Goal: Task Accomplishment & Management: Complete application form

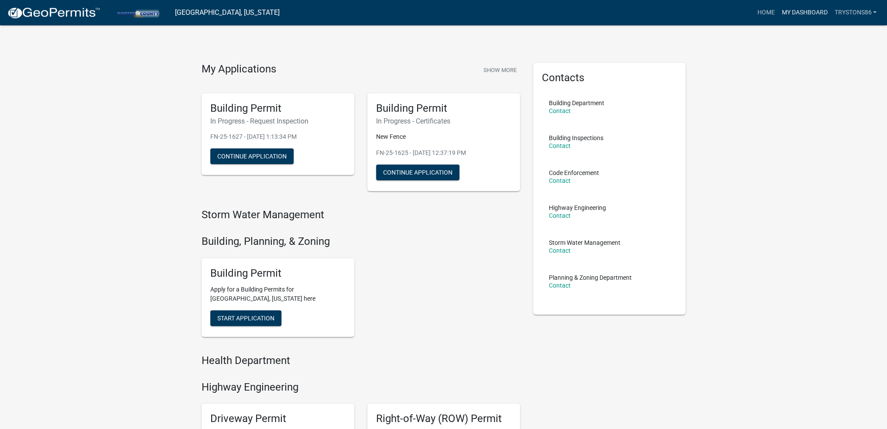
click at [812, 16] on link "My Dashboard" at bounding box center [804, 12] width 53 height 17
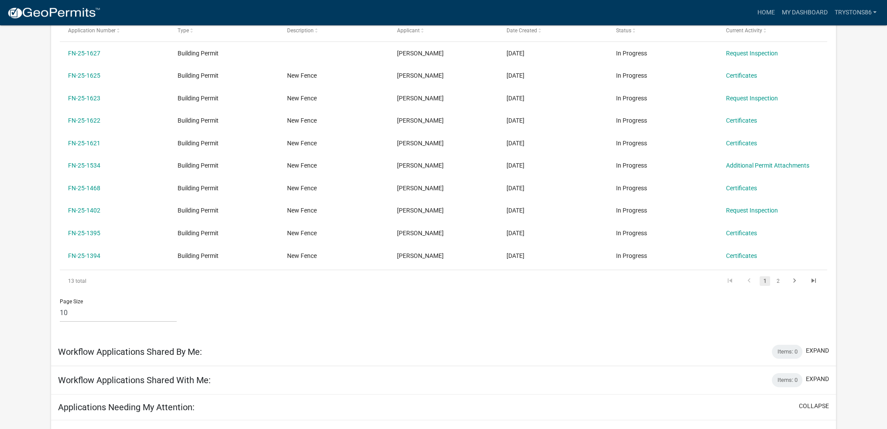
scroll to position [159, 0]
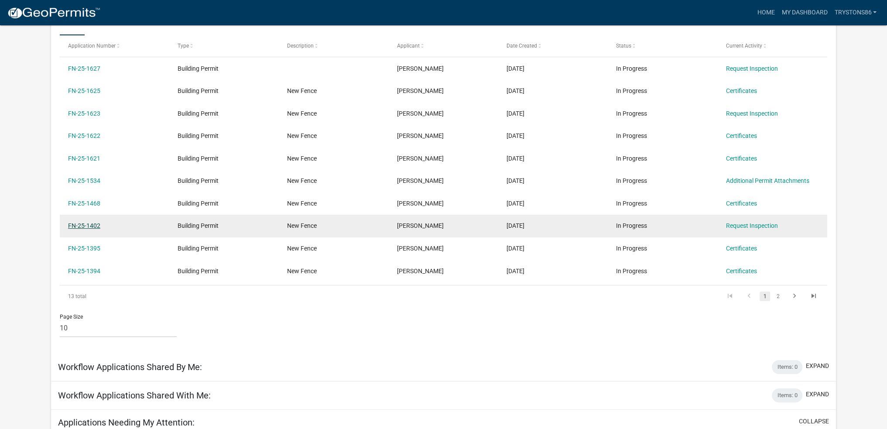
click at [96, 226] on link "FN-25-1402" at bounding box center [84, 225] width 32 height 7
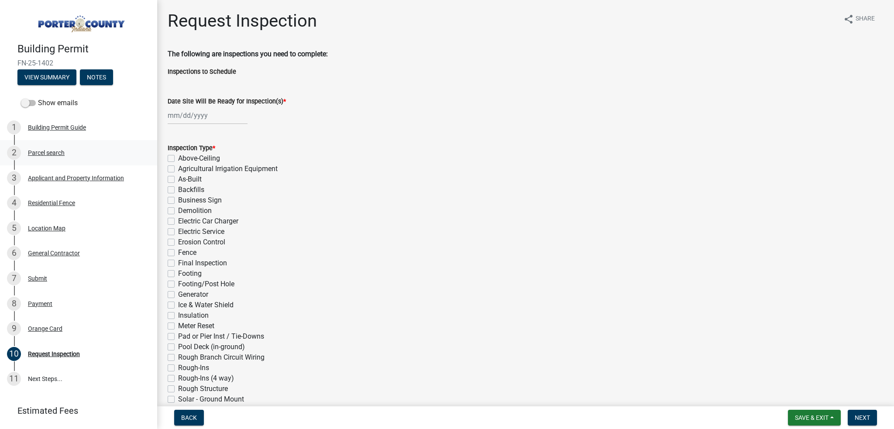
click at [75, 156] on div "2 Parcel search" at bounding box center [75, 153] width 136 height 14
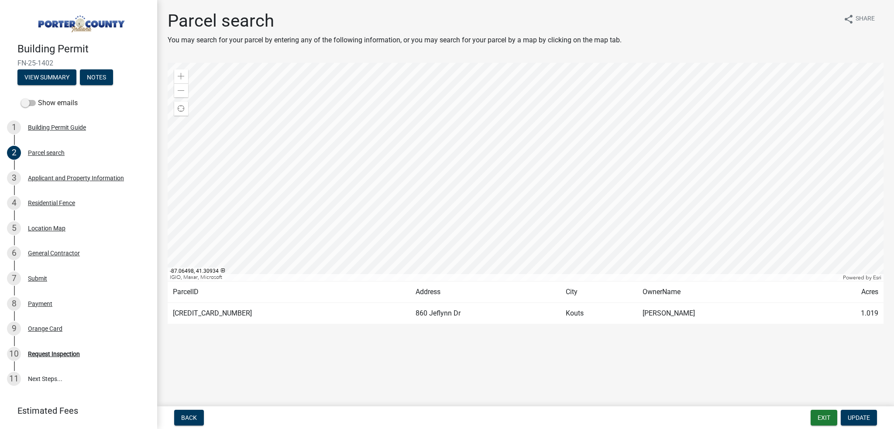
scroll to position [44, 0]
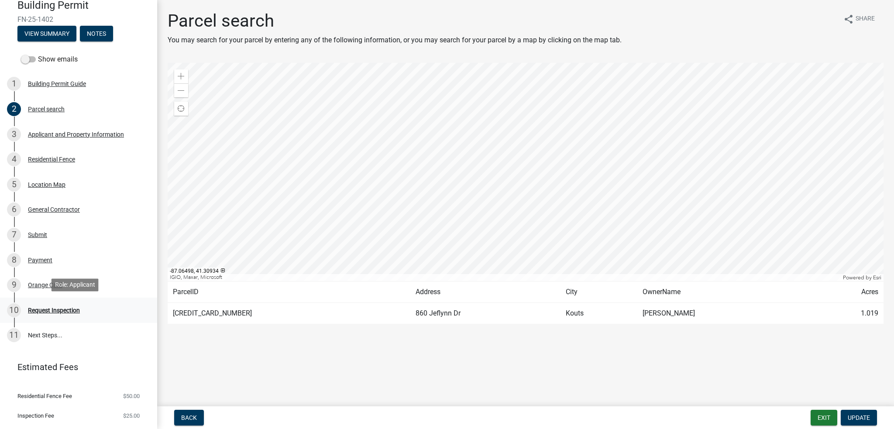
click at [73, 310] on div "Request Inspection" at bounding box center [54, 310] width 52 height 6
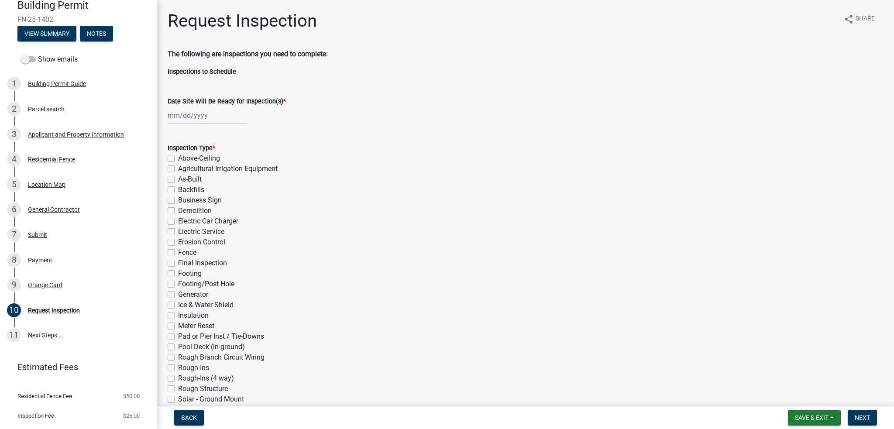
click at [207, 121] on div at bounding box center [208, 115] width 80 height 18
select select "10"
select select "2025"
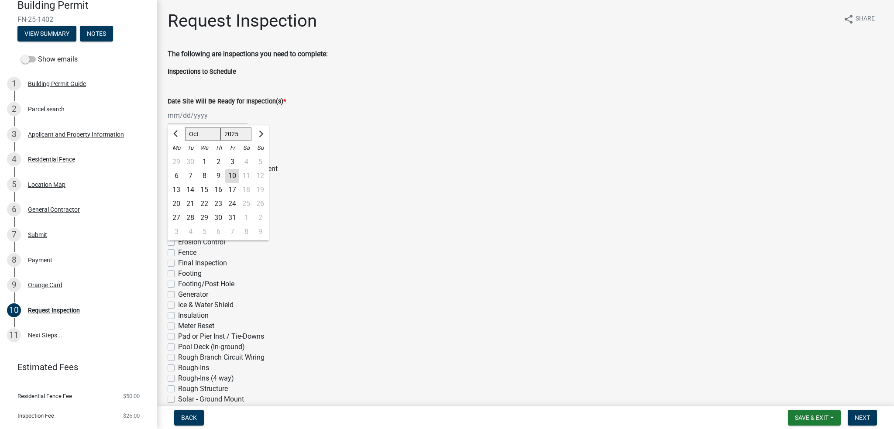
click at [232, 174] on div "10" at bounding box center [232, 176] width 14 height 14
type input "[DATE]"
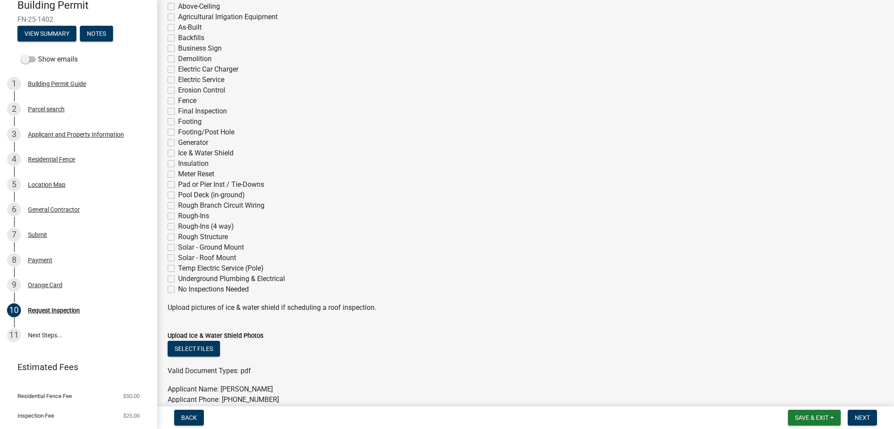
scroll to position [131, 0]
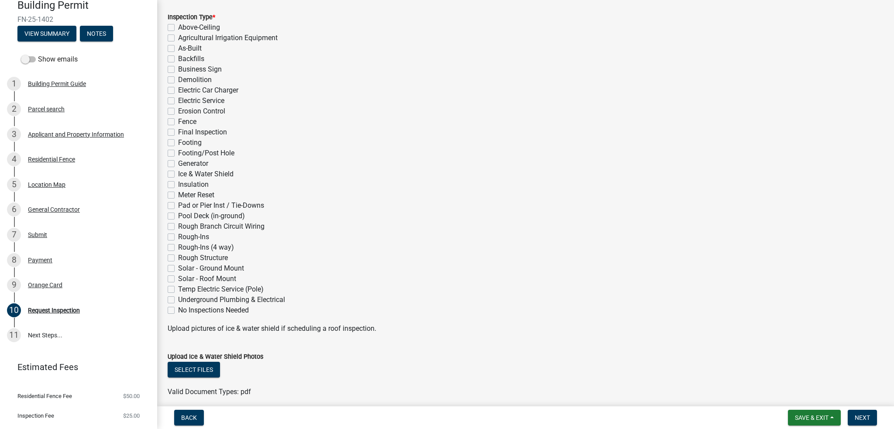
click at [178, 120] on label "Fence" at bounding box center [187, 122] width 18 height 10
click at [178, 120] on input "Fence" at bounding box center [181, 120] width 6 height 6
checkbox input "true"
checkbox input "false"
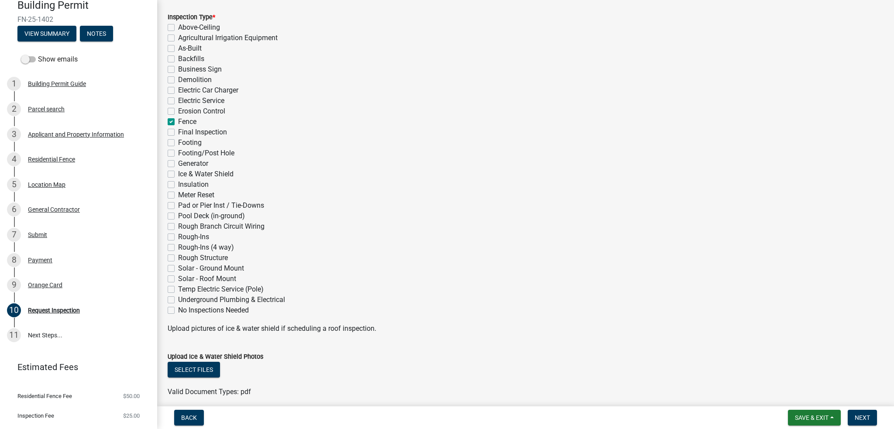
checkbox input "false"
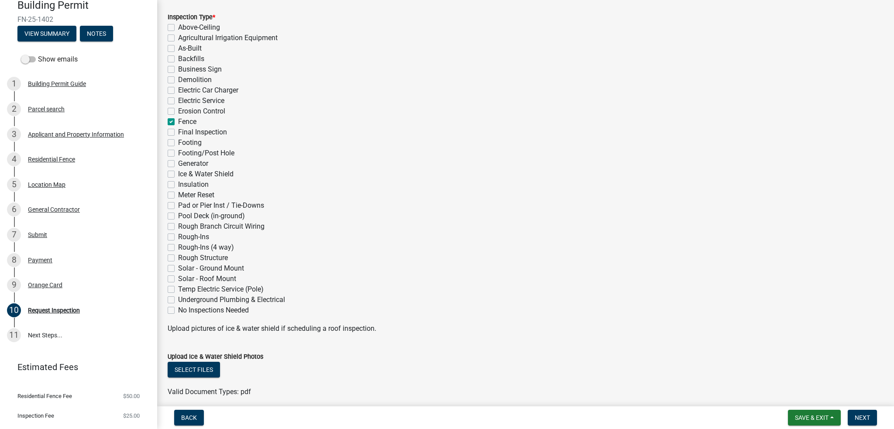
checkbox input "false"
checkbox input "true"
checkbox input "false"
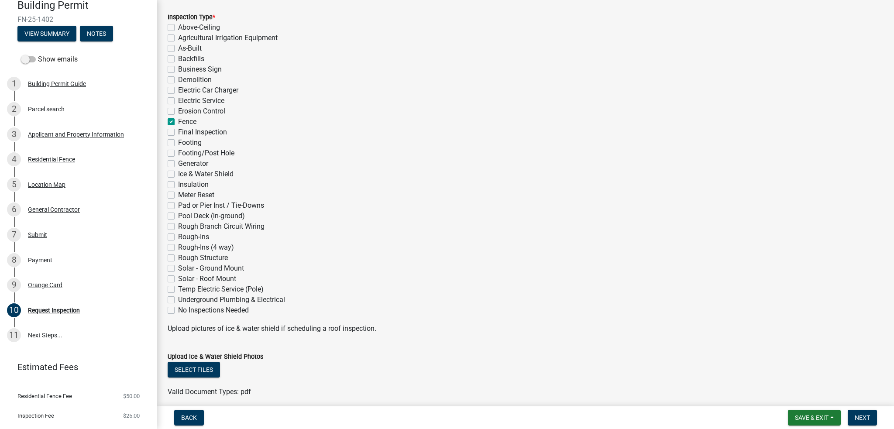
checkbox input "false"
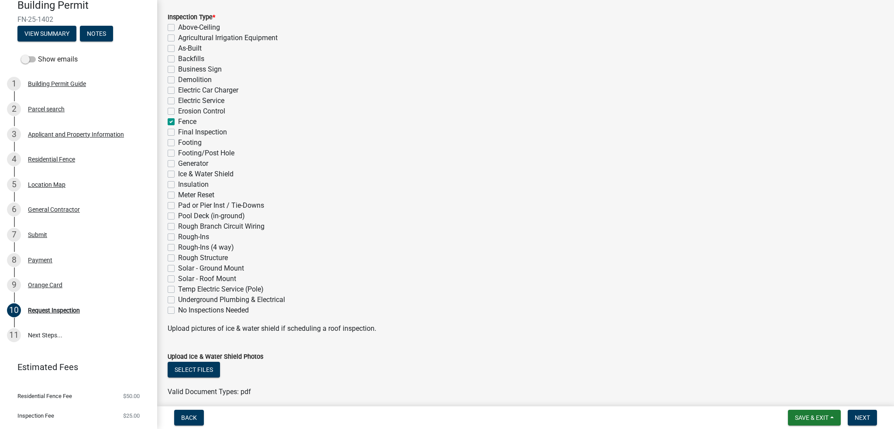
checkbox input "false"
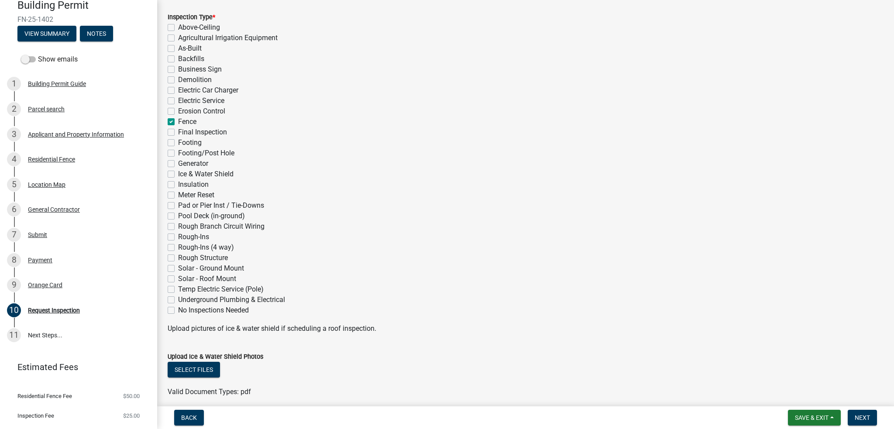
checkbox input "false"
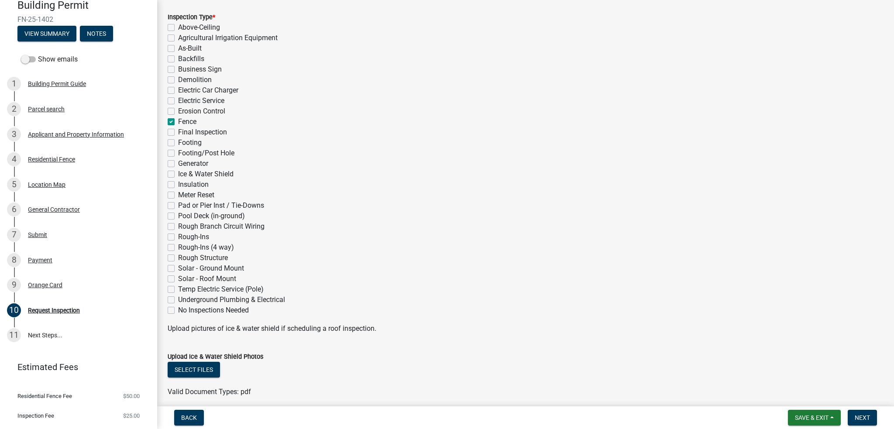
checkbox input "false"
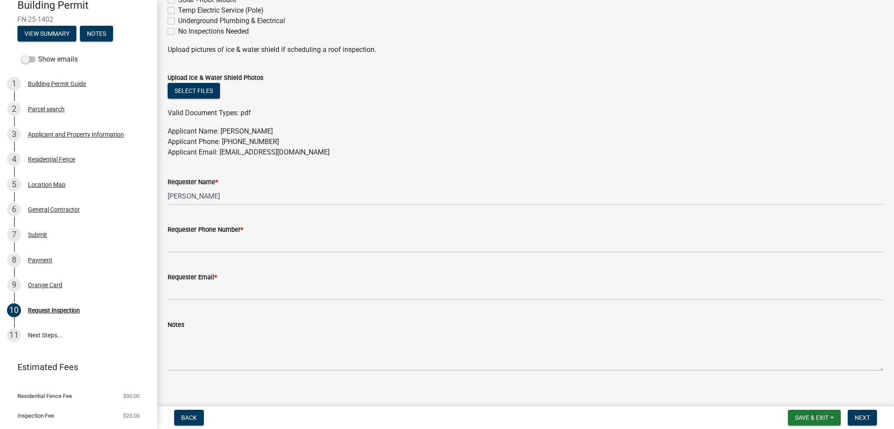
scroll to position [419, 0]
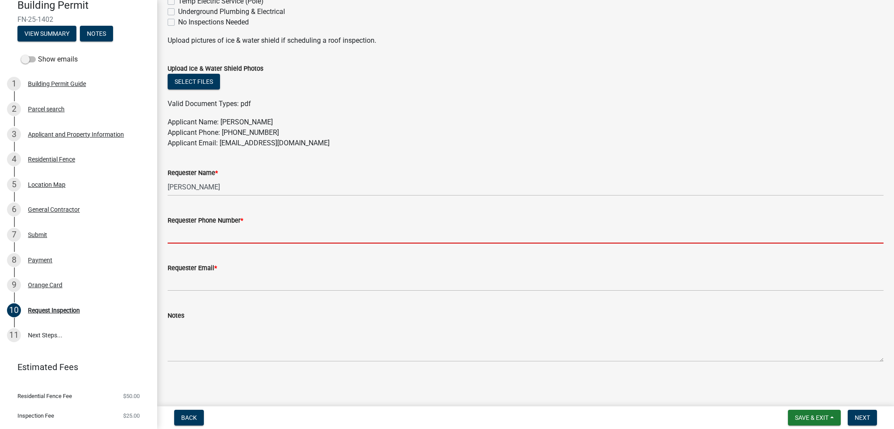
click at [189, 242] on input "Requester Phone Number *" at bounding box center [526, 235] width 716 height 18
type input "2192564753"
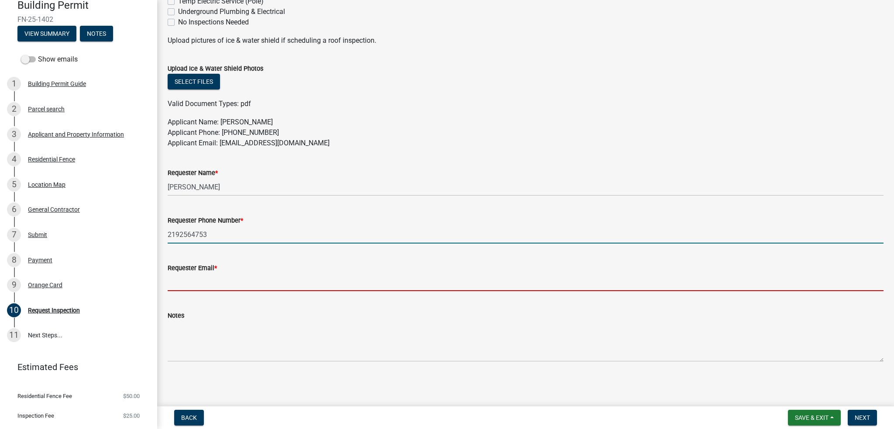
type input "[EMAIL_ADDRESS][DOMAIN_NAME]"
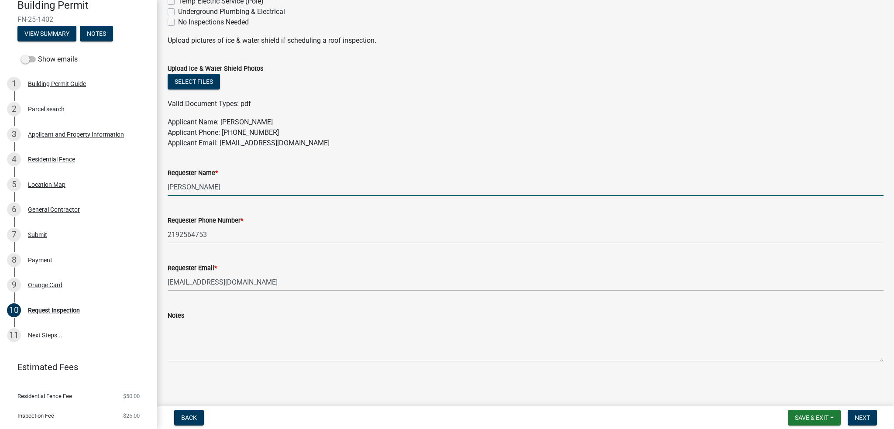
click at [218, 195] on input "Michael Haller" at bounding box center [526, 187] width 716 height 18
drag, startPoint x: 223, startPoint y: 192, endPoint x: 86, endPoint y: 178, distance: 137.7
click at [86, 178] on div "Building Permit FN-25-1402 View Summary Notes Show emails 1 Building Permit Gui…" at bounding box center [447, 214] width 894 height 429
click at [205, 187] on input "[PERSON_NAME]" at bounding box center [526, 187] width 716 height 18
type input "[PERSON_NAME]"
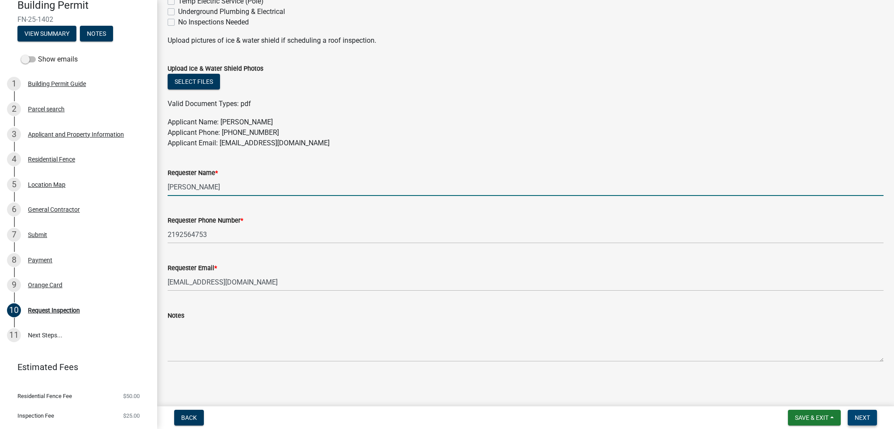
click at [864, 416] on span "Next" at bounding box center [862, 417] width 15 height 7
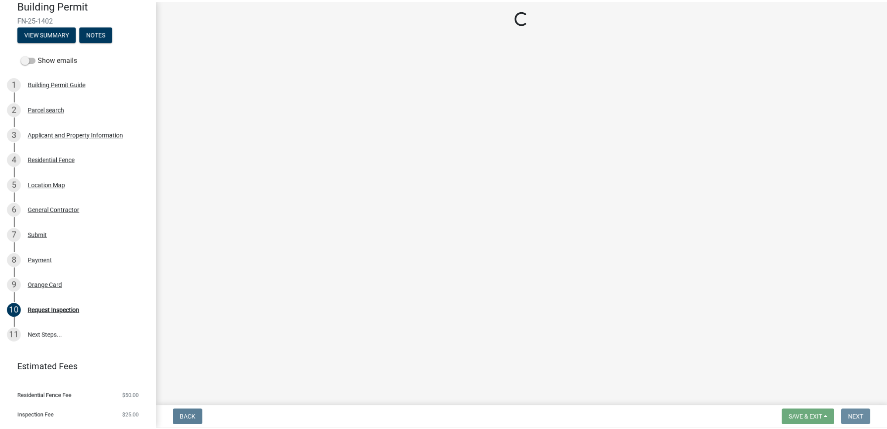
scroll to position [0, 0]
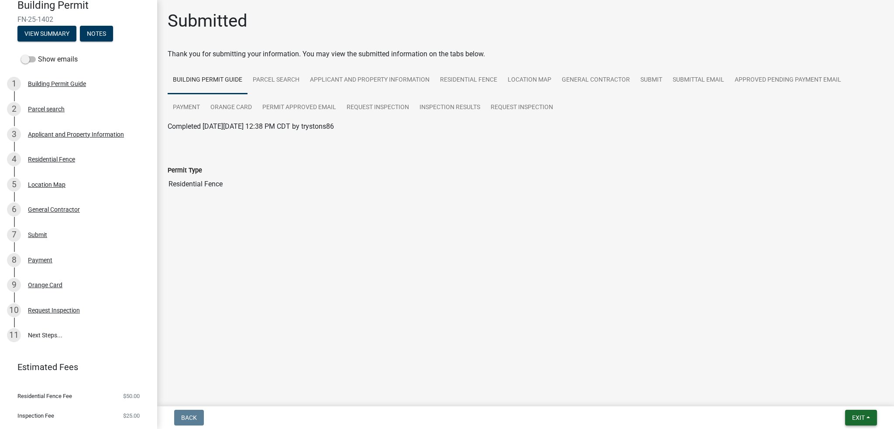
click at [859, 414] on span "Exit" at bounding box center [858, 417] width 13 height 7
click at [840, 400] on button "Save & Exit" at bounding box center [842, 394] width 70 height 21
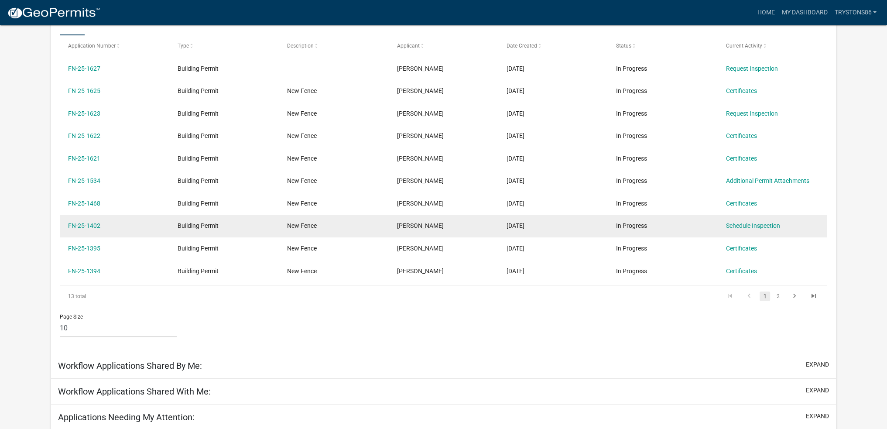
scroll to position [159, 0]
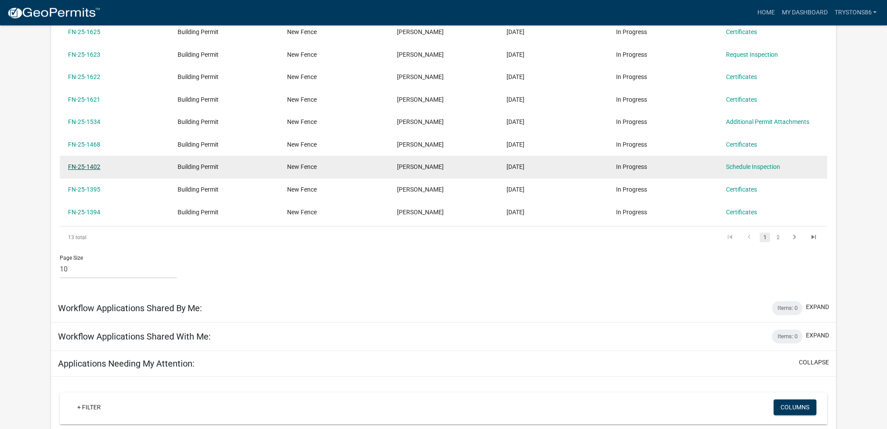
scroll to position [203, 0]
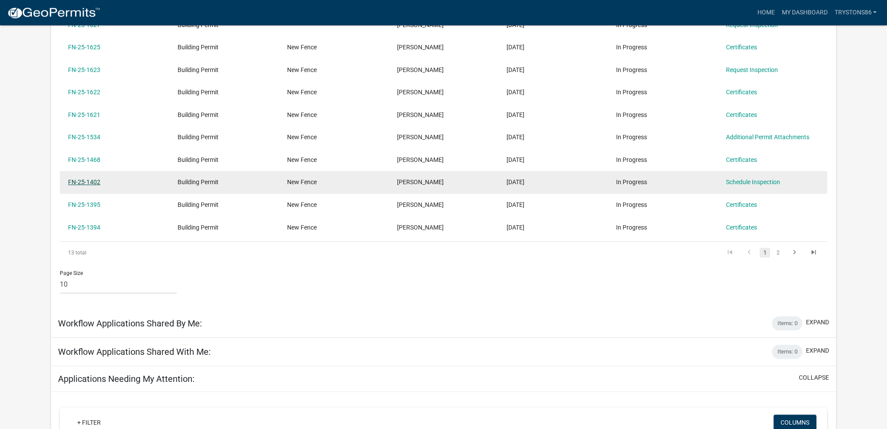
click at [91, 185] on link "FN-25-1402" at bounding box center [84, 181] width 32 height 7
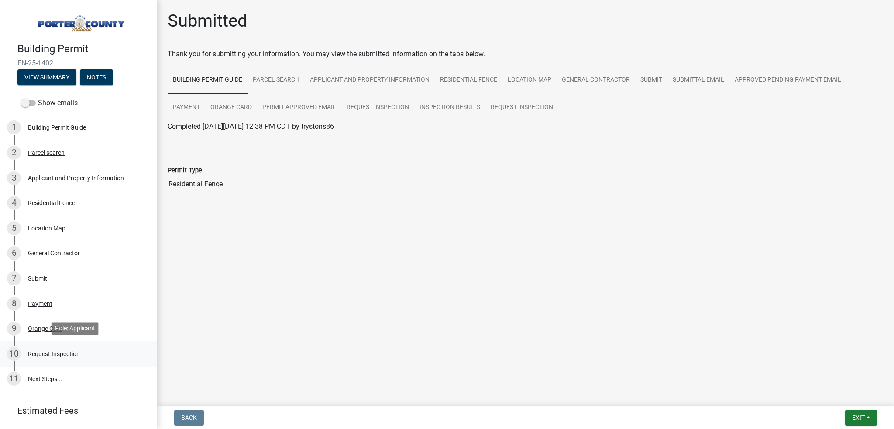
click at [54, 354] on div "Request Inspection" at bounding box center [54, 354] width 52 height 6
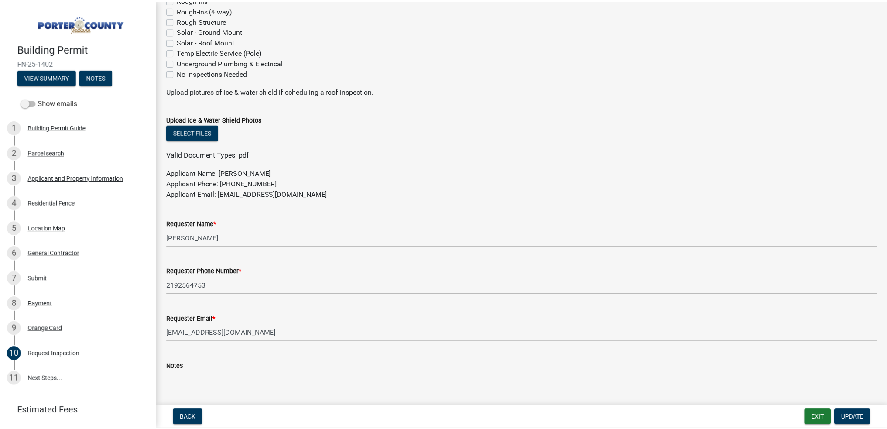
scroll to position [419, 0]
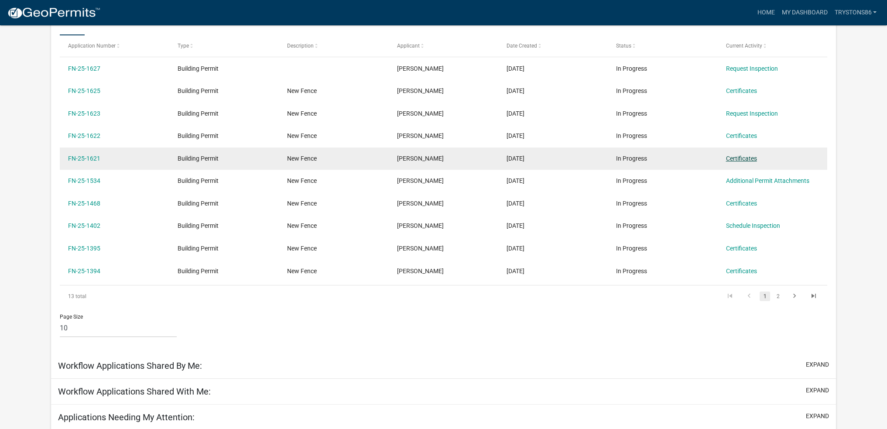
scroll to position [159, 0]
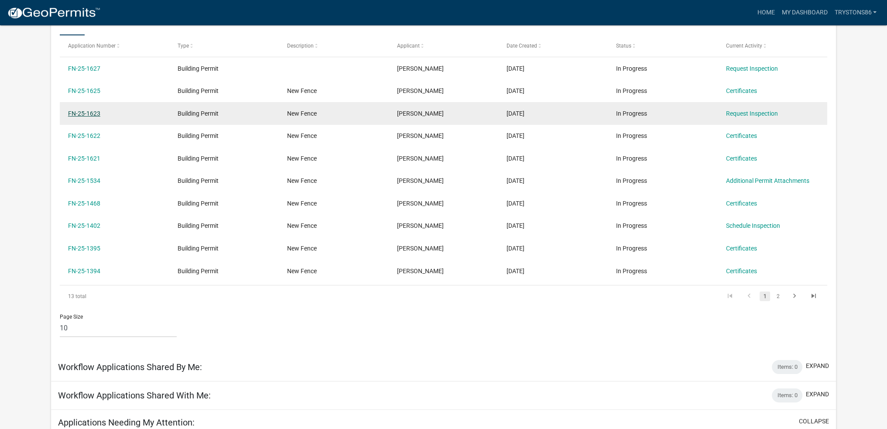
click at [79, 111] on link "FN-25-1623" at bounding box center [84, 113] width 32 height 7
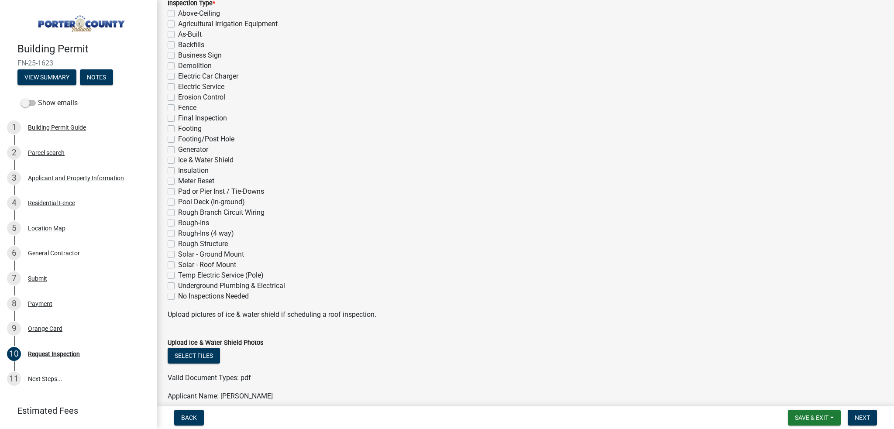
scroll to position [26, 0]
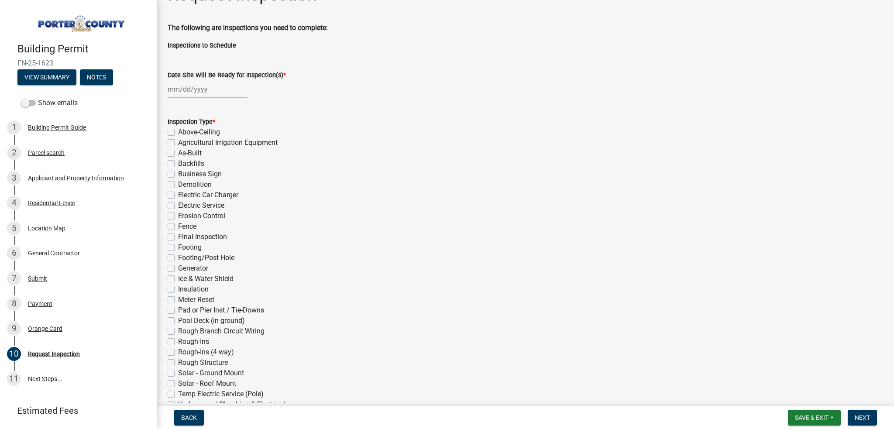
click at [199, 81] on div at bounding box center [208, 89] width 80 height 18
select select "10"
select select "2025"
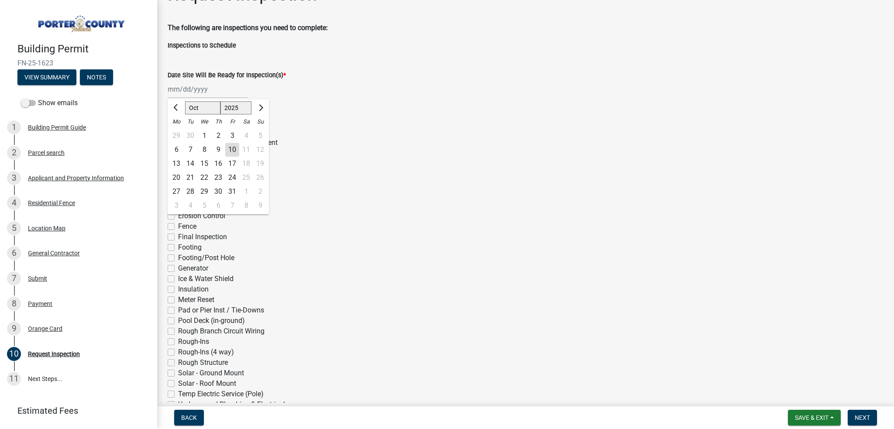
click at [233, 148] on div "10" at bounding box center [232, 150] width 14 height 14
type input "[DATE]"
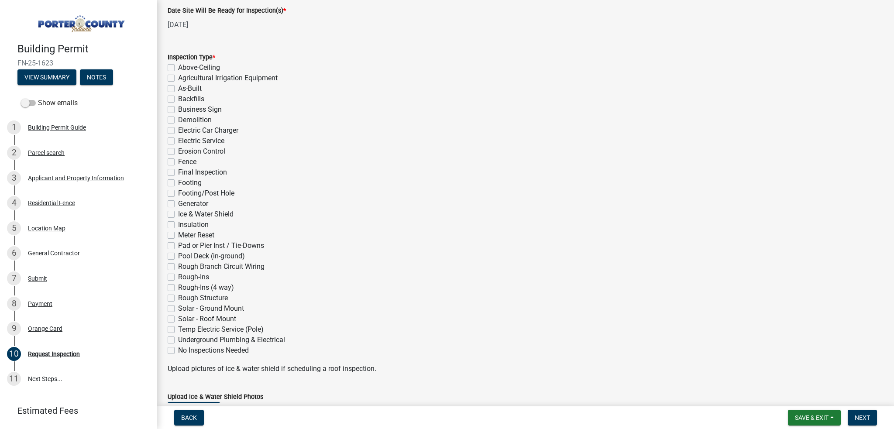
scroll to position [113, 0]
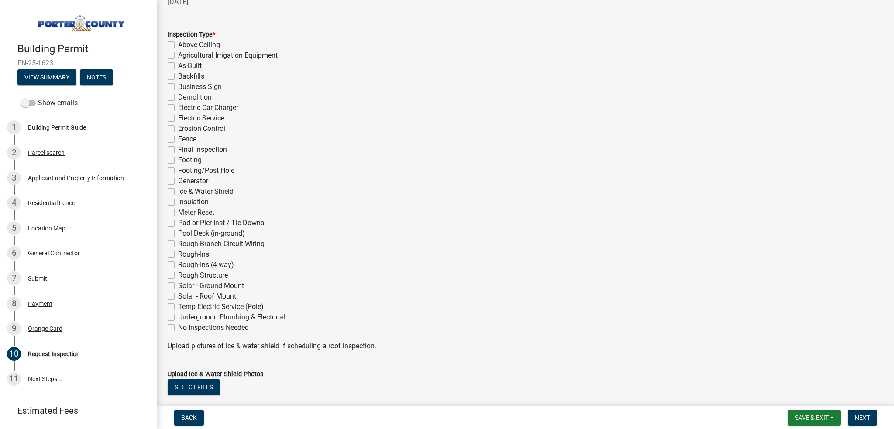
click at [178, 140] on label "Fence" at bounding box center [187, 139] width 18 height 10
click at [178, 140] on input "Fence" at bounding box center [181, 137] width 6 height 6
checkbox input "true"
checkbox input "false"
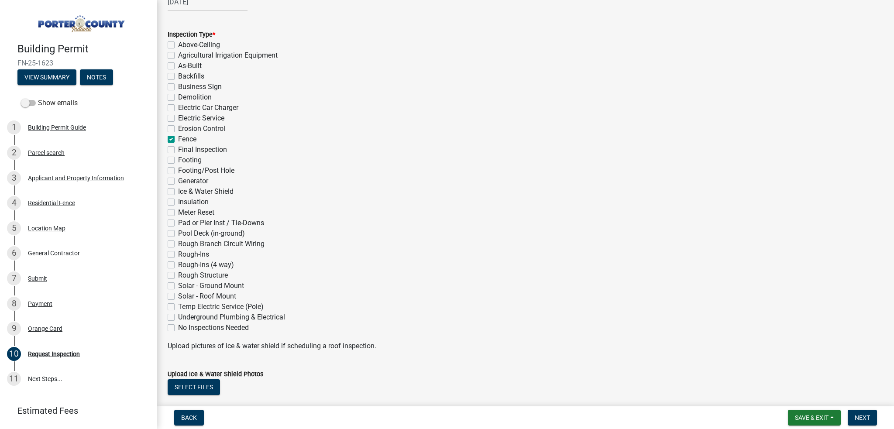
checkbox input "false"
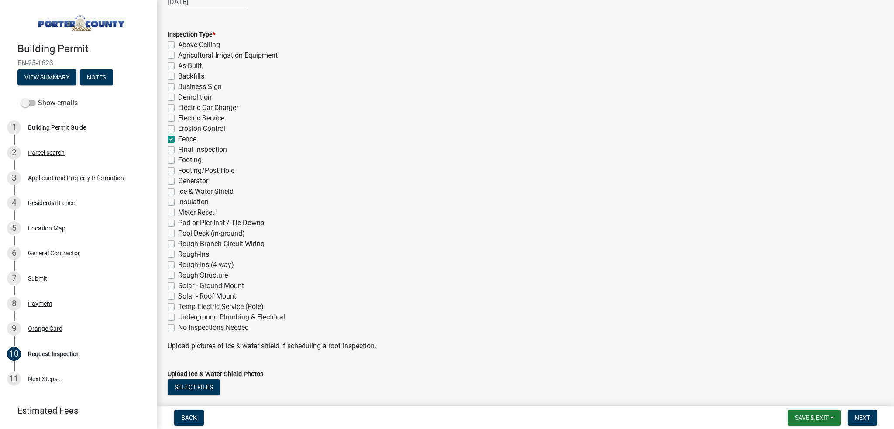
checkbox input "false"
checkbox input "true"
checkbox input "false"
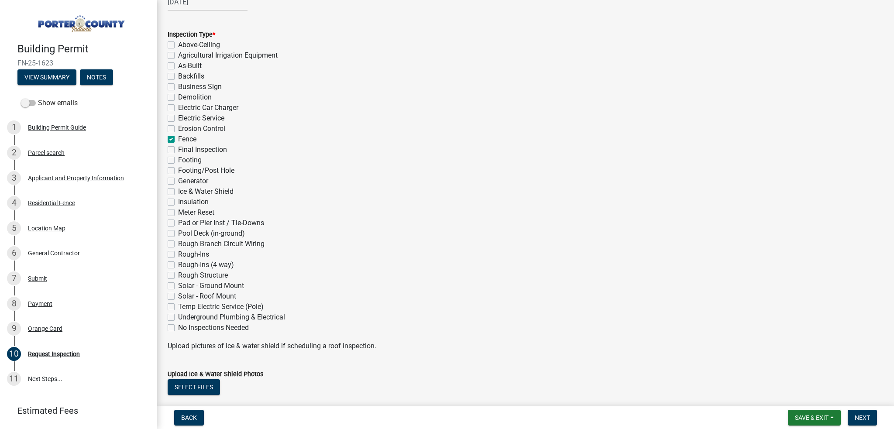
checkbox input "false"
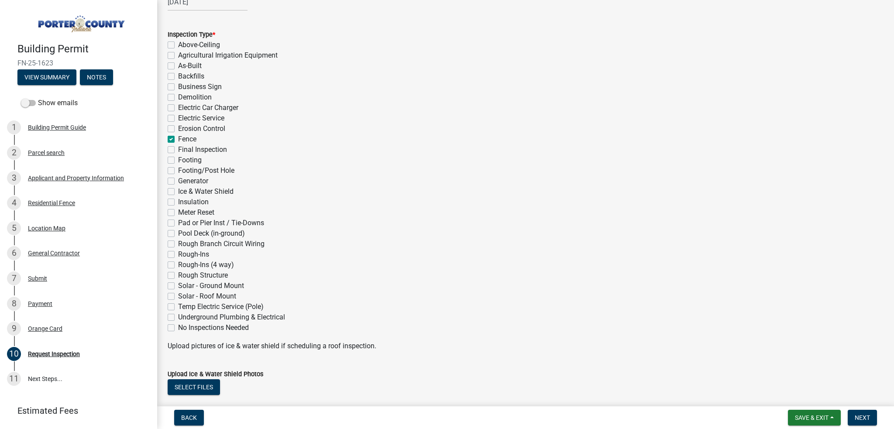
checkbox input "false"
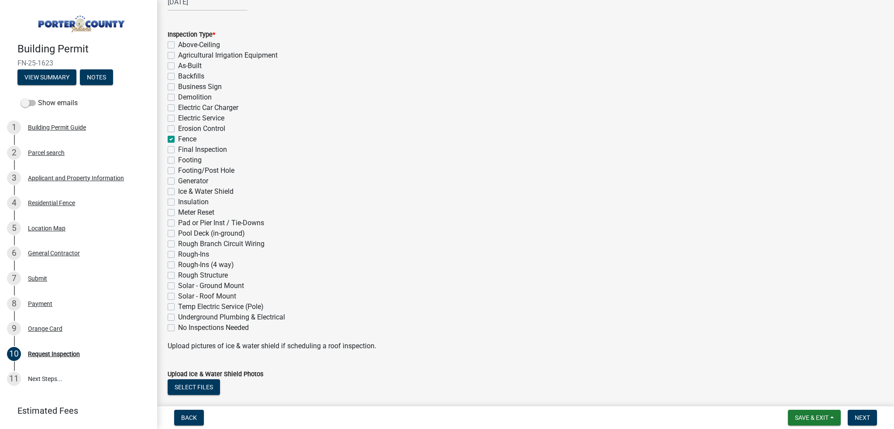
checkbox input "false"
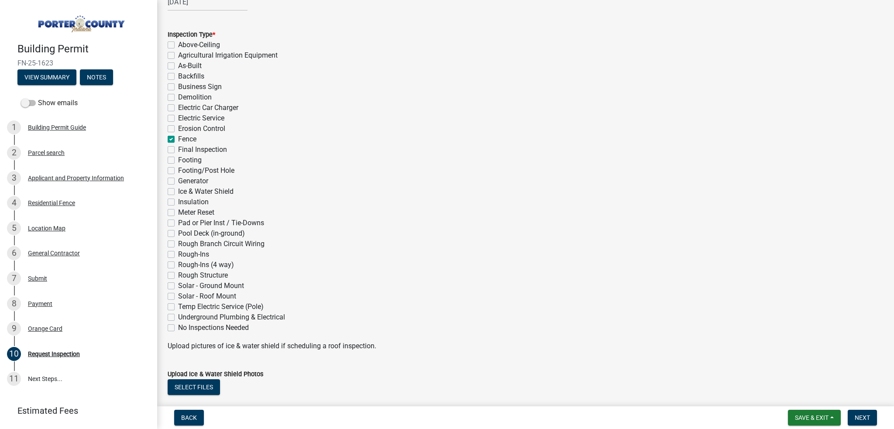
checkbox input "false"
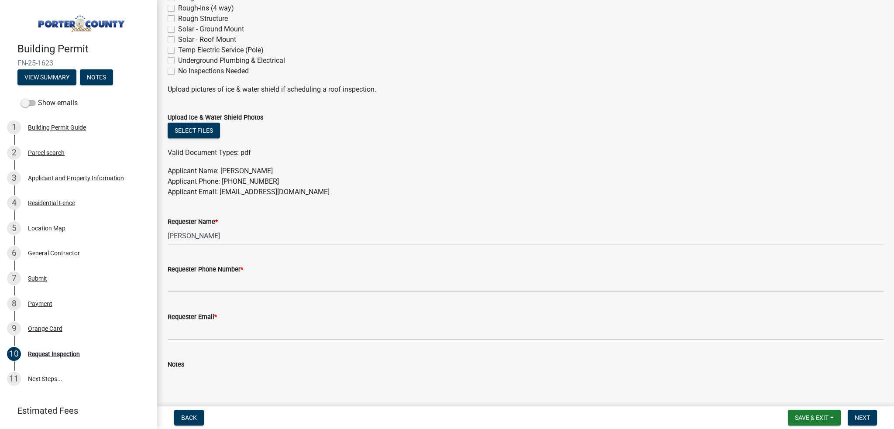
scroll to position [375, 0]
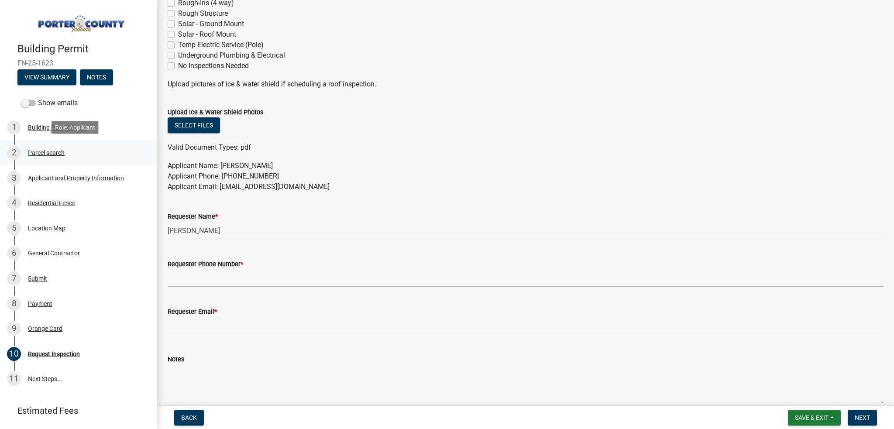
click at [43, 152] on div "Parcel search" at bounding box center [46, 153] width 37 height 6
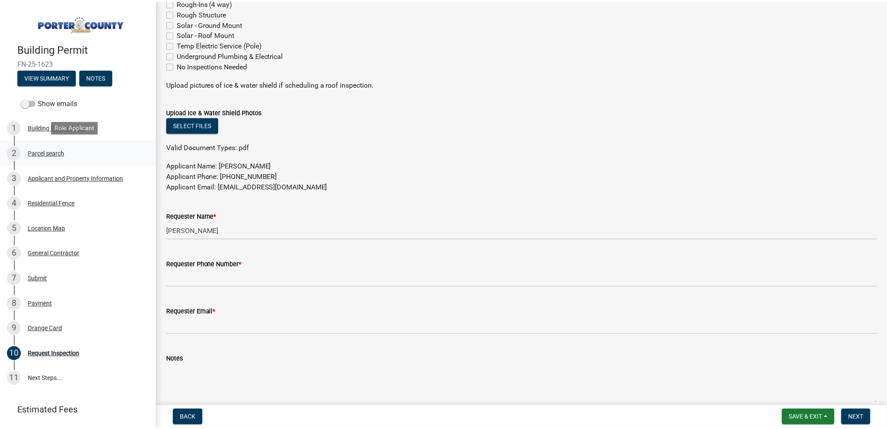
scroll to position [0, 0]
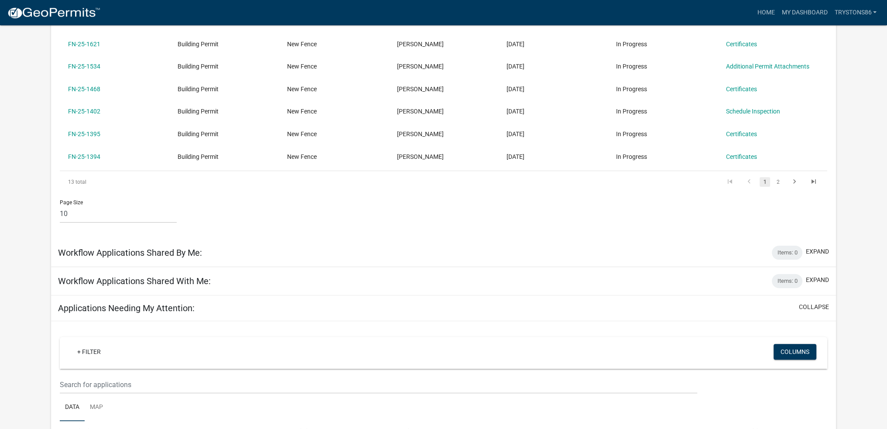
scroll to position [349, 0]
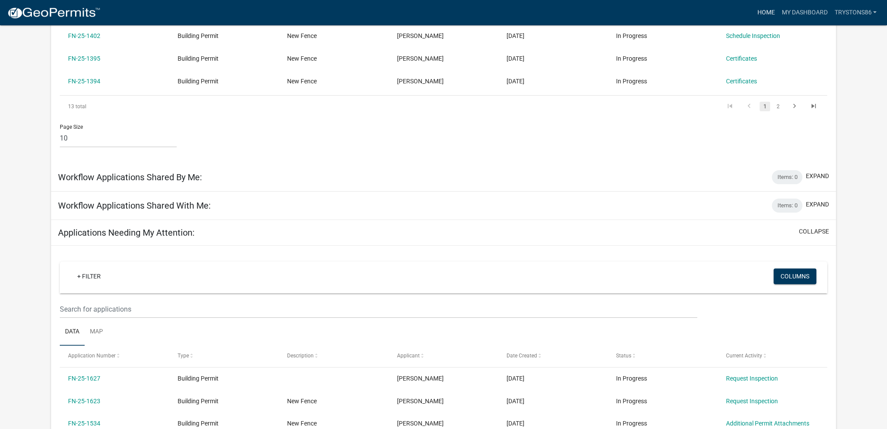
click at [759, 16] on link "Home" at bounding box center [766, 12] width 24 height 17
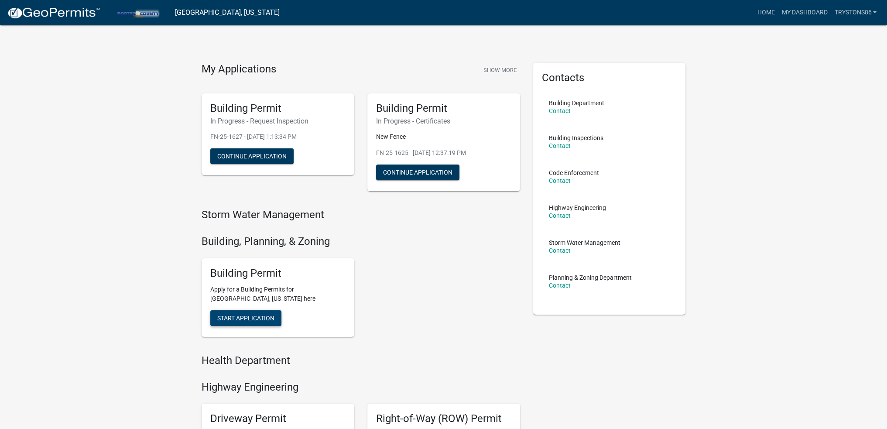
click at [259, 320] on span "Start Application" at bounding box center [245, 317] width 57 height 7
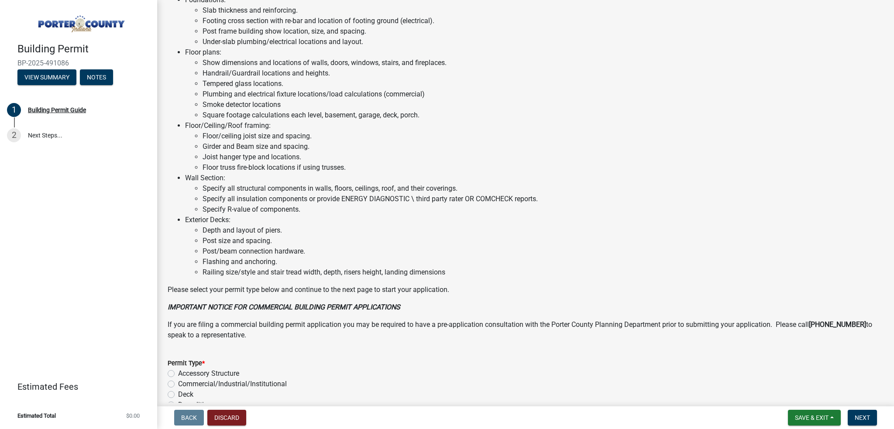
scroll to position [558, 0]
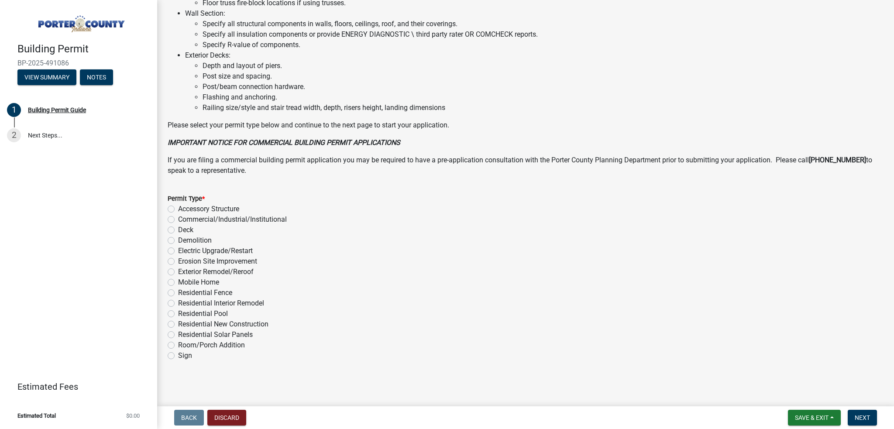
click at [201, 293] on label "Residential Fence" at bounding box center [205, 293] width 54 height 10
click at [184, 293] on input "Residential Fence" at bounding box center [181, 291] width 6 height 6
radio input "true"
click at [854, 414] on button "Next" at bounding box center [862, 418] width 29 height 16
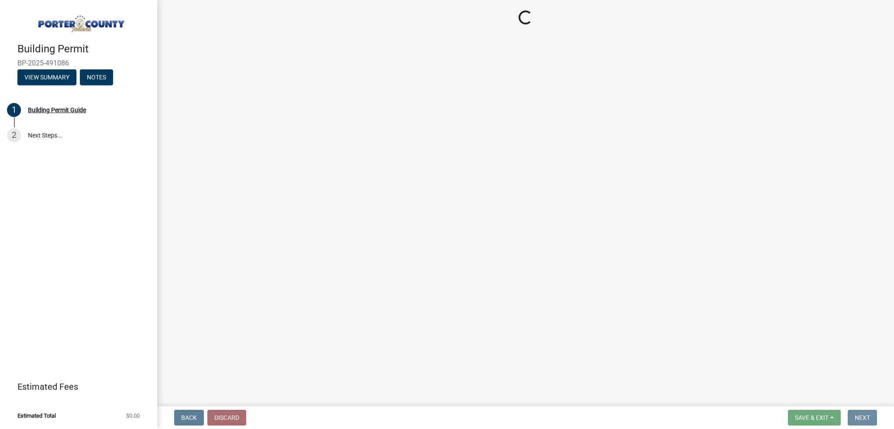
scroll to position [0, 0]
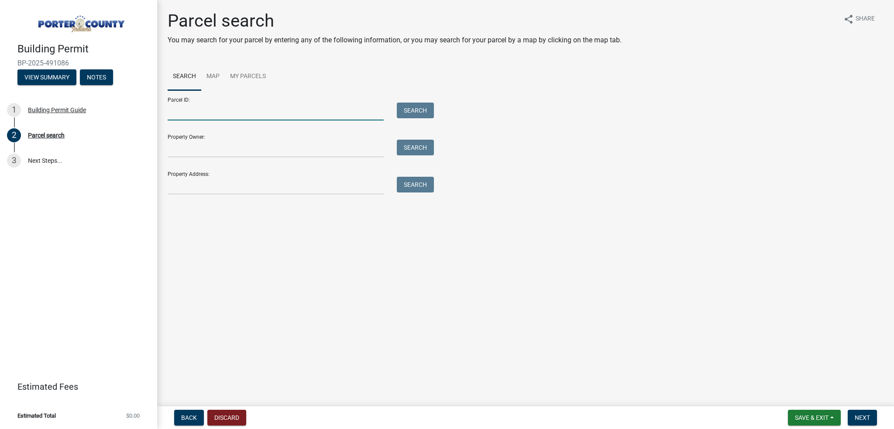
click at [226, 105] on input "Parcel ID:" at bounding box center [276, 112] width 216 height 18
paste input "64-10-17-227-005.000-020"
type input "64-10-17-227-005.000-020"
click at [425, 108] on button "Search" at bounding box center [415, 111] width 37 height 16
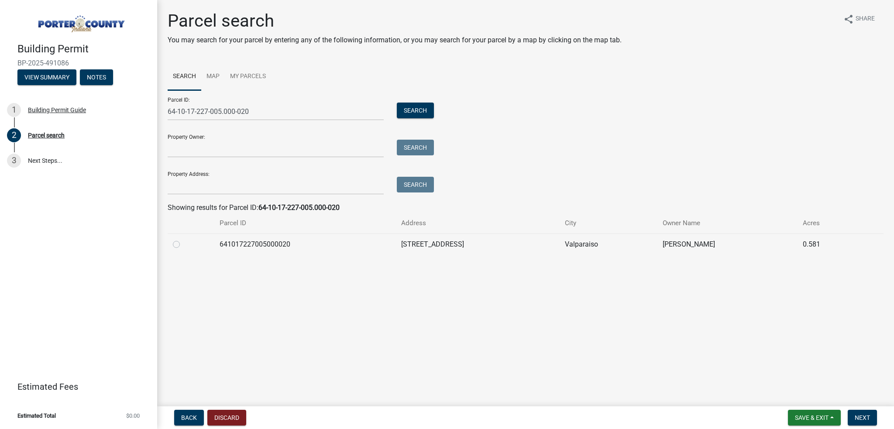
click at [183, 239] on label at bounding box center [183, 239] width 0 height 0
click at [183, 242] on input "radio" at bounding box center [186, 242] width 6 height 6
radio input "true"
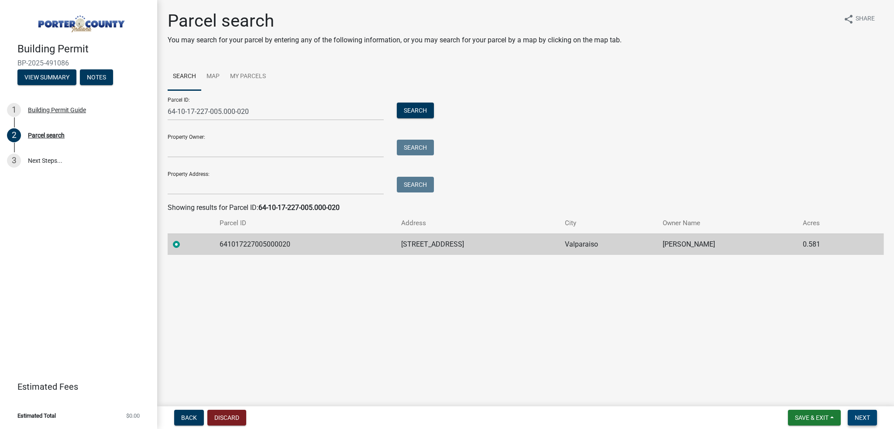
click at [855, 419] on span "Next" at bounding box center [862, 417] width 15 height 7
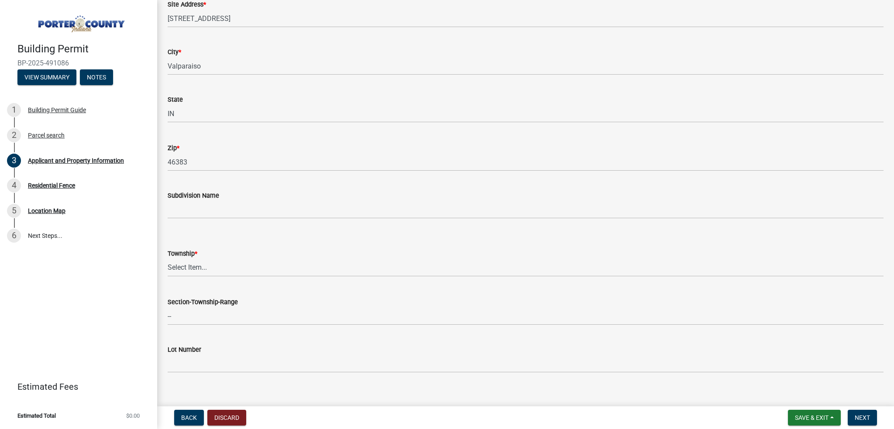
scroll to position [218, 0]
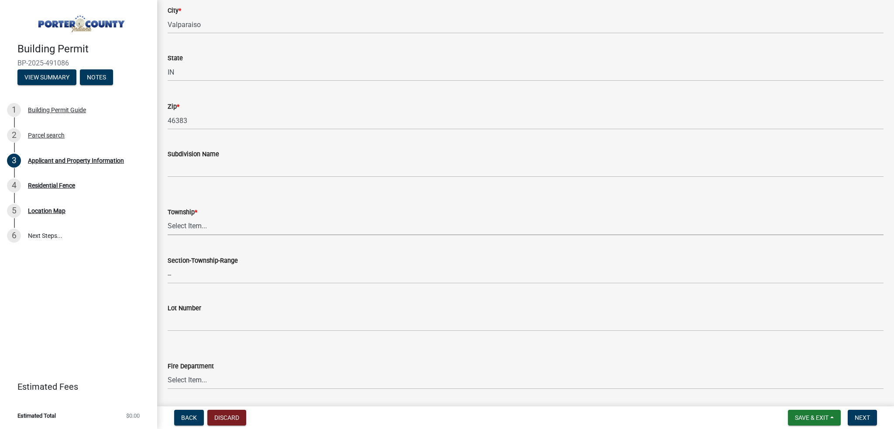
click at [231, 220] on select "Select Item... [PERSON_NAME][GEOGRAPHIC_DATA] [PERSON_NAME][GEOGRAPHIC_DATA] [G…" at bounding box center [526, 226] width 716 height 18
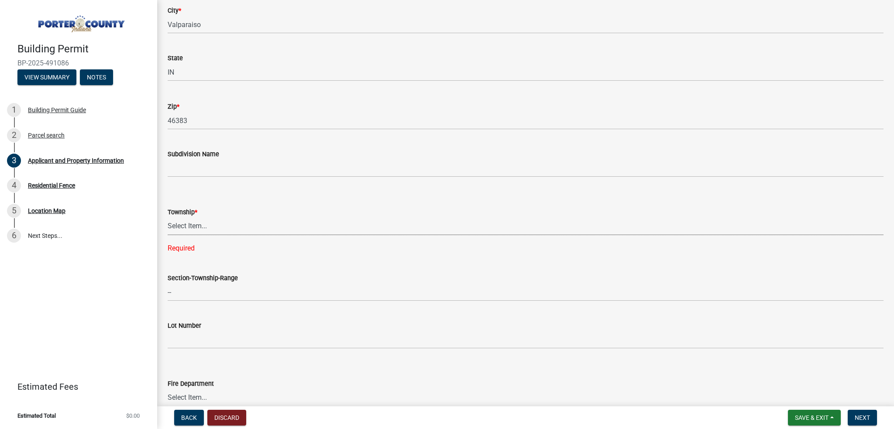
click at [202, 222] on select "Select Item... [PERSON_NAME][GEOGRAPHIC_DATA] [PERSON_NAME][GEOGRAPHIC_DATA] [G…" at bounding box center [526, 226] width 716 height 18
click at [168, 217] on select "Select Item... [PERSON_NAME][GEOGRAPHIC_DATA] [PERSON_NAME][GEOGRAPHIC_DATA] [G…" at bounding box center [526, 226] width 716 height 18
select select "3d0e3105-d46a-462c-9cf4-b32453f427e3"
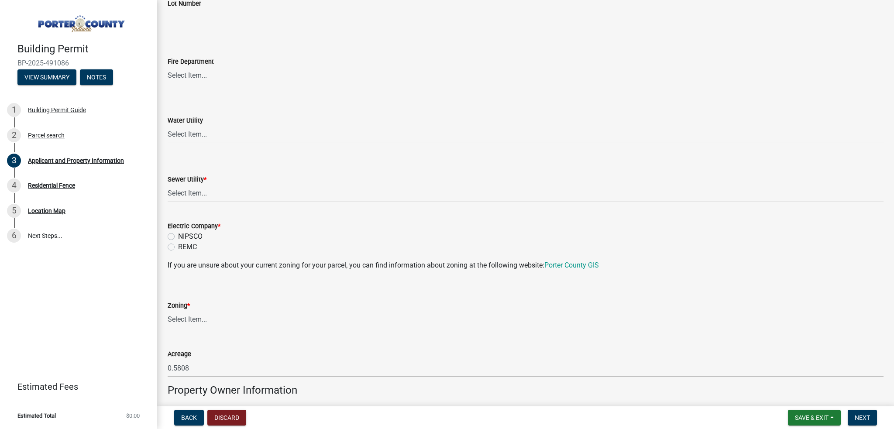
scroll to position [524, 0]
click at [202, 190] on select "Select Item... Aqua [US_STATE] Inc Damon Run Falling Waters Lake Eliza - LEACD …" at bounding box center [526, 193] width 716 height 18
click at [168, 184] on select "Select Item... Aqua [US_STATE] Inc Damon Run Falling Waters Lake Eliza - LEACD …" at bounding box center [526, 193] width 716 height 18
select select "ea6751d4-6bf7-4a16-89ee-f7801ab82aa1"
click at [178, 236] on label "NIPSCO" at bounding box center [190, 235] width 24 height 10
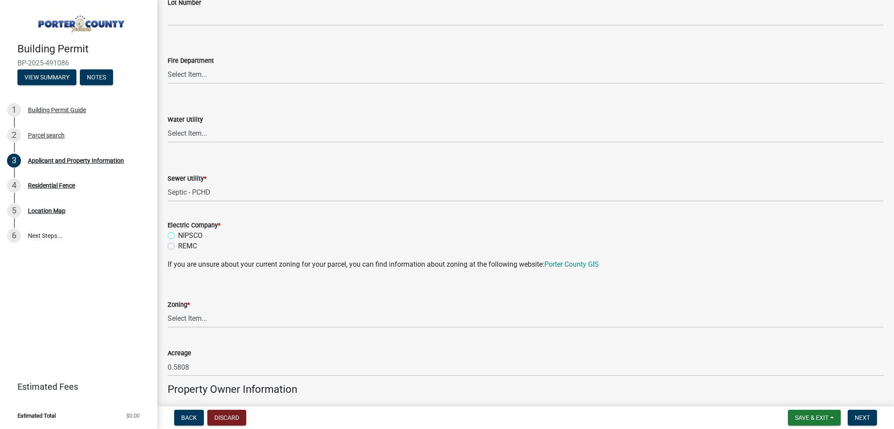
click at [178, 236] on input "NIPSCO" at bounding box center [181, 233] width 6 height 6
radio input "true"
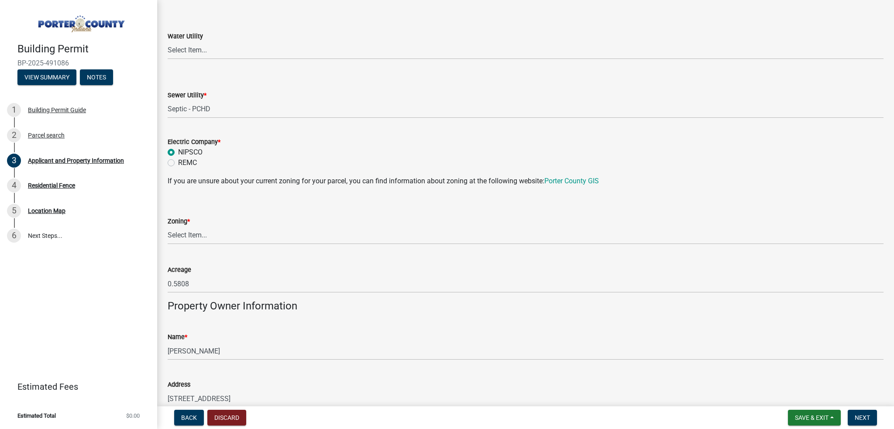
scroll to position [611, 0]
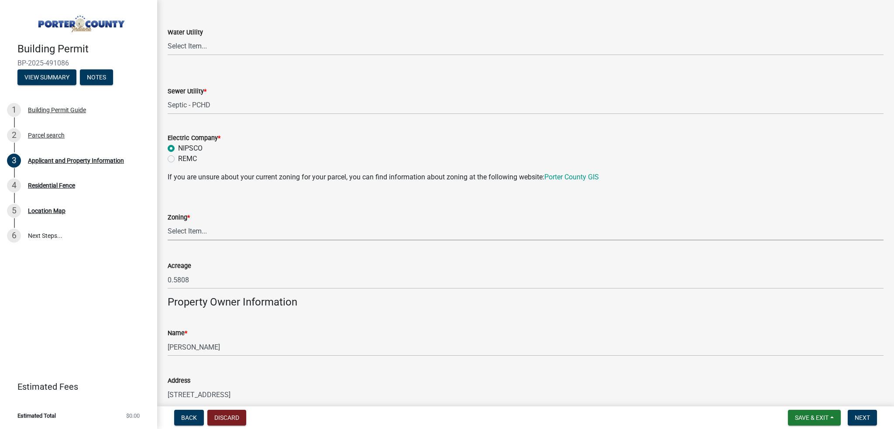
click at [179, 234] on select "Select Item... A1 A2 CH CM CN I1 I2 I3 IN MP OT P1 P2 PUD R1 R2 R3 R4 RL RR" at bounding box center [526, 232] width 716 height 18
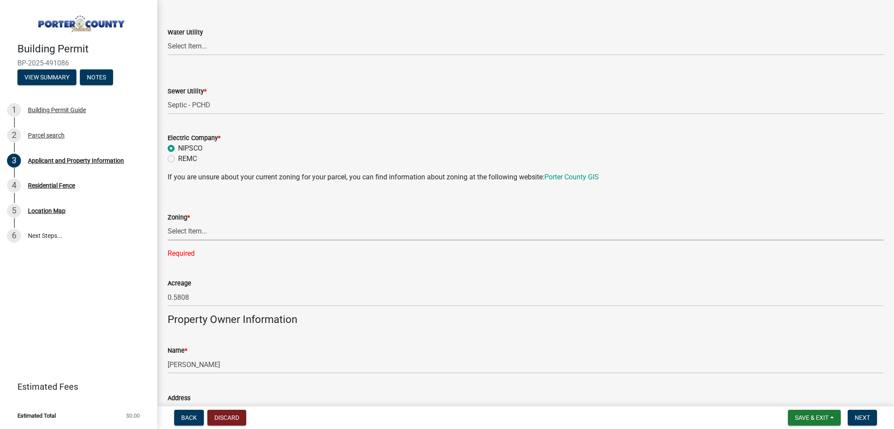
click at [175, 230] on select "Select Item... A1 A2 CH CM CN I1 I2 I3 IN MP OT P1 P2 PUD R1 R2 R3 R4 RL RR" at bounding box center [526, 232] width 716 height 18
click at [168, 223] on select "Select Item... A1 A2 CH CM CN I1 I2 I3 IN MP OT P1 P2 PUD R1 R2 R3 R4 RL RR" at bounding box center [526, 232] width 716 height 18
select select "92efe679-05f4-414a-9426-51627fba5de6"
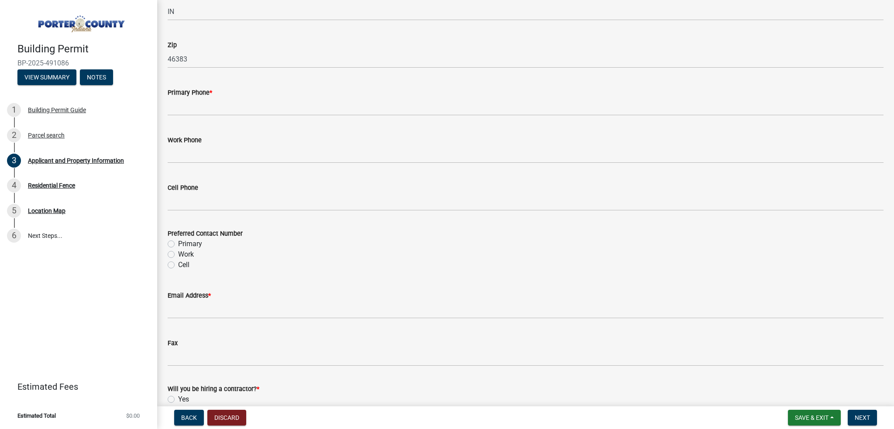
scroll to position [1091, 0]
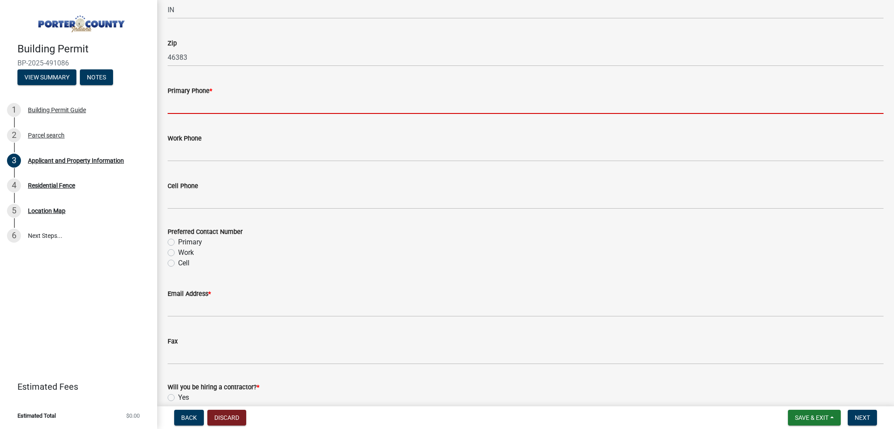
click at [196, 111] on input "Primary Phone *" at bounding box center [526, 105] width 716 height 18
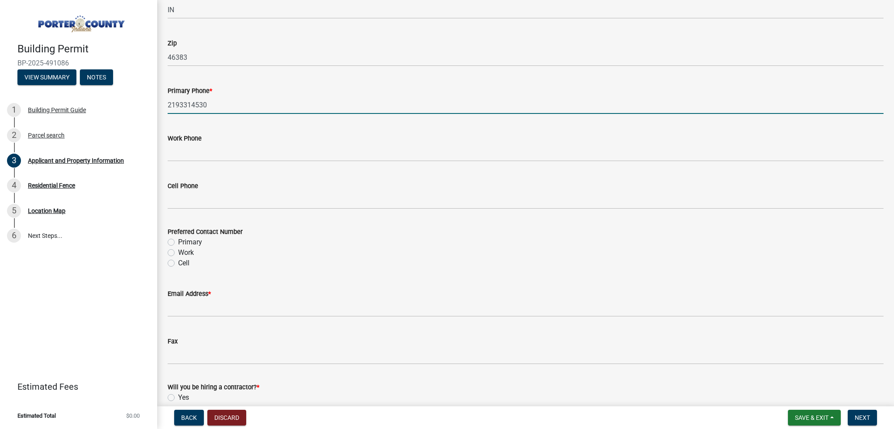
type input "2193314530"
click at [178, 244] on label "Primary" at bounding box center [190, 242] width 24 height 10
click at [178, 243] on input "Primary" at bounding box center [181, 240] width 6 height 6
radio input "true"
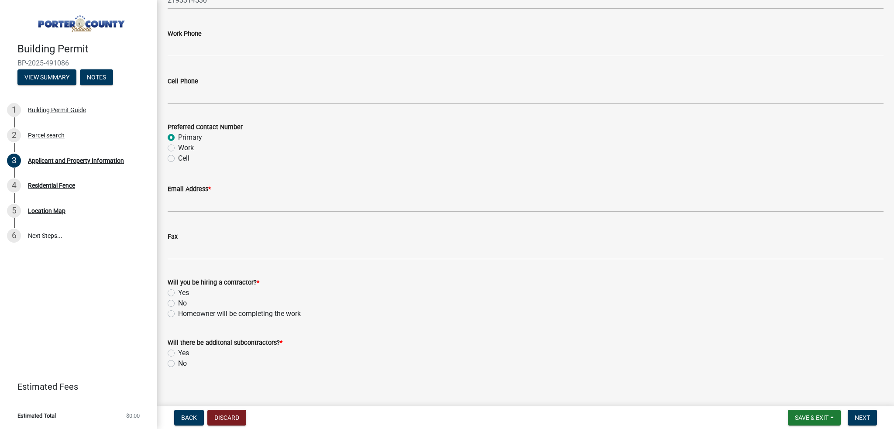
scroll to position [1203, 0]
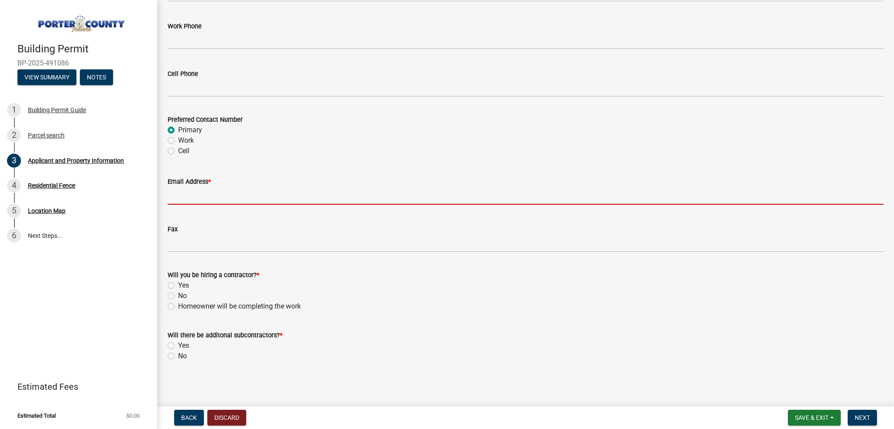
click at [192, 190] on input "Email Address *" at bounding box center [526, 196] width 716 height 18
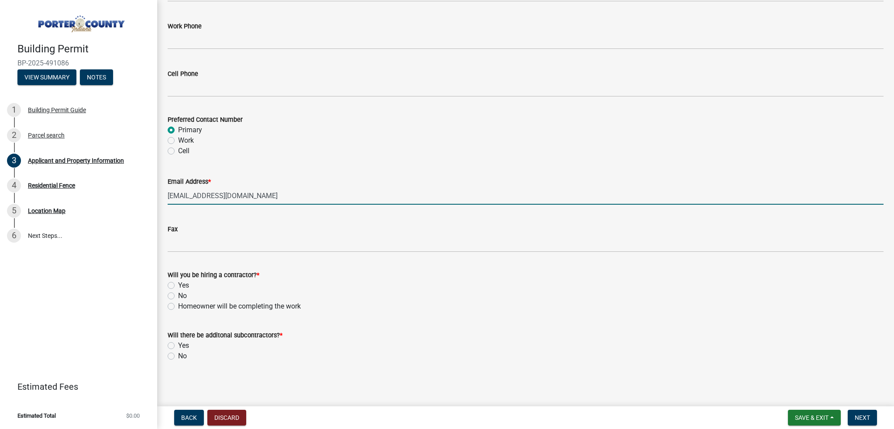
type input "[EMAIL_ADDRESS][DOMAIN_NAME]"
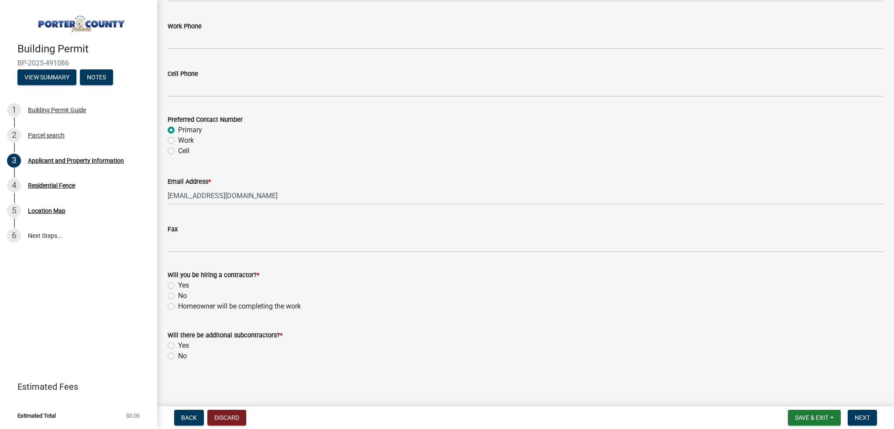
click at [178, 281] on label "Yes" at bounding box center [183, 285] width 11 height 10
click at [178, 281] on input "Yes" at bounding box center [181, 283] width 6 height 6
radio input "true"
click at [178, 356] on label "No" at bounding box center [182, 356] width 9 height 10
click at [178, 356] on input "No" at bounding box center [181, 354] width 6 height 6
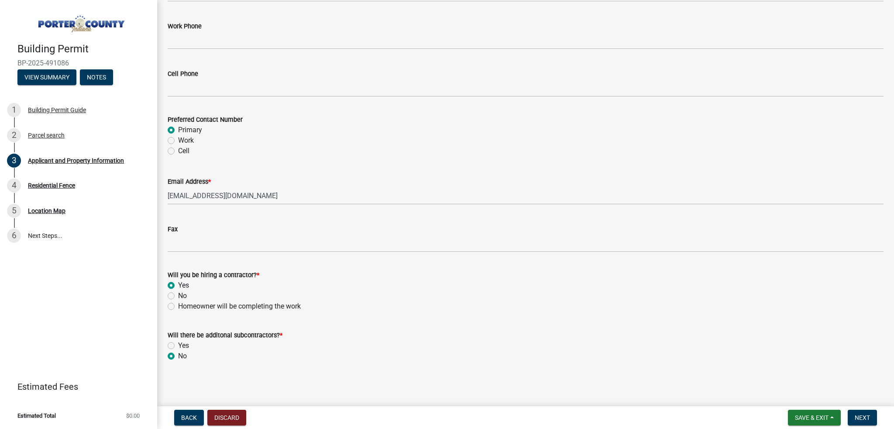
radio input "true"
click at [864, 417] on span "Next" at bounding box center [862, 417] width 15 height 7
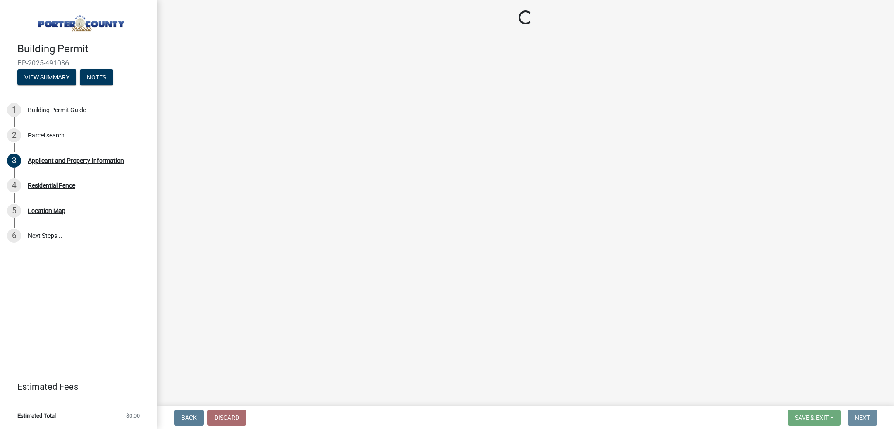
scroll to position [0, 0]
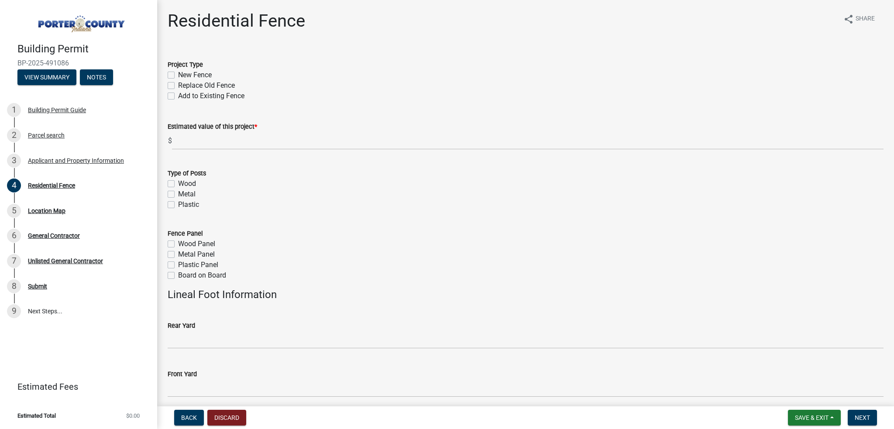
click at [175, 76] on div "New Fence" at bounding box center [526, 75] width 716 height 10
click at [178, 77] on label "New Fence" at bounding box center [195, 75] width 34 height 10
click at [178, 75] on input "New Fence" at bounding box center [181, 73] width 6 height 6
checkbox input "true"
checkbox input "false"
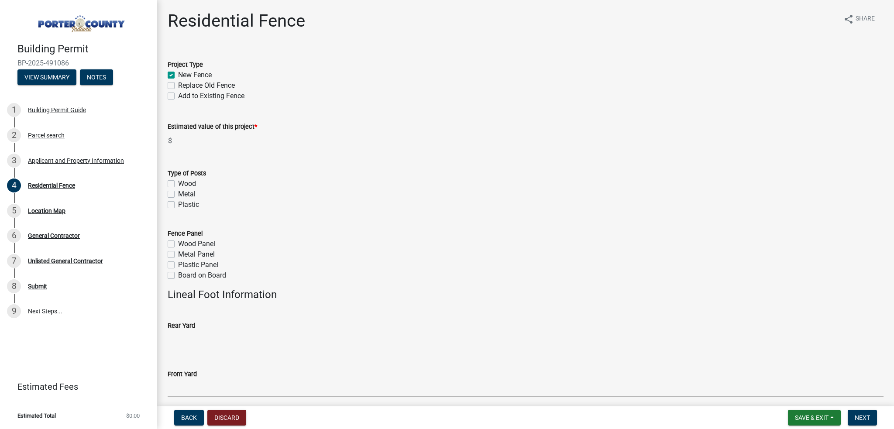
checkbox input "false"
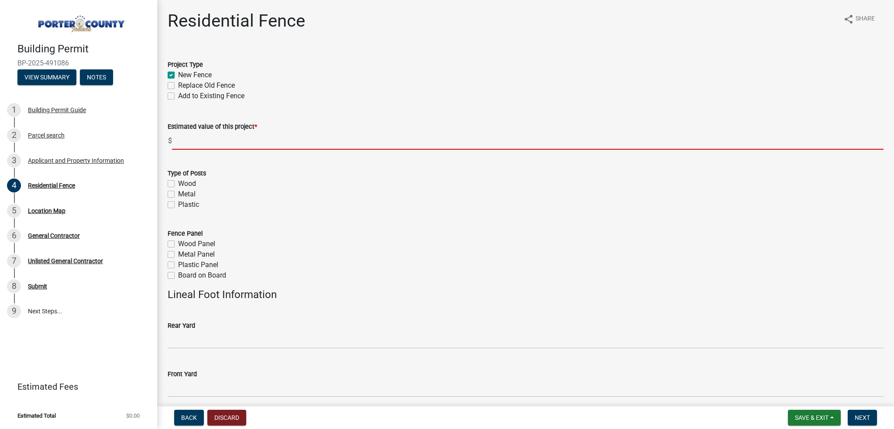
click at [196, 147] on input "text" at bounding box center [527, 141] width 711 height 18
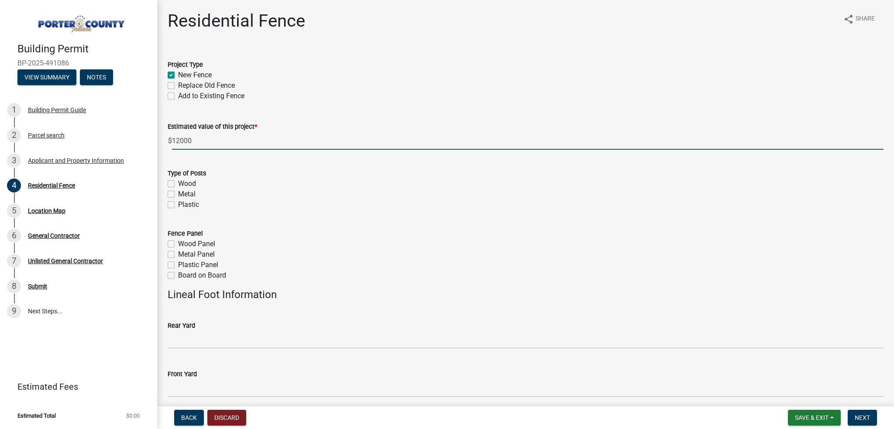
type input "12000"
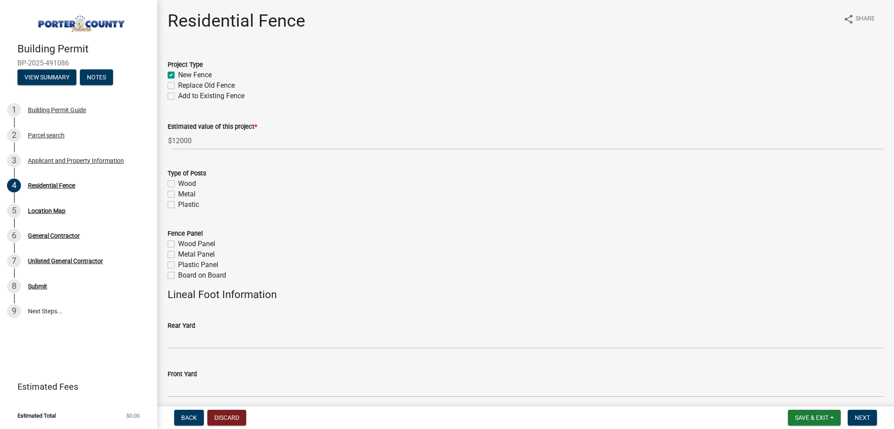
click at [183, 158] on form "Type of Posts Wood Metal Plastic" at bounding box center [526, 184] width 716 height 52
click at [178, 192] on label "Metal" at bounding box center [186, 194] width 17 height 10
click at [178, 192] on input "Metal" at bounding box center [181, 192] width 6 height 6
checkbox input "true"
checkbox input "false"
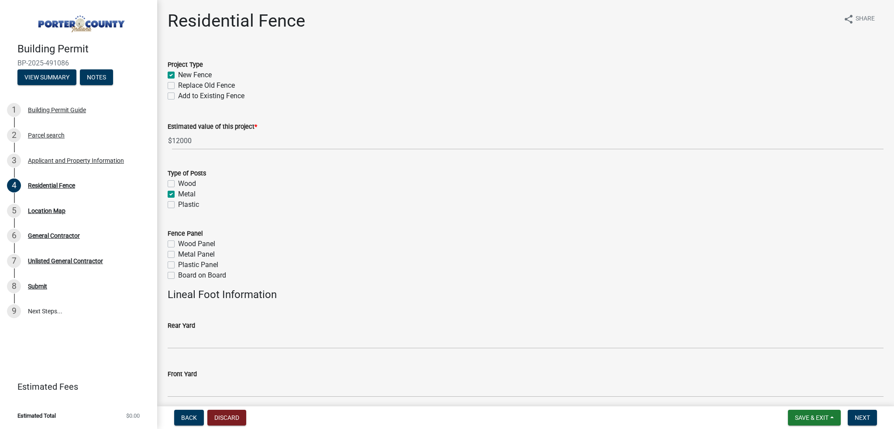
checkbox input "true"
checkbox input "false"
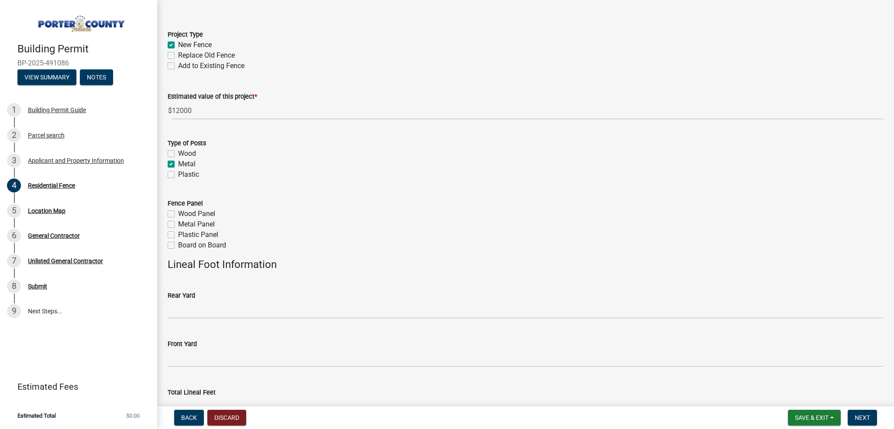
scroll to position [44, 0]
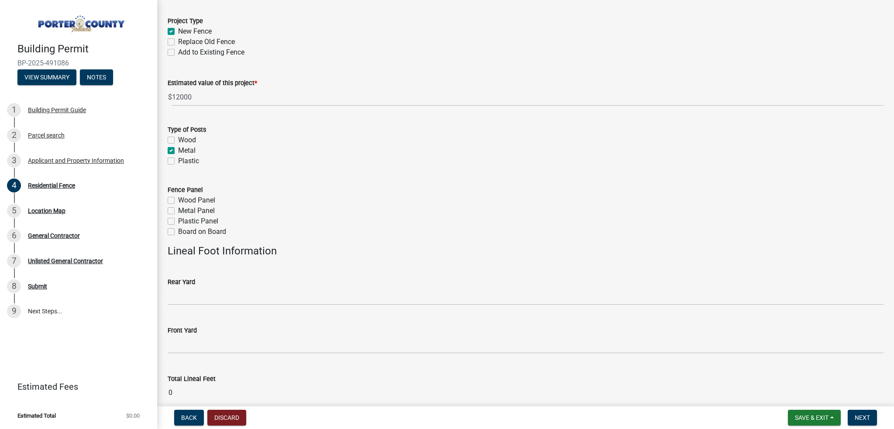
click at [166, 199] on div "Fence Panel Wood Panel Metal Panel Plastic Panel Board on Board" at bounding box center [525, 205] width 729 height 63
click at [178, 200] on label "Wood Panel" at bounding box center [196, 200] width 37 height 10
click at [178, 200] on input "Wood Panel" at bounding box center [181, 198] width 6 height 6
checkbox input "true"
checkbox input "false"
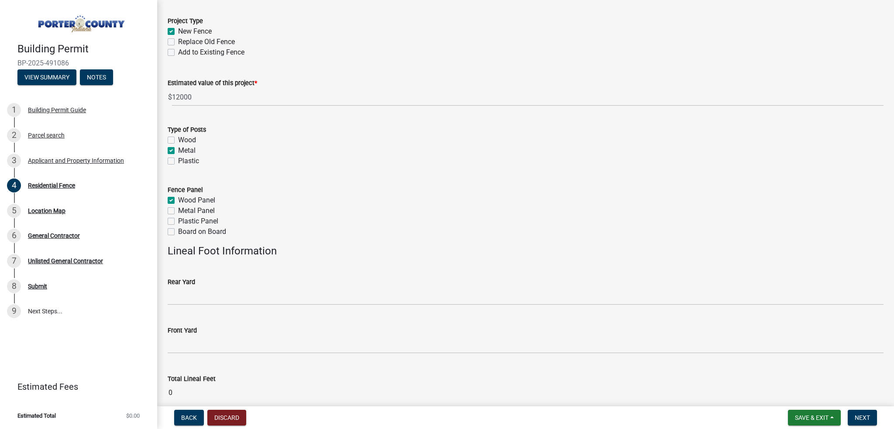
checkbox input "false"
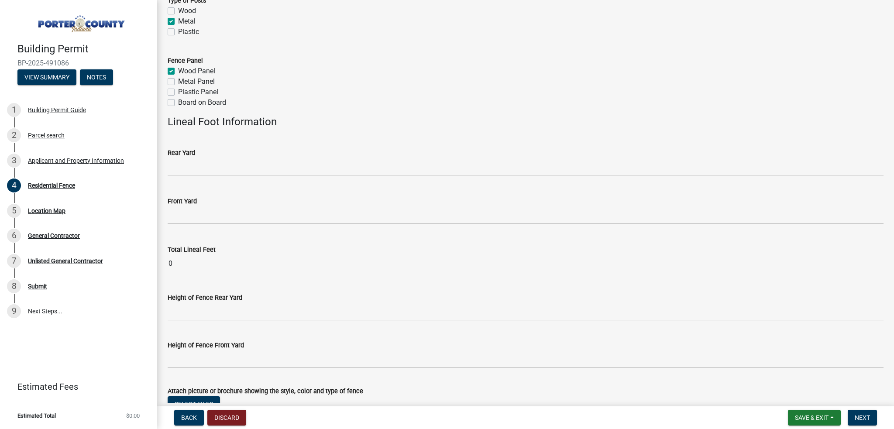
scroll to position [175, 0]
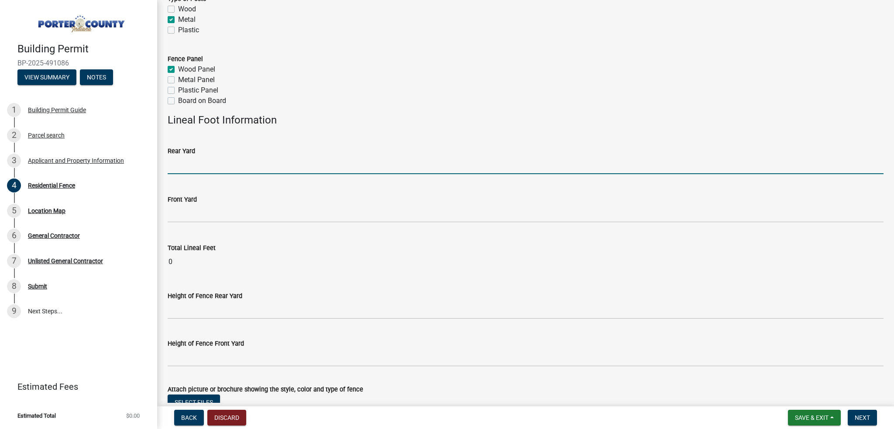
click at [193, 168] on input "text" at bounding box center [526, 165] width 716 height 18
type input "217"
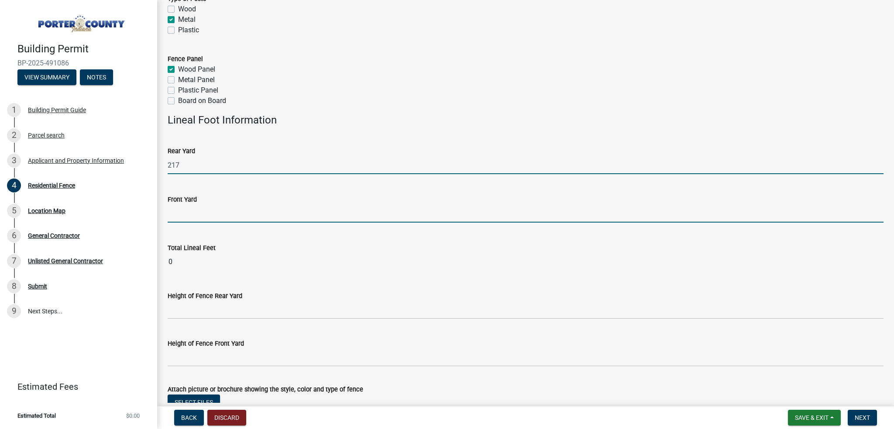
click at [189, 210] on input "text" at bounding box center [526, 214] width 716 height 18
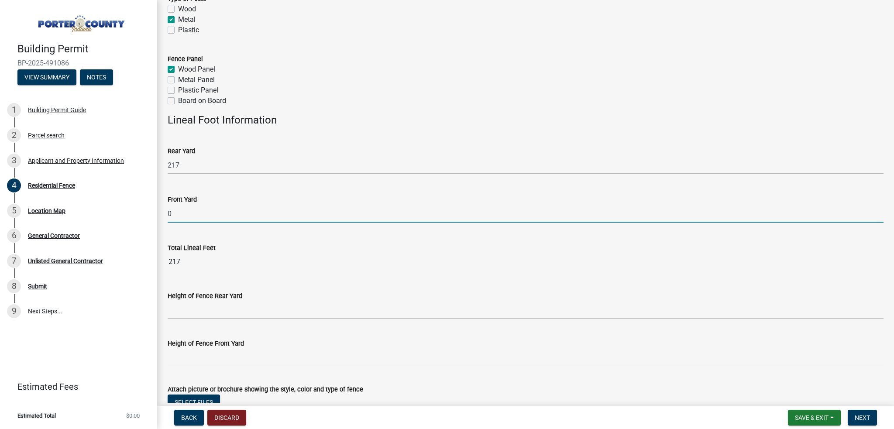
type input "0"
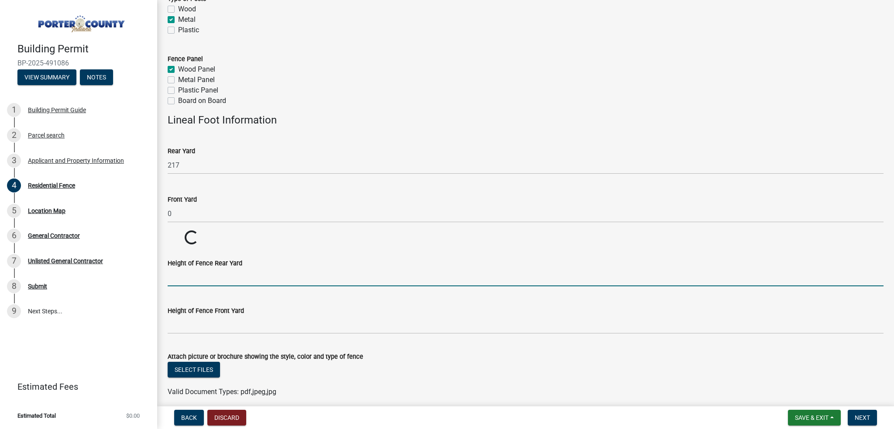
click at [190, 316] on wm-data-entity-input-list "Project Type New Fence Replace Old Fence Add to Existing Fence Estimated value …" at bounding box center [526, 139] width 716 height 531
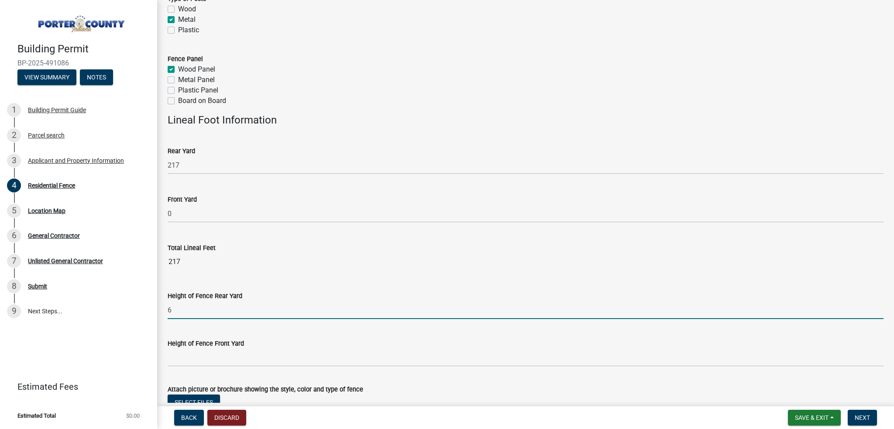
type input "6"
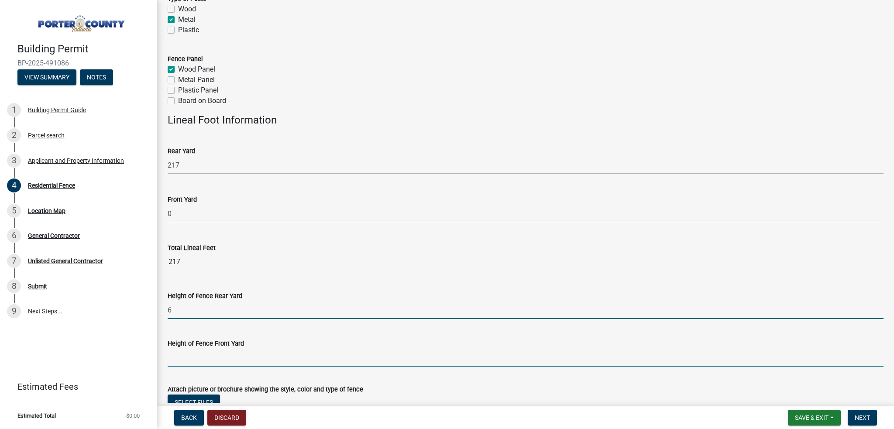
click at [182, 356] on input "Height of Fence Front Yard" at bounding box center [526, 358] width 716 height 18
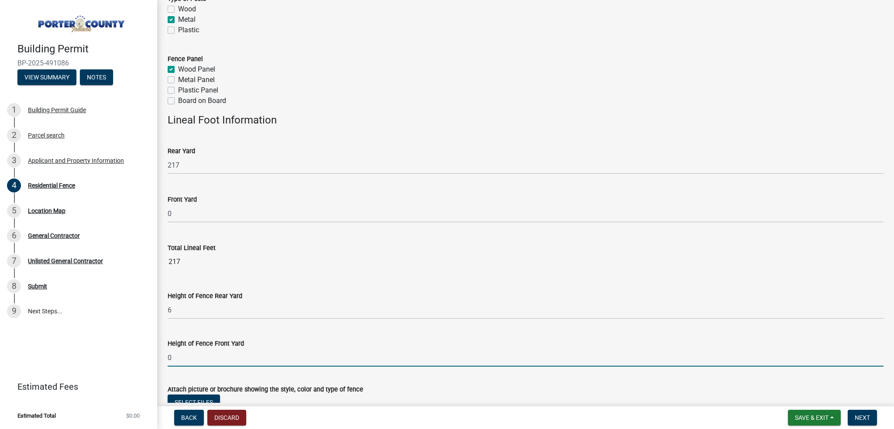
type input "0"
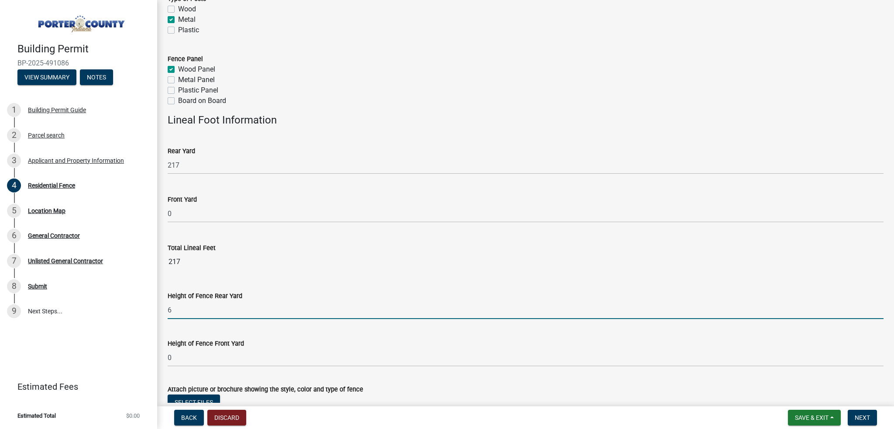
click at [300, 304] on input "6" at bounding box center [526, 310] width 716 height 18
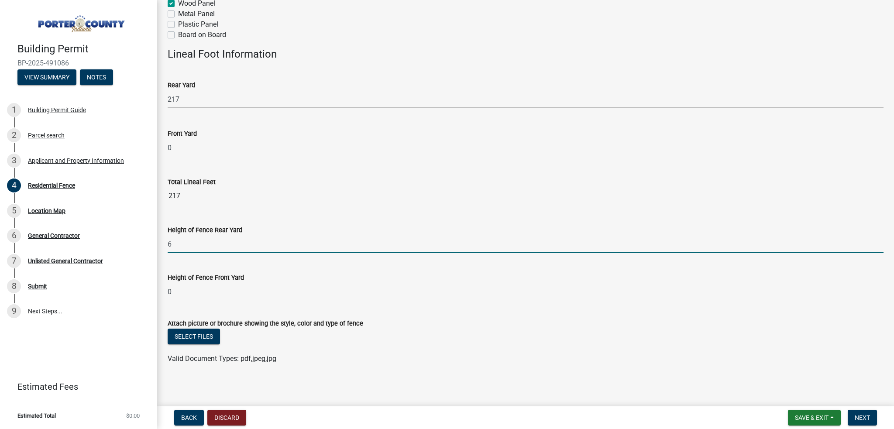
scroll to position [243, 0]
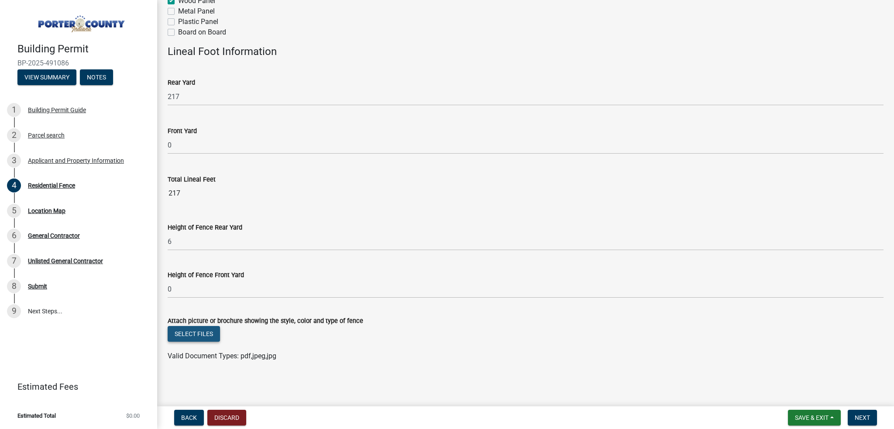
click at [196, 336] on button "Select files" at bounding box center [194, 334] width 52 height 16
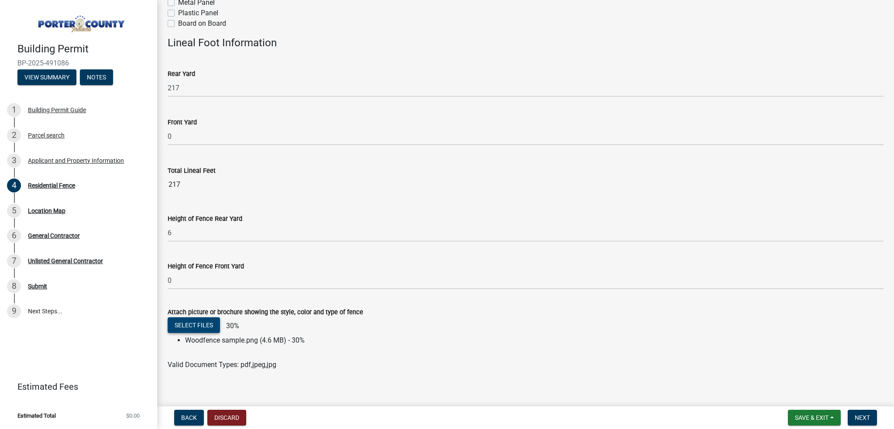
scroll to position [261, 0]
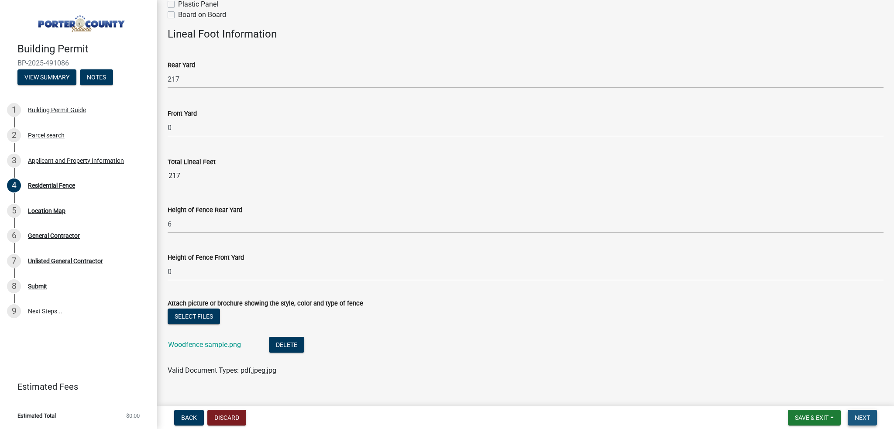
click at [858, 418] on span "Next" at bounding box center [862, 417] width 15 height 7
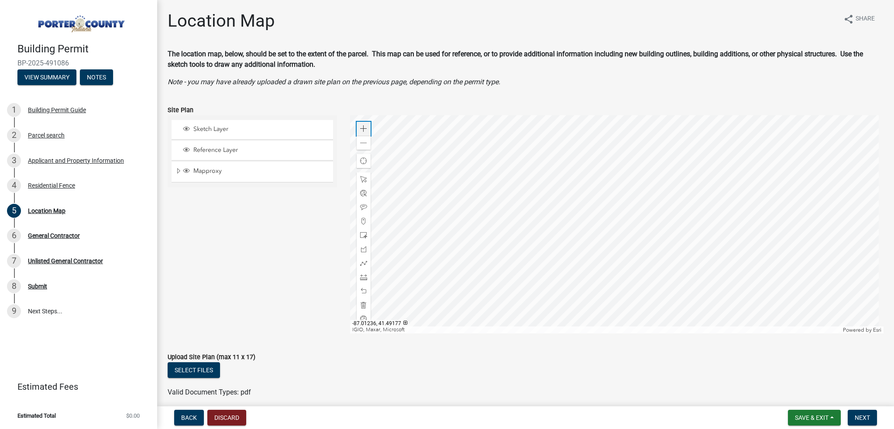
click at [361, 128] on span at bounding box center [363, 128] width 7 height 7
click at [580, 165] on div at bounding box center [617, 224] width 534 height 218
click at [363, 277] on span at bounding box center [363, 277] width 7 height 7
click at [542, 197] on div at bounding box center [617, 224] width 534 height 218
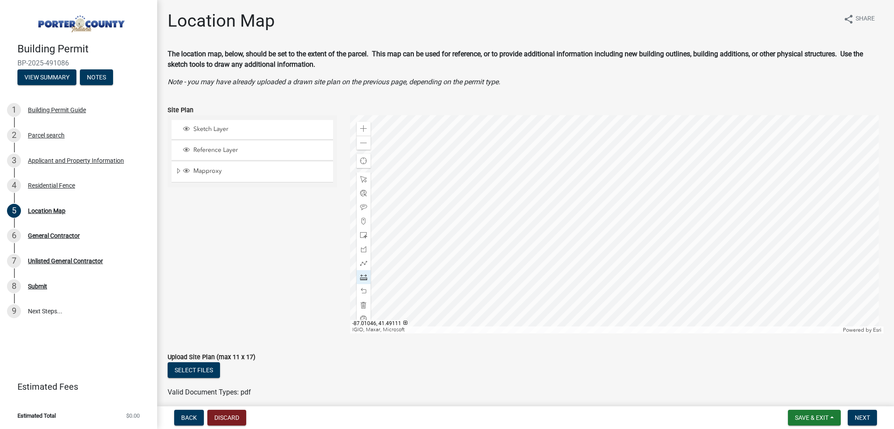
click at [501, 196] on div at bounding box center [617, 224] width 534 height 218
click at [514, 213] on div at bounding box center [617, 224] width 534 height 218
click at [514, 256] on div at bounding box center [617, 224] width 534 height 218
click at [580, 257] on div at bounding box center [617, 224] width 534 height 218
click at [596, 249] on div at bounding box center [617, 224] width 534 height 218
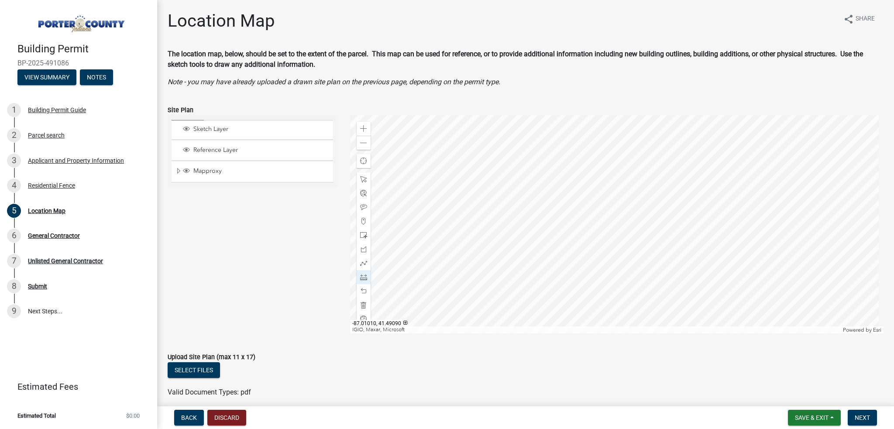
click at [597, 249] on div at bounding box center [617, 224] width 534 height 218
click at [574, 231] on div at bounding box center [617, 224] width 534 height 218
click at [574, 217] on div at bounding box center [617, 224] width 534 height 218
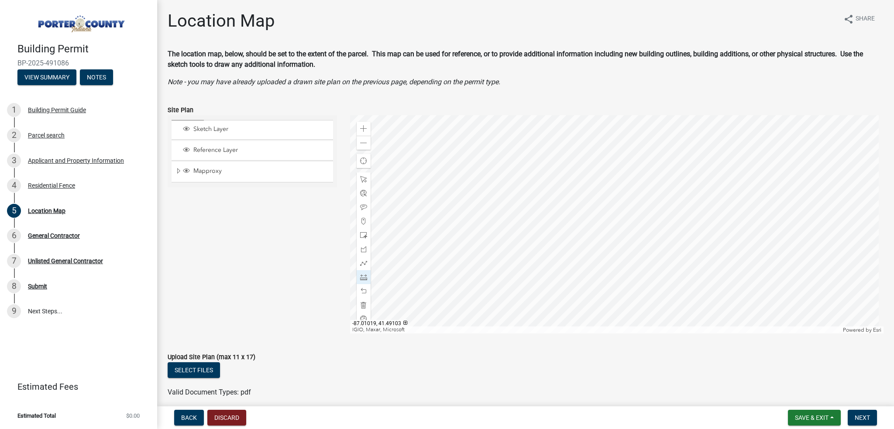
click at [577, 209] on div at bounding box center [617, 224] width 534 height 218
click at [584, 207] on div at bounding box center [617, 224] width 534 height 218
click at [579, 209] on div at bounding box center [617, 224] width 534 height 218
click at [583, 216] on div at bounding box center [617, 224] width 534 height 218
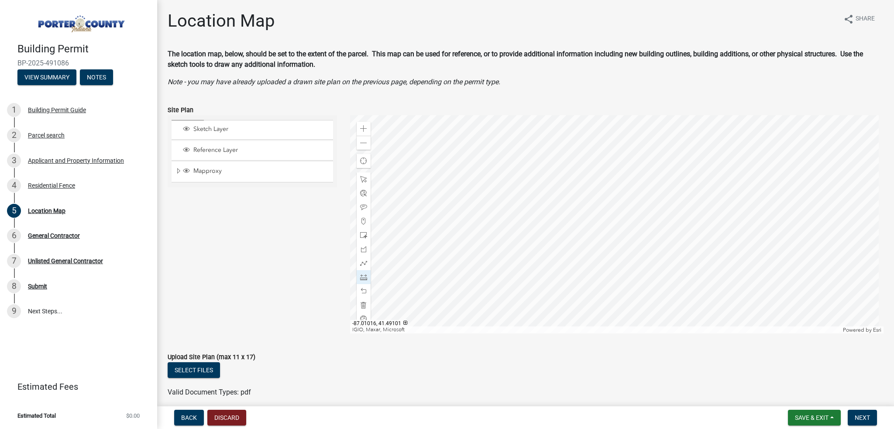
click at [583, 216] on div at bounding box center [617, 224] width 534 height 218
click at [362, 288] on span at bounding box center [363, 291] width 7 height 7
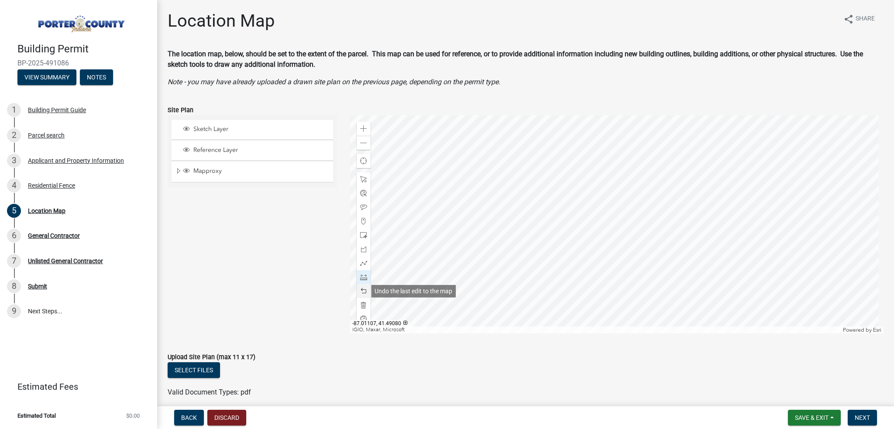
click at [362, 288] on span at bounding box center [363, 291] width 7 height 7
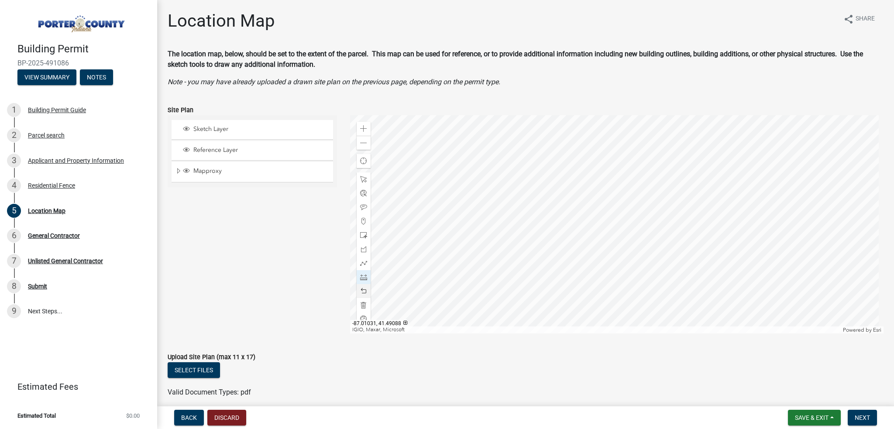
click at [547, 255] on div at bounding box center [617, 224] width 534 height 218
click at [518, 253] on div at bounding box center [617, 224] width 534 height 218
click at [361, 305] on span at bounding box center [363, 305] width 7 height 7
click at [360, 276] on span at bounding box center [363, 277] width 7 height 7
click at [530, 186] on div at bounding box center [617, 224] width 534 height 218
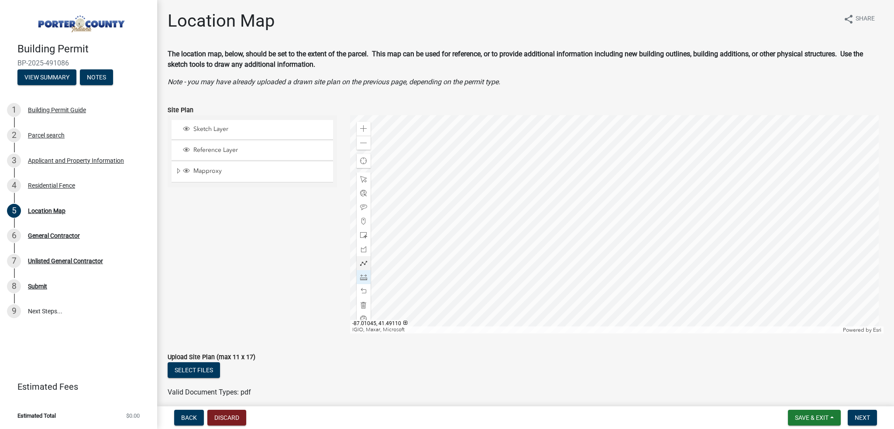
click at [514, 187] on div at bounding box center [617, 224] width 534 height 218
click at [514, 255] on div at bounding box center [617, 224] width 534 height 218
click at [580, 256] on div at bounding box center [617, 224] width 534 height 218
click at [595, 249] on div at bounding box center [617, 224] width 534 height 218
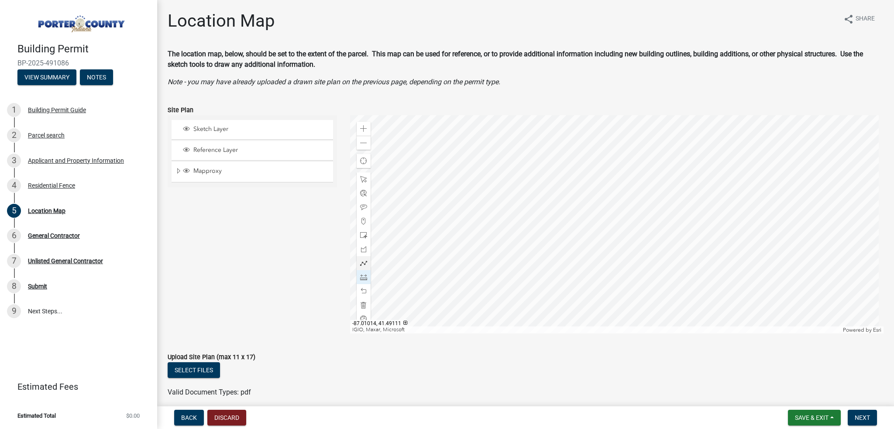
click at [586, 184] on div at bounding box center [617, 224] width 534 height 218
click at [597, 185] on div at bounding box center [617, 224] width 534 height 218
click at [360, 296] on div at bounding box center [364, 291] width 14 height 14
click at [360, 293] on span at bounding box center [363, 291] width 7 height 7
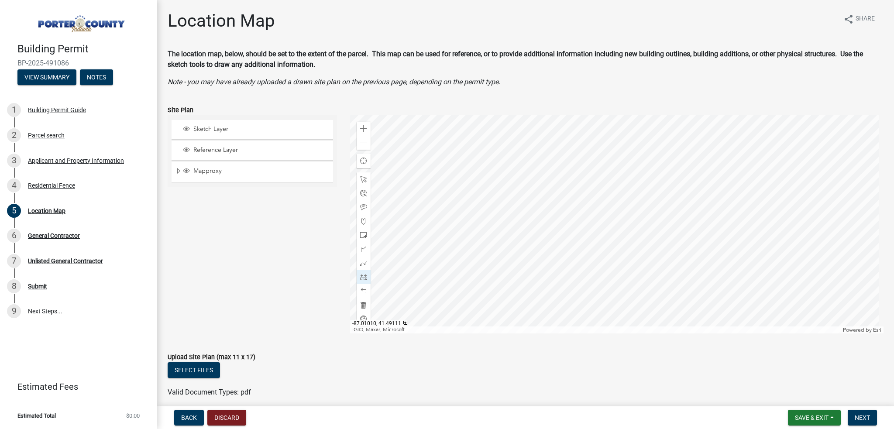
click at [597, 185] on div at bounding box center [617, 224] width 534 height 218
click at [867, 417] on span "Next" at bounding box center [862, 417] width 15 height 7
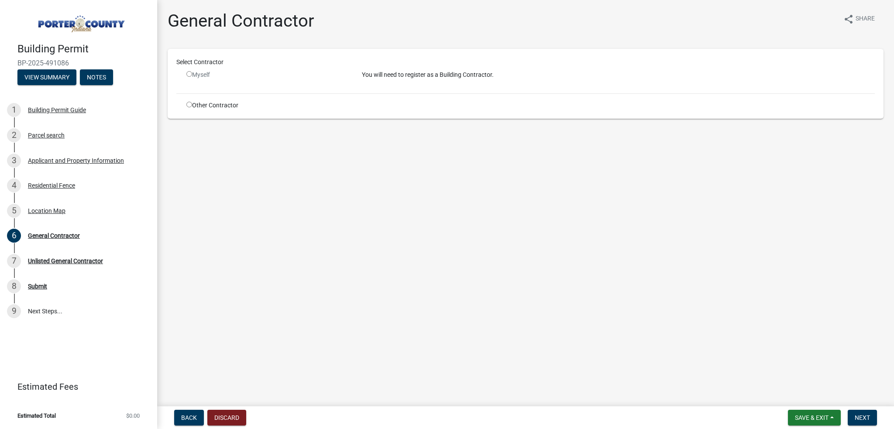
click at [187, 73] on input "radio" at bounding box center [189, 74] width 6 height 6
radio input "false"
click at [188, 110] on div "Other Contractor" at bounding box center [267, 105] width 175 height 9
click at [188, 106] on input "radio" at bounding box center [189, 105] width 6 height 6
radio input "true"
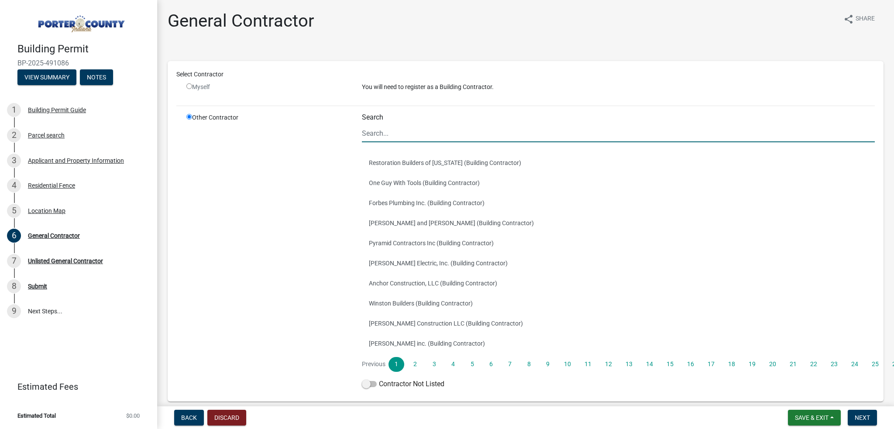
click at [463, 137] on input "Search" at bounding box center [618, 133] width 513 height 18
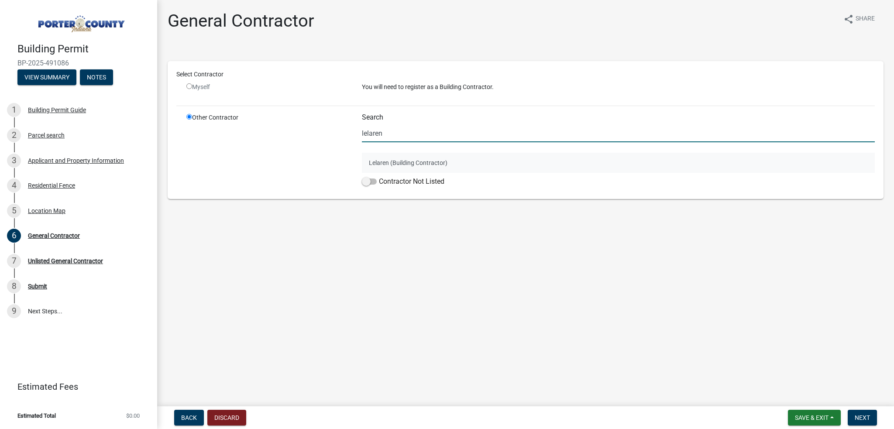
type input "lelaren"
click at [381, 165] on button "Lelaren (Building Contractor)" at bounding box center [618, 163] width 513 height 20
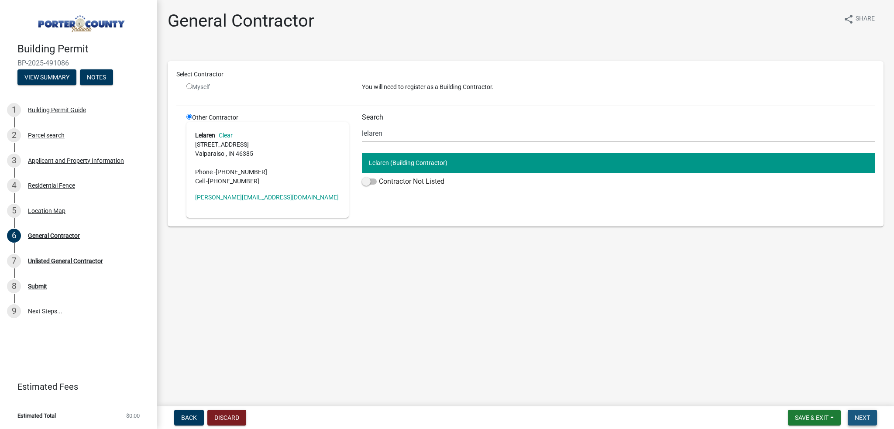
click at [863, 415] on span "Next" at bounding box center [862, 417] width 15 height 7
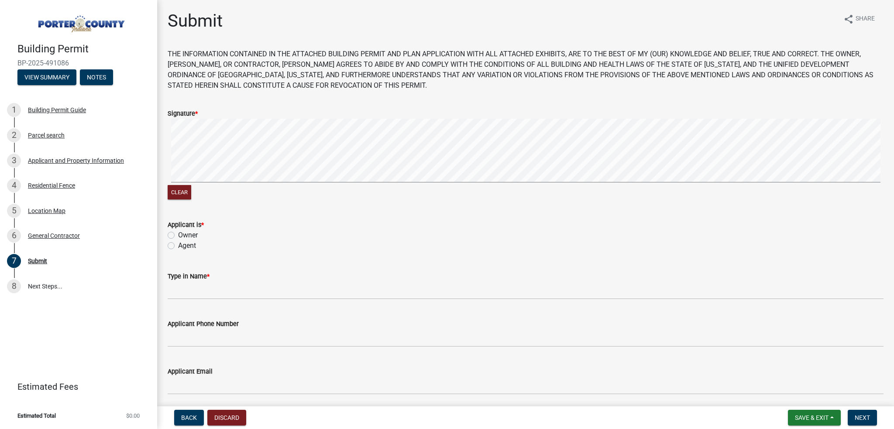
click at [178, 246] on label "Agent" at bounding box center [187, 245] width 18 height 10
click at [178, 246] on input "Agent" at bounding box center [181, 243] width 6 height 6
radio input "true"
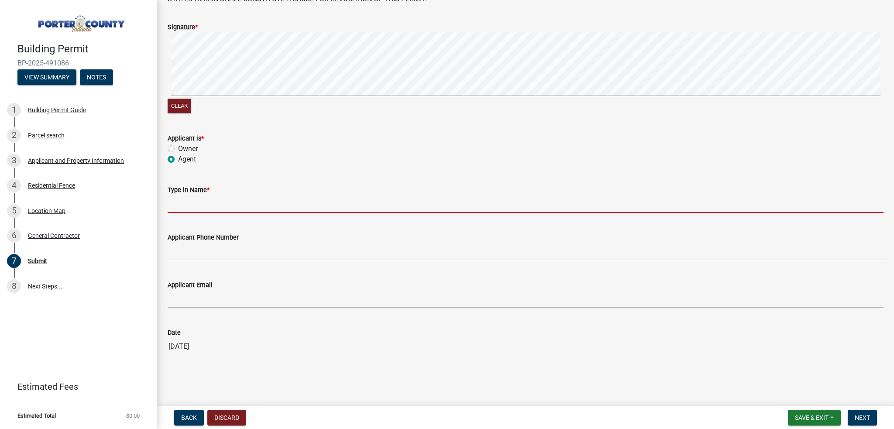
click at [182, 202] on input "Type in Name *" at bounding box center [526, 204] width 716 height 18
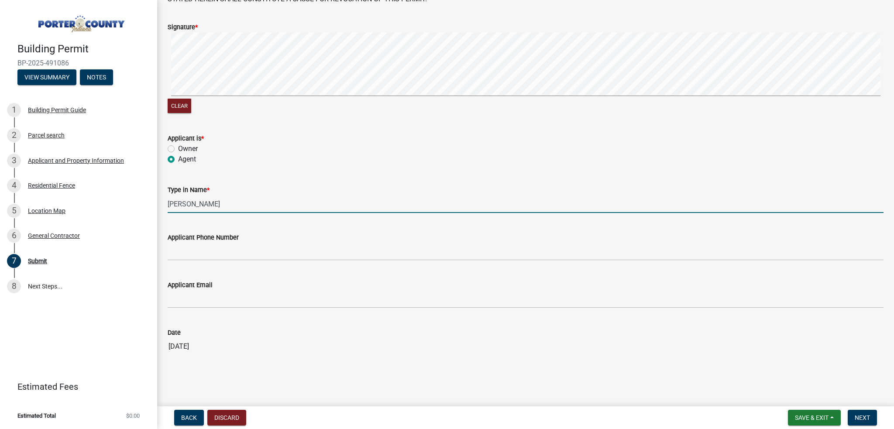
type input "[PERSON_NAME]"
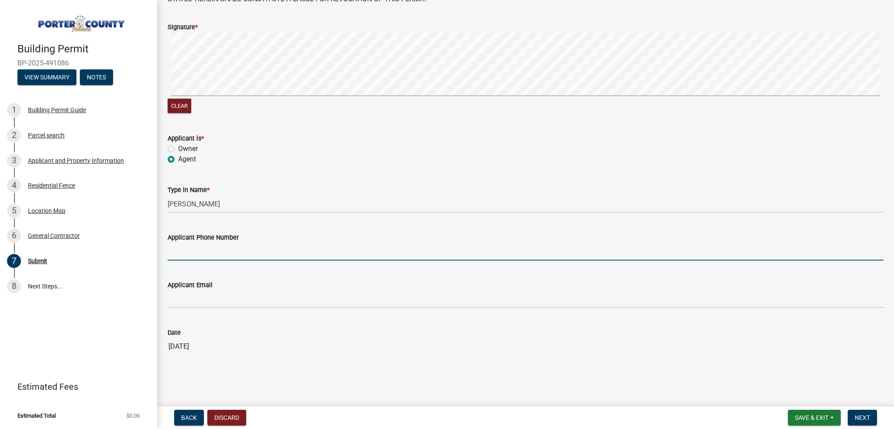
click at [175, 244] on input "Applicant Phone Number" at bounding box center [526, 252] width 716 height 18
click at [395, 360] on wm-data-entity-input "Date [DATE]" at bounding box center [526, 338] width 716 height 47
click at [172, 255] on input "Applicant Phone Number" at bounding box center [526, 252] width 716 height 18
type input "2192564753"
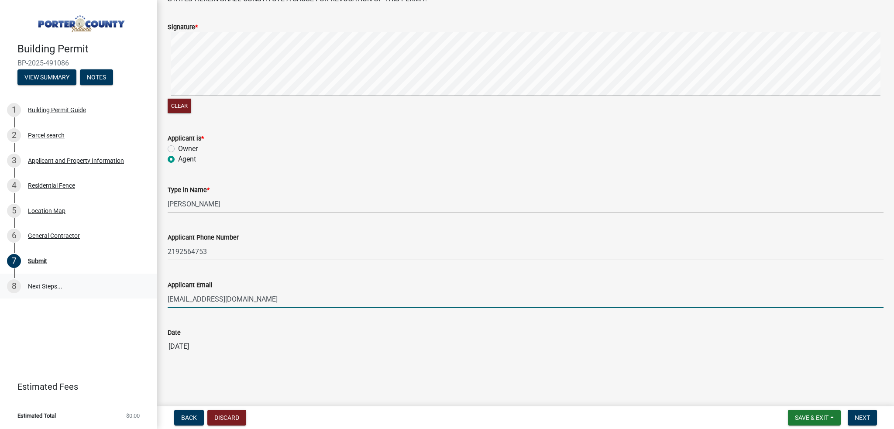
drag, startPoint x: 259, startPoint y: 296, endPoint x: 145, endPoint y: 292, distance: 114.0
click at [145, 292] on div "Building Permit BP-2025-491086 View Summary Notes 1 Building Permit Guide 2 Par…" at bounding box center [447, 214] width 894 height 429
type input "[EMAIL_ADDRESS][DOMAIN_NAME]"
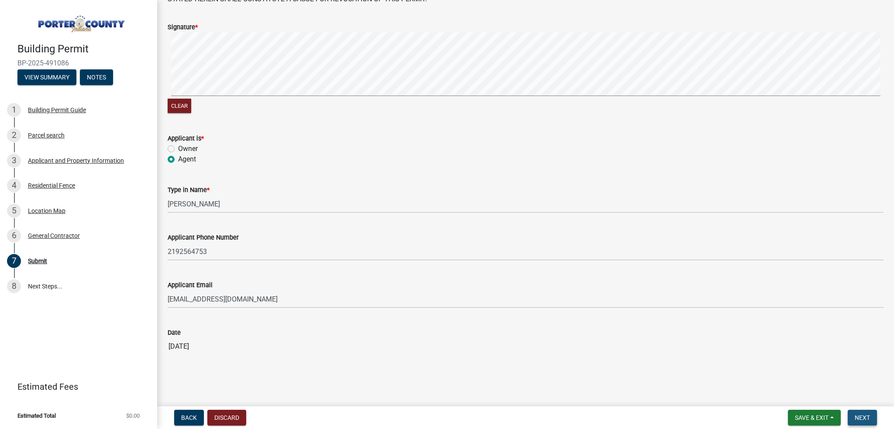
click at [863, 414] on span "Next" at bounding box center [862, 417] width 15 height 7
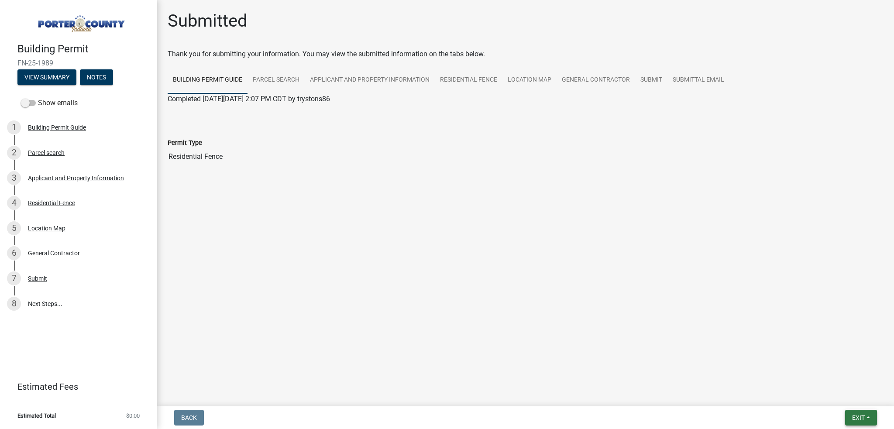
click at [855, 417] on span "Exit" at bounding box center [858, 417] width 13 height 7
click at [849, 395] on button "Save & Exit" at bounding box center [842, 394] width 70 height 21
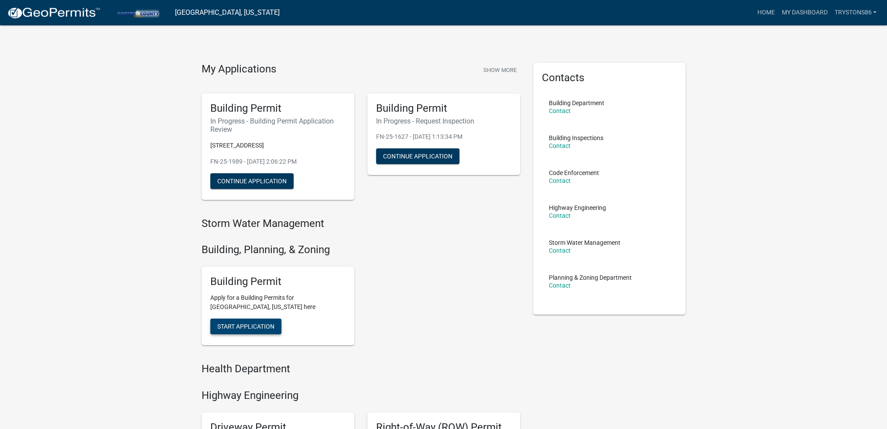
click at [262, 329] on span "Start Application" at bounding box center [245, 326] width 57 height 7
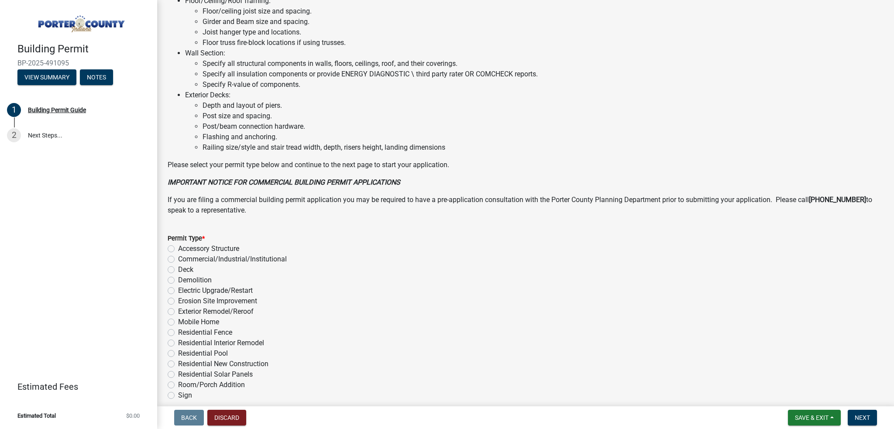
scroll to position [558, 0]
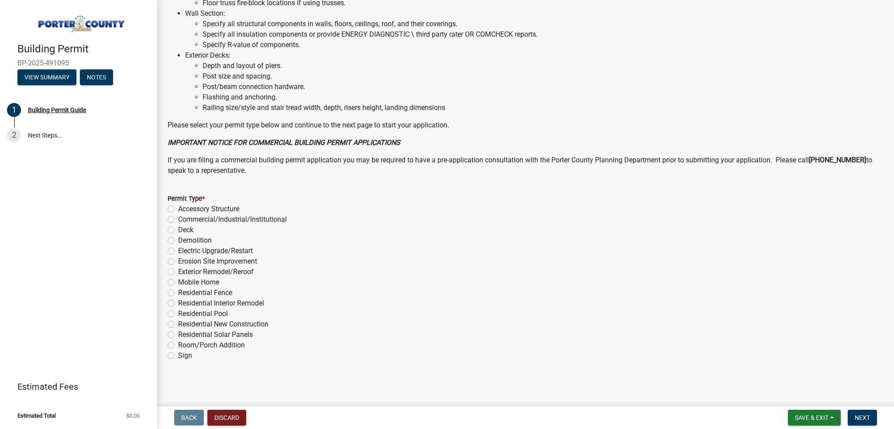
click at [178, 293] on label "Residential Fence" at bounding box center [205, 293] width 54 height 10
click at [178, 293] on input "Residential Fence" at bounding box center [181, 291] width 6 height 6
radio input "true"
click at [864, 414] on span "Next" at bounding box center [862, 417] width 15 height 7
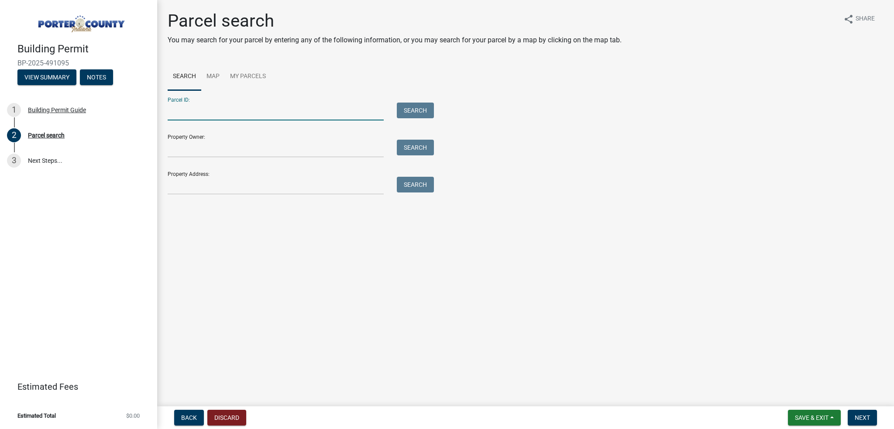
click at [219, 109] on input "Parcel ID:" at bounding box center [276, 112] width 216 height 18
paste input "64-09-04-151-006.000-003"
type input "64-09-04-151-006.000-003"
click at [426, 115] on button "Search" at bounding box center [415, 111] width 37 height 16
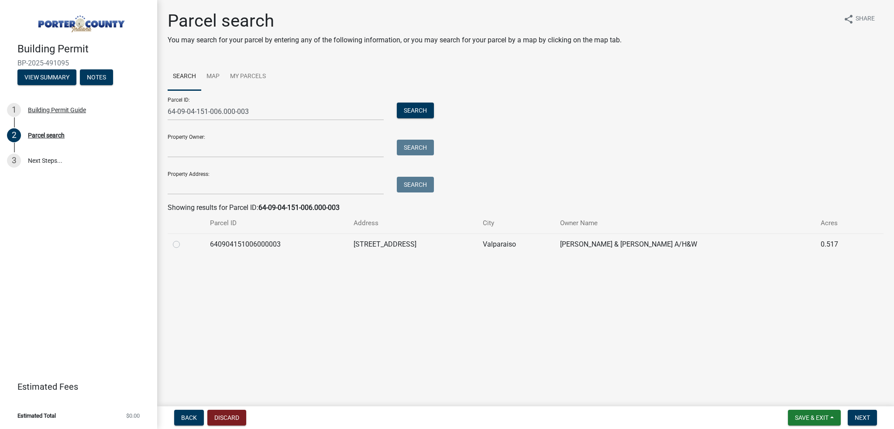
click at [212, 251] on td "640904151006000003" at bounding box center [277, 243] width 144 height 21
click at [183, 239] on label at bounding box center [183, 239] width 0 height 0
click at [183, 245] on input "radio" at bounding box center [186, 242] width 6 height 6
radio input "true"
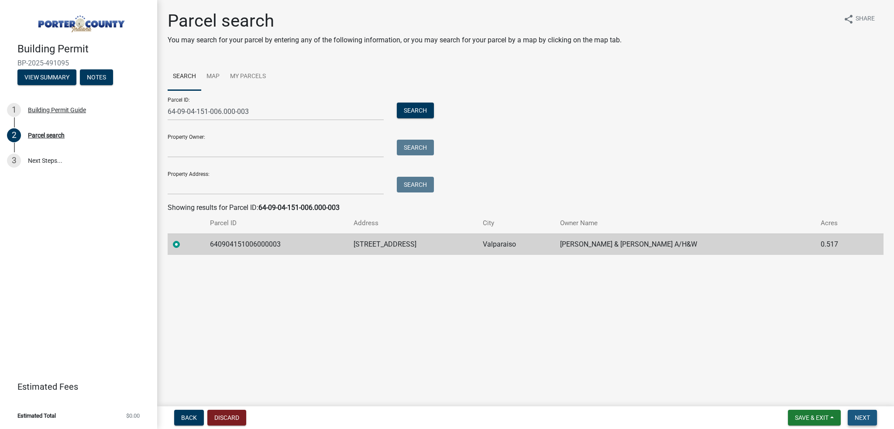
click at [854, 422] on button "Next" at bounding box center [862, 418] width 29 height 16
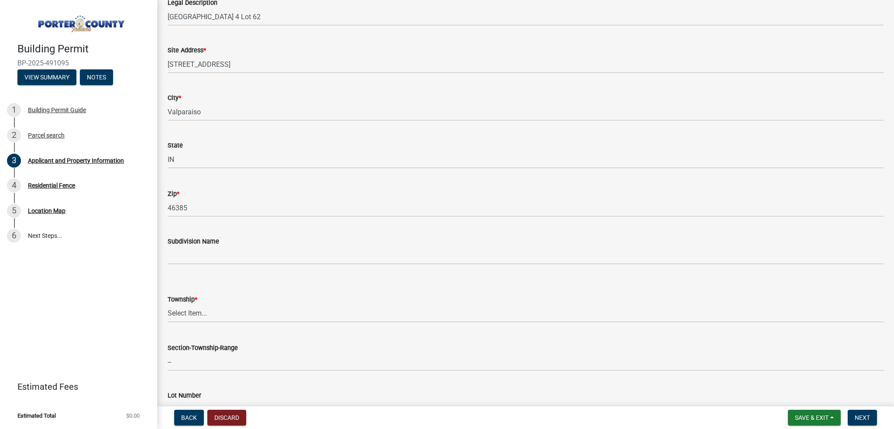
scroll to position [175, 0]
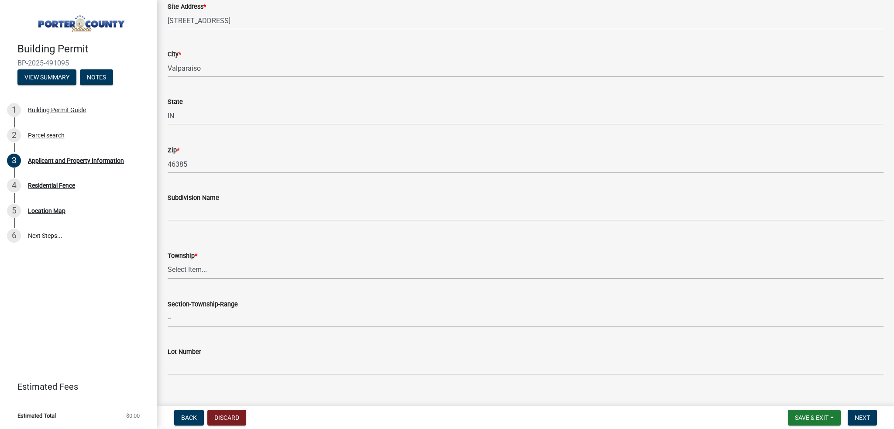
click at [193, 265] on select "Select Item... [PERSON_NAME][GEOGRAPHIC_DATA] [PERSON_NAME][GEOGRAPHIC_DATA] [G…" at bounding box center [526, 270] width 716 height 18
click at [268, 274] on select "Select Item... [PERSON_NAME][GEOGRAPHIC_DATA] [PERSON_NAME][GEOGRAPHIC_DATA] [G…" at bounding box center [526, 270] width 716 height 18
click at [168, 261] on select "Select Item... [PERSON_NAME][GEOGRAPHIC_DATA] [PERSON_NAME][GEOGRAPHIC_DATA] [G…" at bounding box center [526, 270] width 716 height 18
select select "6f5aa9ae-62ac-41bd-979a-9c71eae504cc"
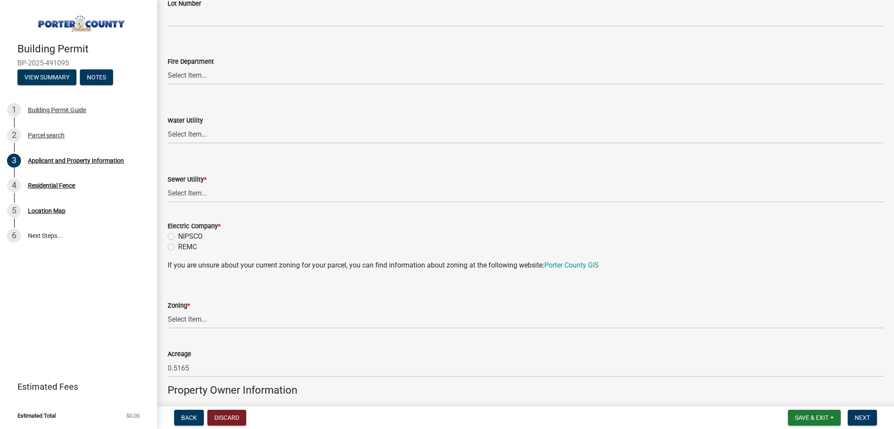
scroll to position [524, 0]
click at [192, 196] on select "Select Item... Aqua [US_STATE] Inc Damon Run Falling Waters Lake Eliza - LEACD …" at bounding box center [526, 193] width 716 height 18
click at [168, 184] on select "Select Item... Aqua [US_STATE] Inc Damon Run Falling Waters Lake Eliza - LEACD …" at bounding box center [526, 193] width 716 height 18
select select "ea6751d4-6bf7-4a16-89ee-f7801ab82aa1"
click at [178, 233] on label "NIPSCO" at bounding box center [190, 235] width 24 height 10
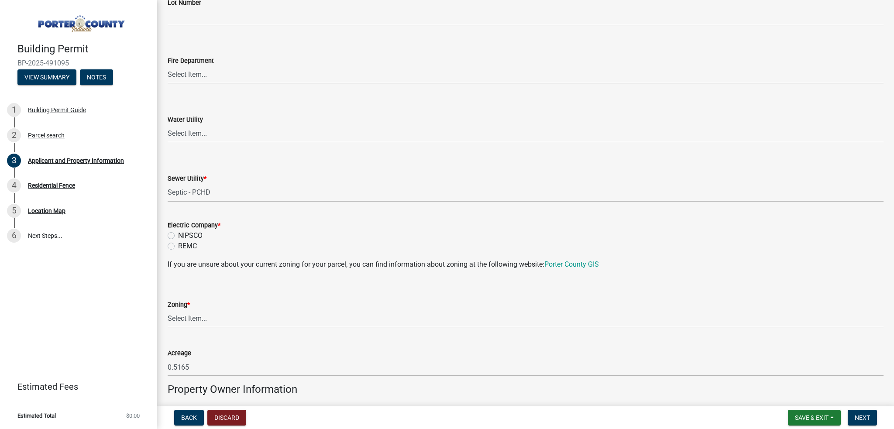
click at [178, 233] on input "NIPSCO" at bounding box center [181, 233] width 6 height 6
radio input "true"
click at [241, 186] on select "Select Item... Aqua [US_STATE] Inc Damon Run Falling Waters Lake Eliza - LEACD …" at bounding box center [526, 193] width 716 height 18
click at [168, 184] on select "Select Item... Aqua [US_STATE] Inc Damon Run Falling Waters Lake Eliza - LEACD …" at bounding box center [526, 193] width 716 height 18
select select "c796f995-08fe-487b-a20e-70ab553361d3"
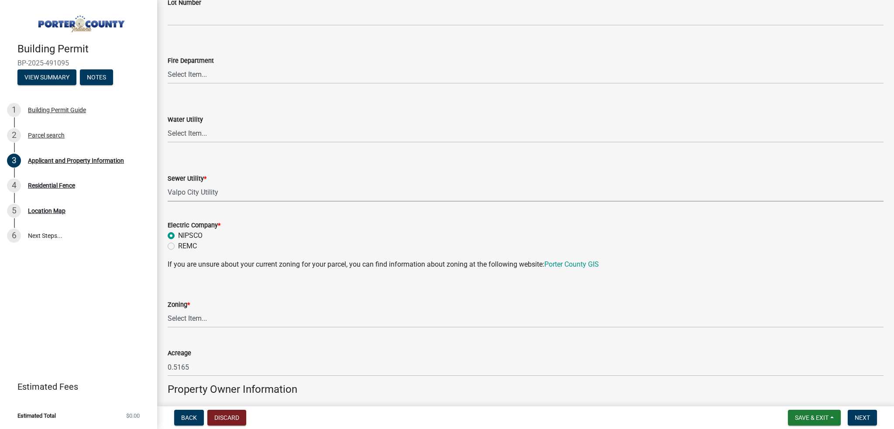
scroll to position [611, 0]
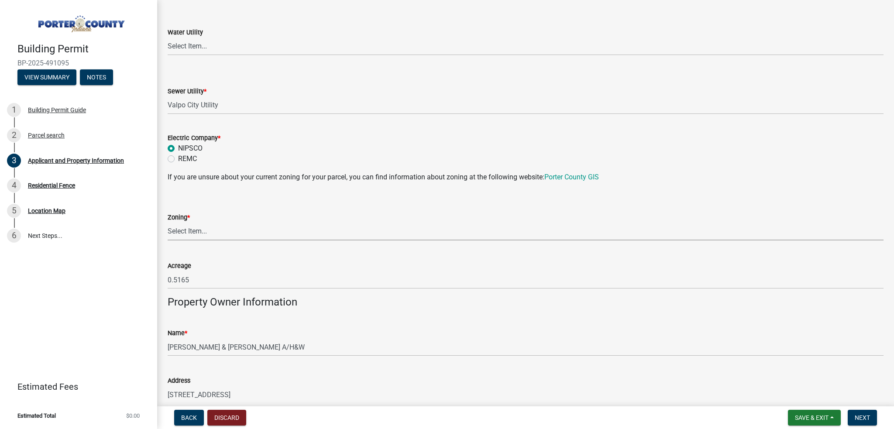
click at [185, 232] on select "Select Item... A1 A2 CH CM CN I1 I2 I3 IN MP OT P1 P2 PUD R1 R2 R3 R4 RL RR" at bounding box center [526, 232] width 716 height 18
click at [168, 223] on select "Select Item... A1 A2 CH CM CN I1 I2 I3 IN MP OT P1 P2 PUD R1 R2 R3 R4 RL RR" at bounding box center [526, 232] width 716 height 18
select select "0d764019-f1ff-4f3b-9299-33f0d080acc7"
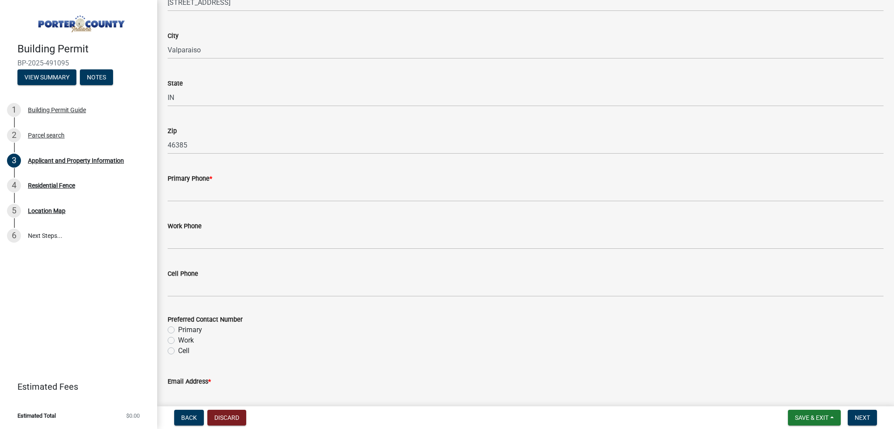
scroll to position [1004, 0]
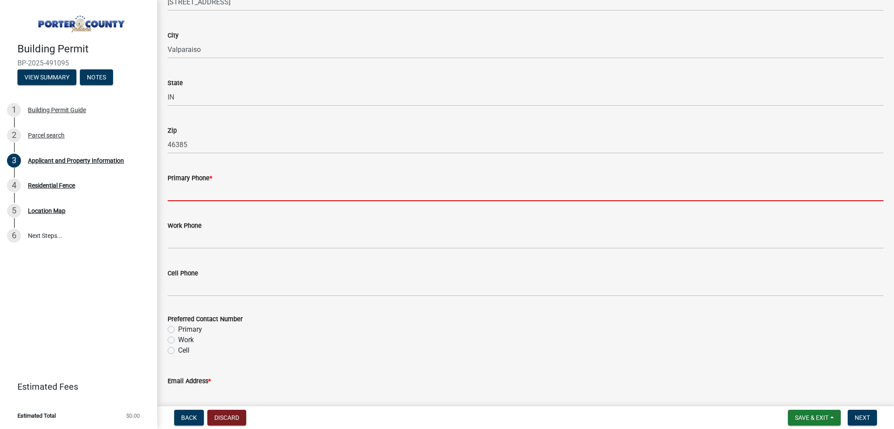
click at [194, 186] on input "Primary Phone *" at bounding box center [526, 192] width 716 height 18
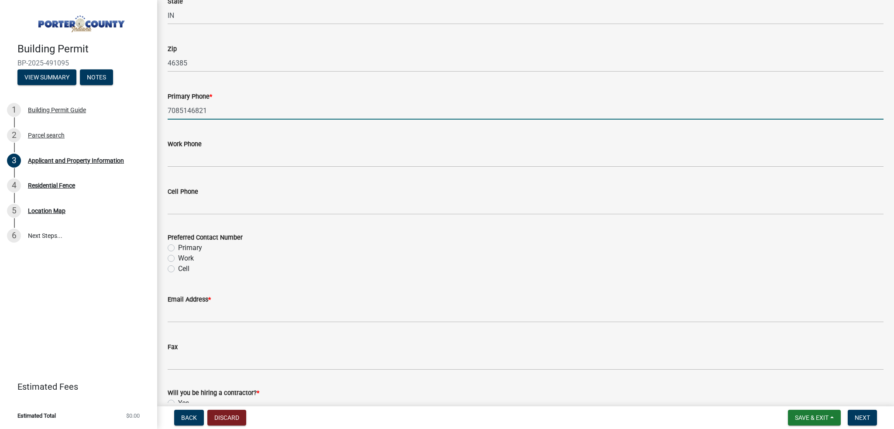
scroll to position [1178, 0]
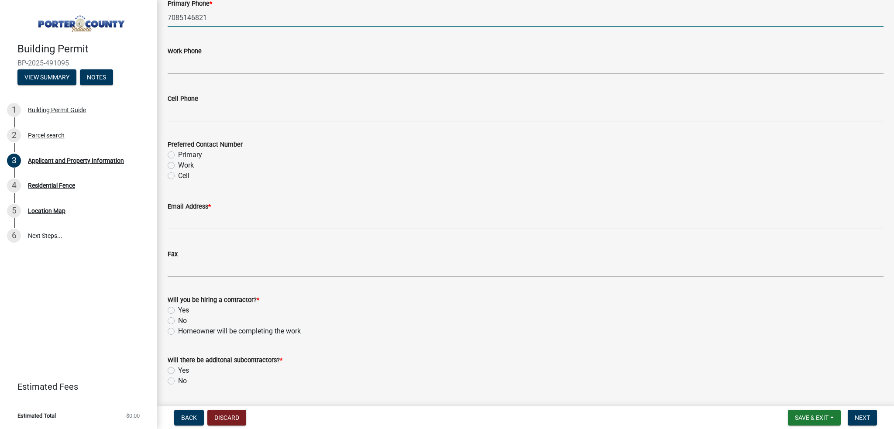
type input "7085146821"
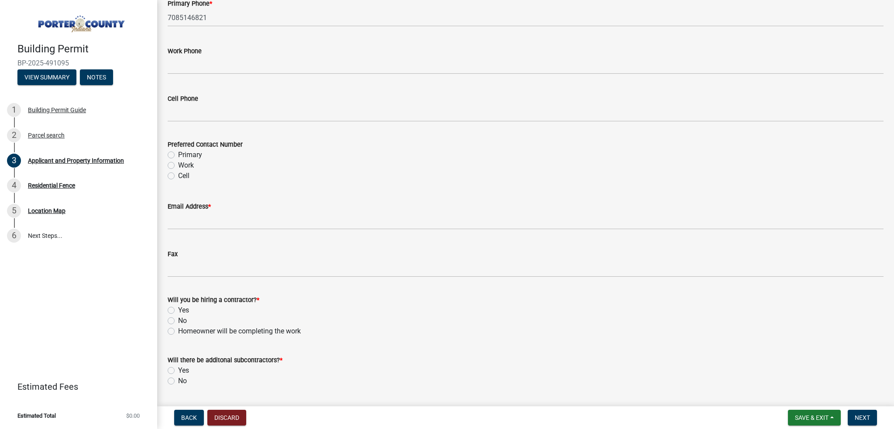
click at [178, 153] on label "Primary" at bounding box center [190, 155] width 24 height 10
click at [178, 153] on input "Primary" at bounding box center [181, 153] width 6 height 6
radio input "true"
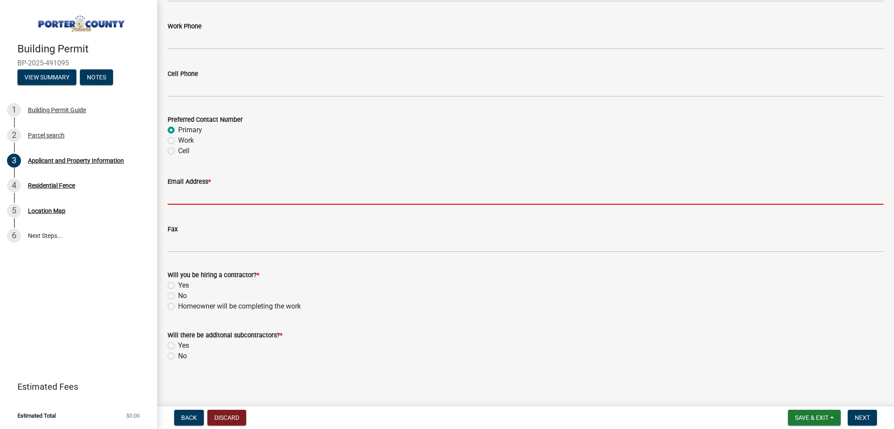
click at [224, 195] on input "Email Address *" at bounding box center [526, 196] width 716 height 18
type input "[EMAIL_ADDRESS][DOMAIN_NAME]"
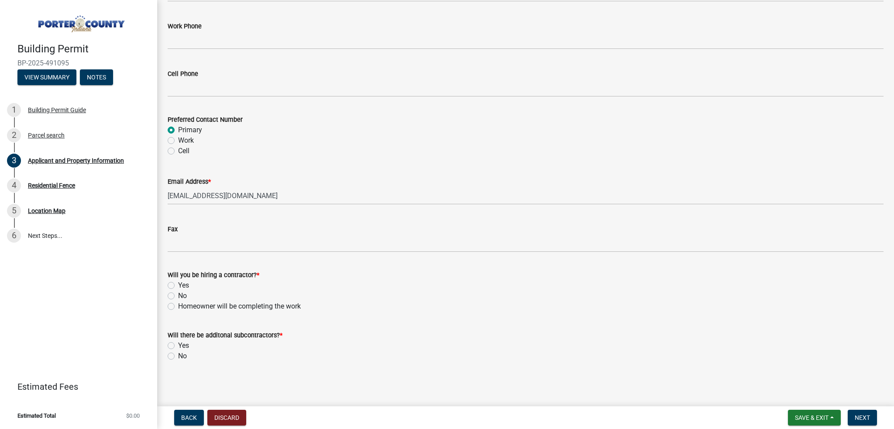
click at [178, 282] on label "Yes" at bounding box center [183, 285] width 11 height 10
click at [178, 282] on input "Yes" at bounding box center [181, 283] width 6 height 6
radio input "true"
click at [178, 355] on label "No" at bounding box center [182, 356] width 9 height 10
click at [178, 355] on input "No" at bounding box center [181, 354] width 6 height 6
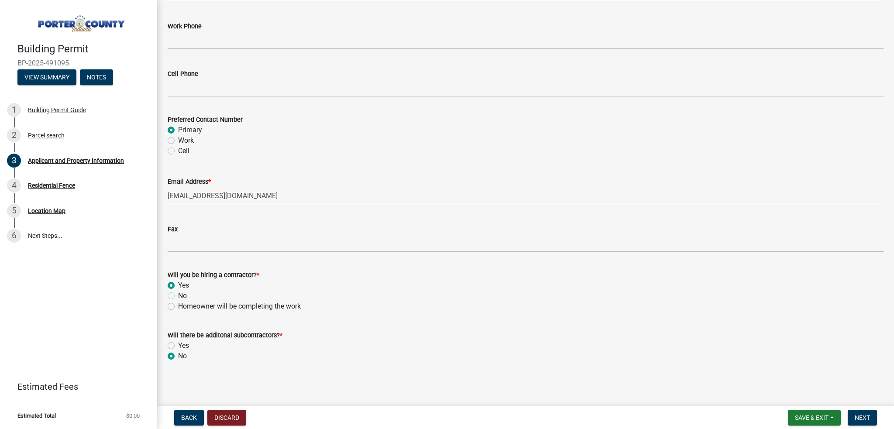
radio input "true"
click at [855, 421] on span "Next" at bounding box center [862, 417] width 15 height 7
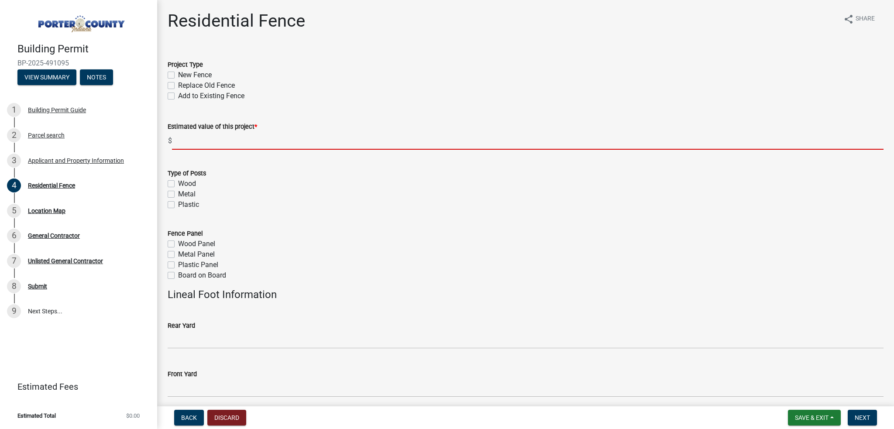
click at [187, 146] on input "text" at bounding box center [527, 141] width 711 height 18
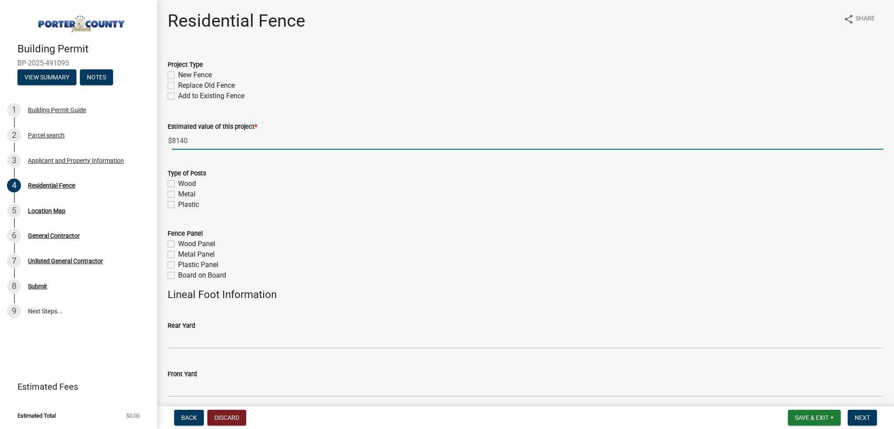
type input "8140"
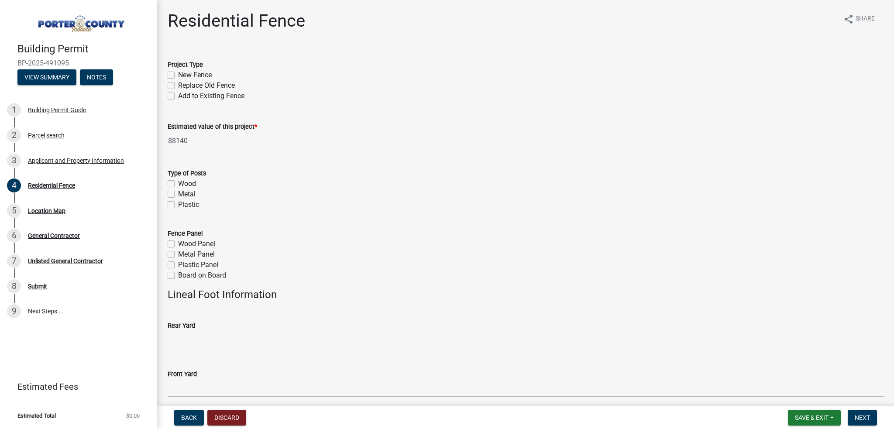
click at [178, 75] on label "New Fence" at bounding box center [195, 75] width 34 height 10
click at [178, 75] on input "New Fence" at bounding box center [181, 73] width 6 height 6
checkbox input "true"
checkbox input "false"
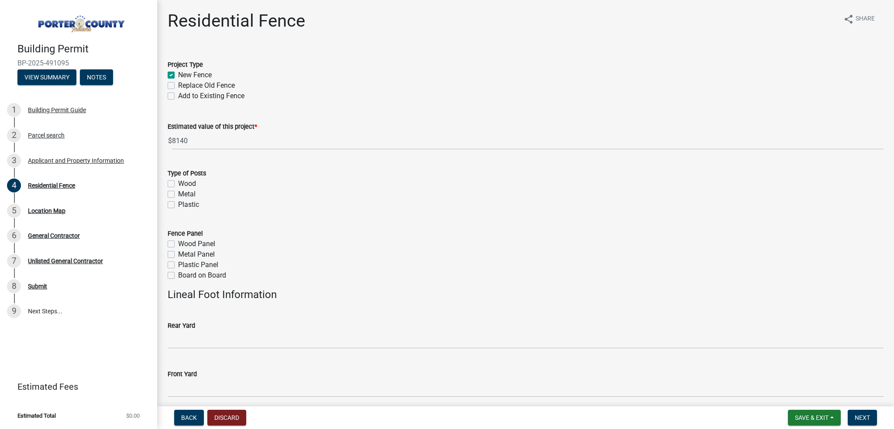
click at [178, 192] on label "Metal" at bounding box center [186, 194] width 17 height 10
click at [178, 192] on input "Metal" at bounding box center [181, 192] width 6 height 6
checkbox input "true"
checkbox input "false"
checkbox input "true"
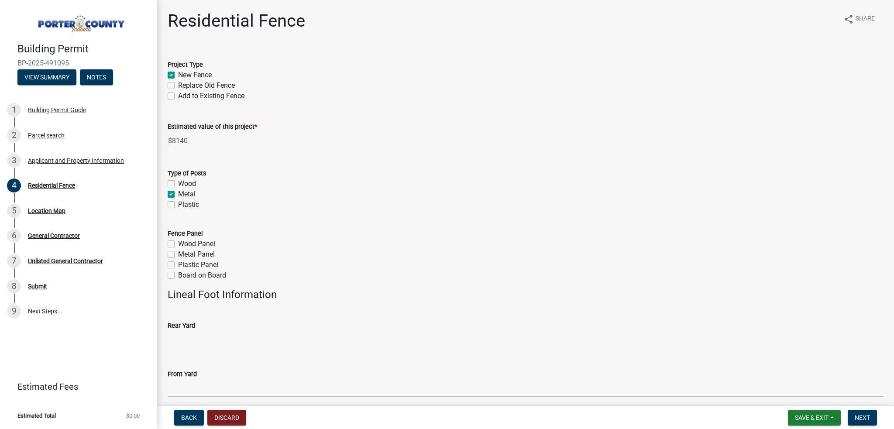
checkbox input "false"
click at [178, 244] on label "Wood Panel" at bounding box center [196, 244] width 37 height 10
click at [178, 244] on input "Wood Panel" at bounding box center [181, 242] width 6 height 6
checkbox input "true"
checkbox input "false"
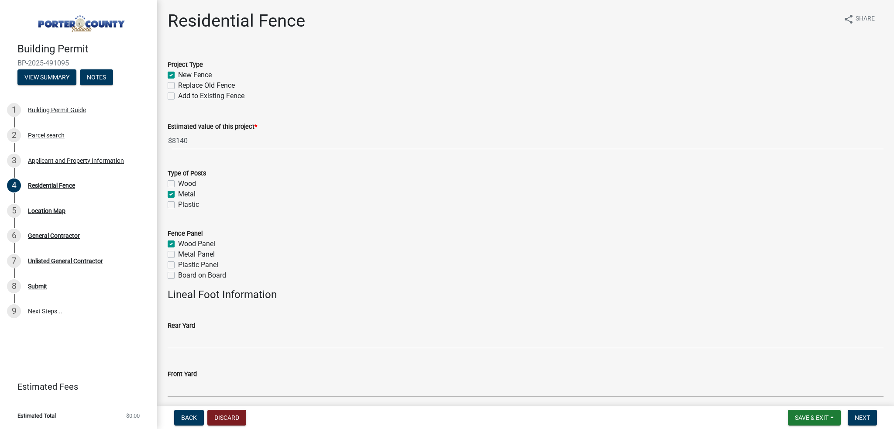
checkbox input "false"
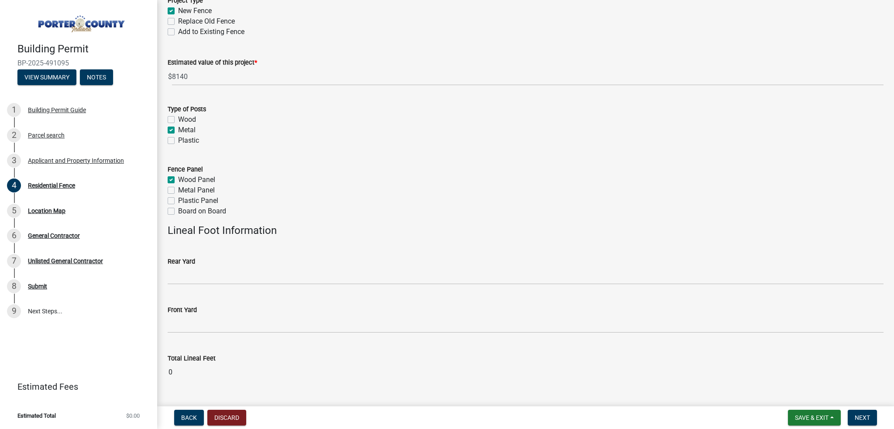
scroll to position [87, 0]
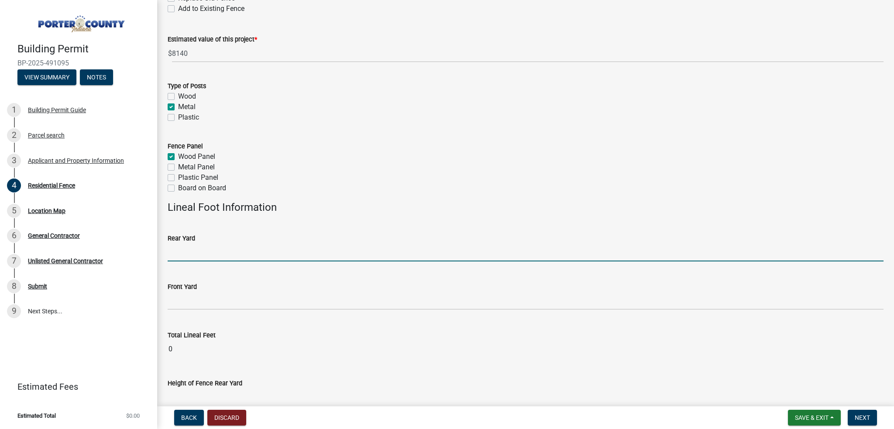
click at [183, 249] on input "text" at bounding box center [526, 253] width 716 height 18
type input "196"
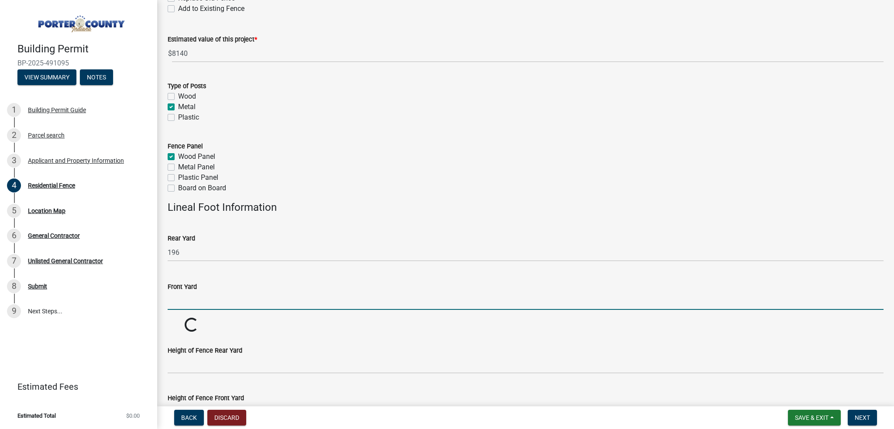
click at [205, 303] on input "text" at bounding box center [526, 301] width 716 height 18
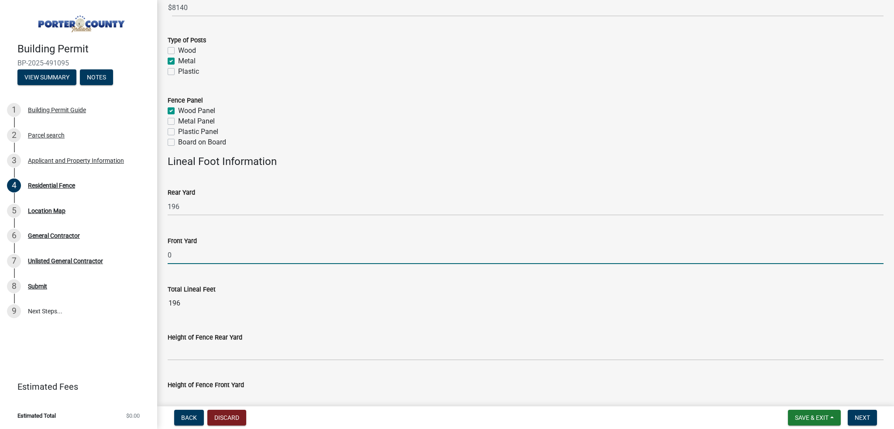
scroll to position [175, 0]
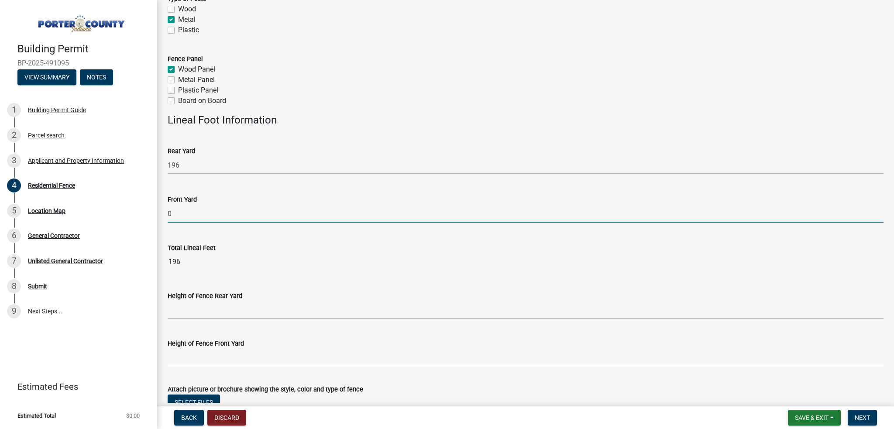
type input "0"
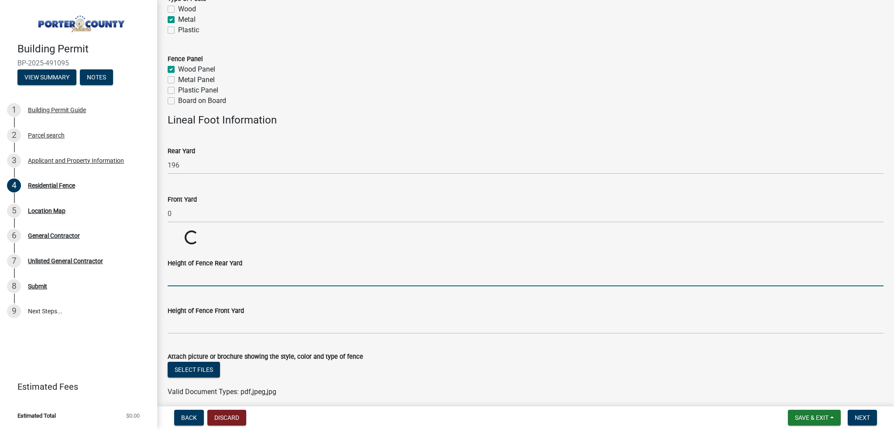
click at [197, 307] on wm-data-entity-input-list "Project Type New Fence Replace Old Fence Add to Existing Fence Estimated value …" at bounding box center [526, 139] width 716 height 531
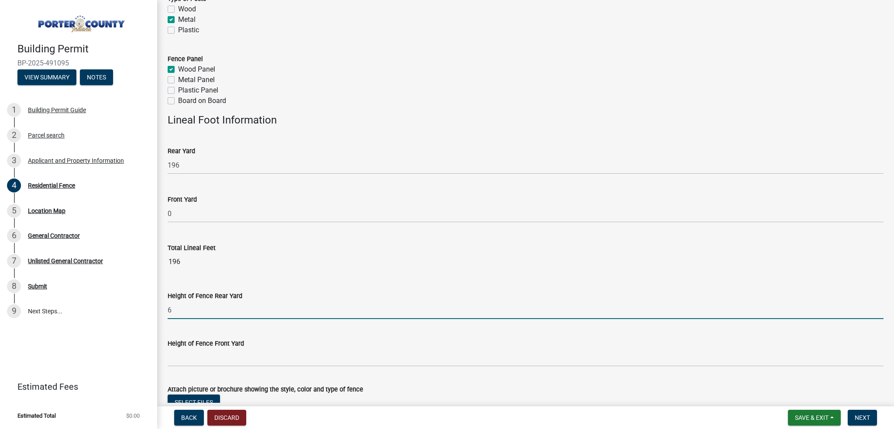
type input "6"
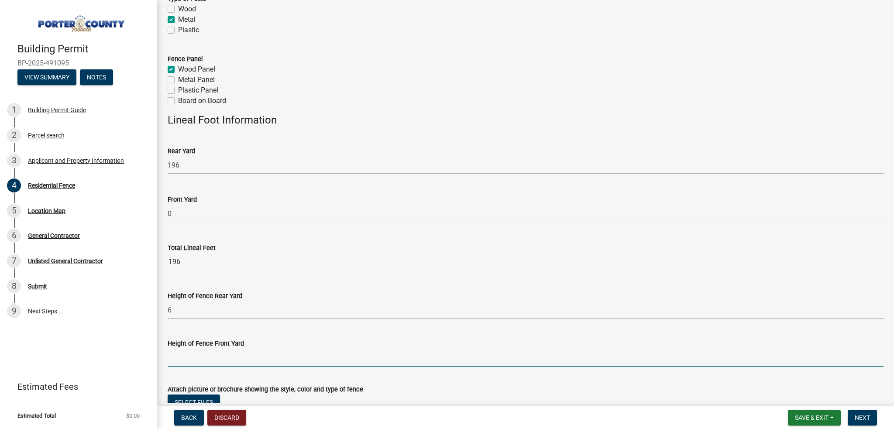
click at [173, 361] on input "Height of Fence Front Yard" at bounding box center [526, 358] width 716 height 18
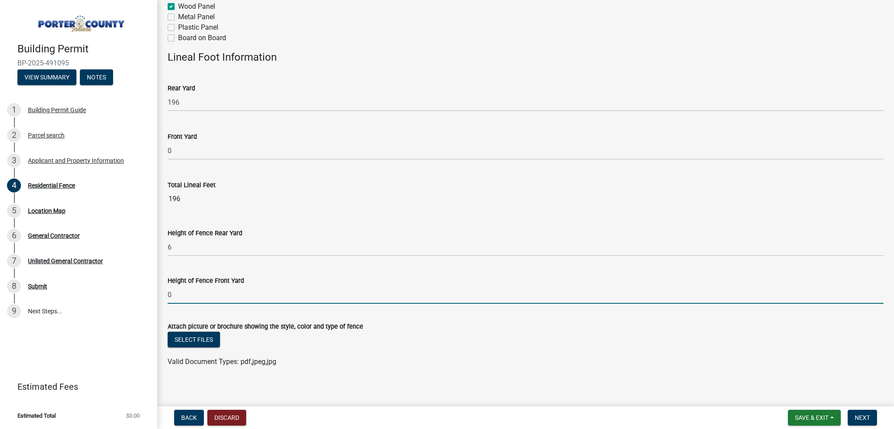
scroll to position [243, 0]
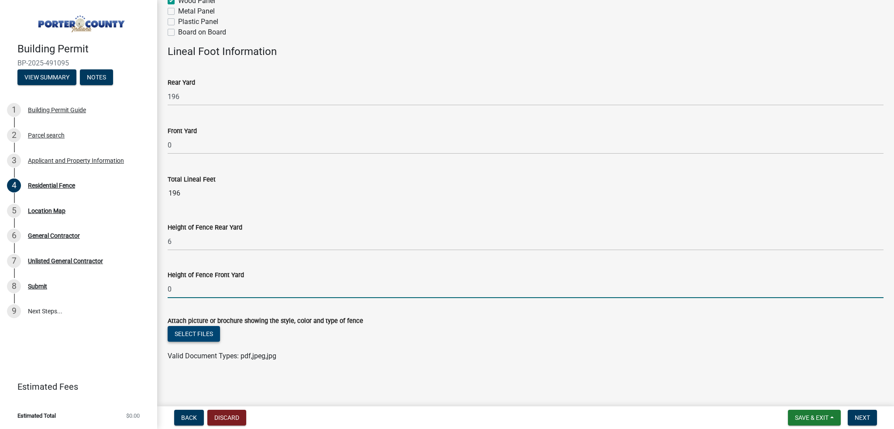
type input "0"
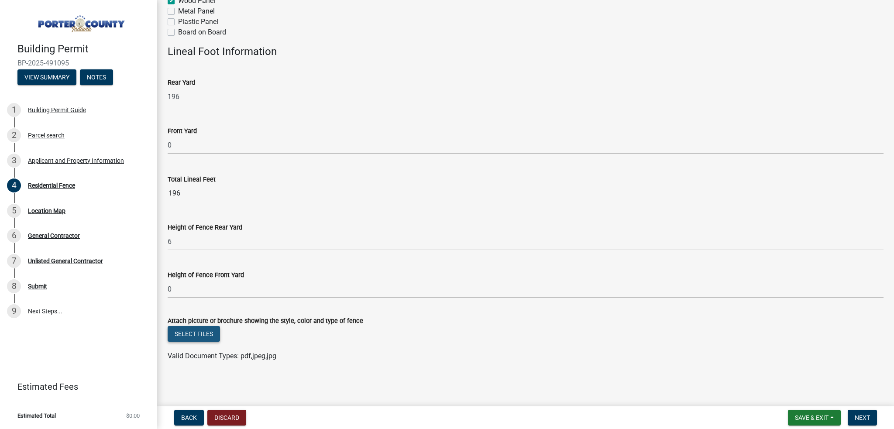
click at [195, 330] on button "Select files" at bounding box center [194, 334] width 52 height 16
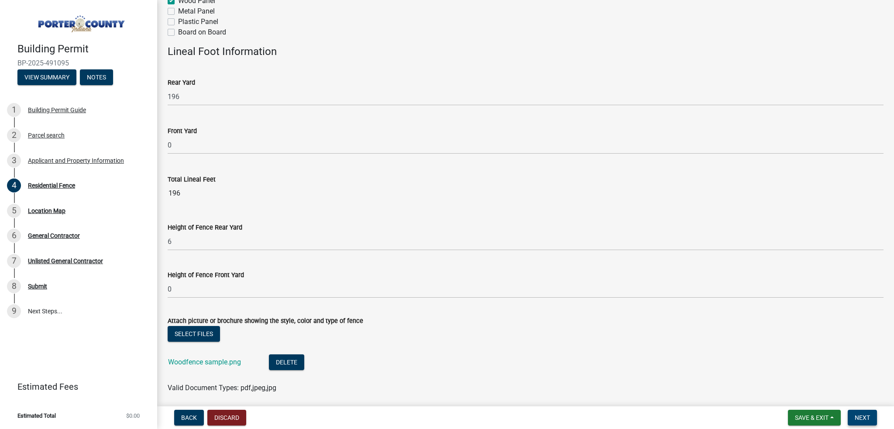
click at [862, 417] on span "Next" at bounding box center [862, 417] width 15 height 7
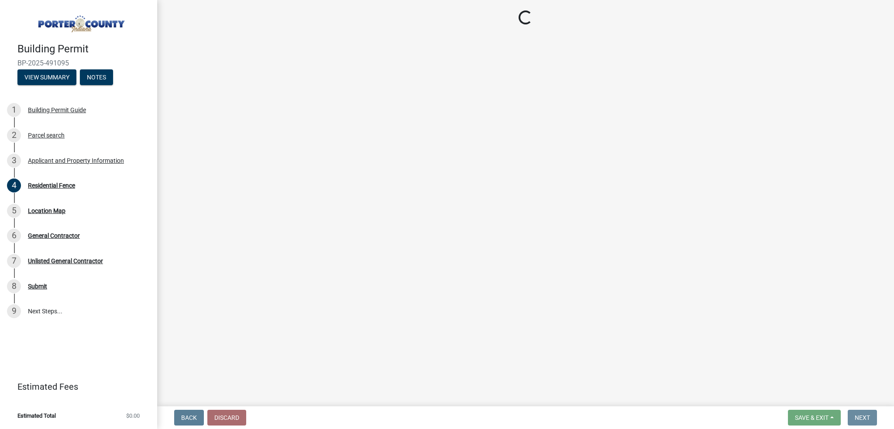
scroll to position [0, 0]
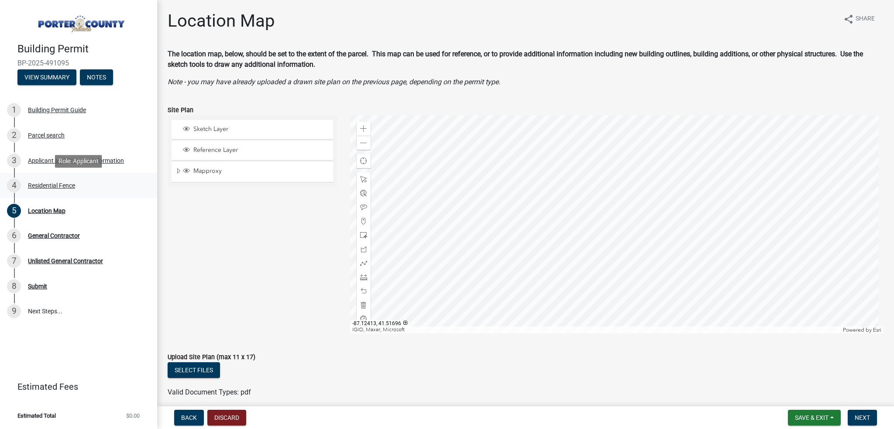
click at [68, 181] on div "4 Residential Fence" at bounding box center [75, 185] width 136 height 14
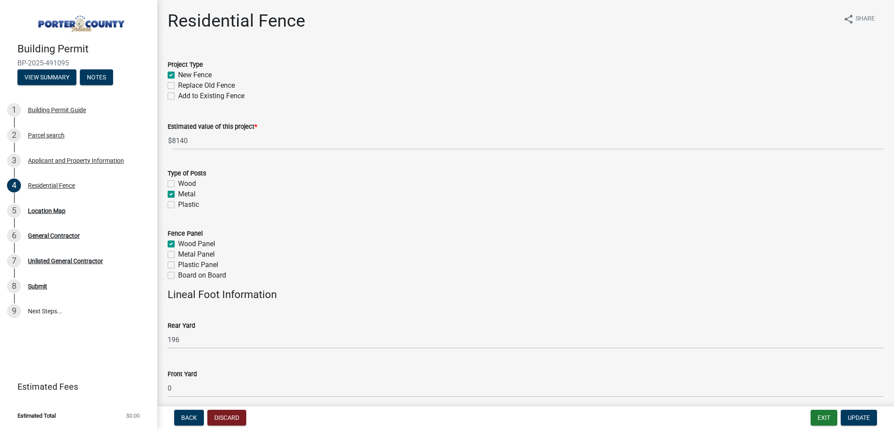
click at [178, 85] on label "Replace Old Fence" at bounding box center [206, 85] width 57 height 10
click at [178, 85] on input "Replace Old Fence" at bounding box center [181, 83] width 6 height 6
checkbox input "true"
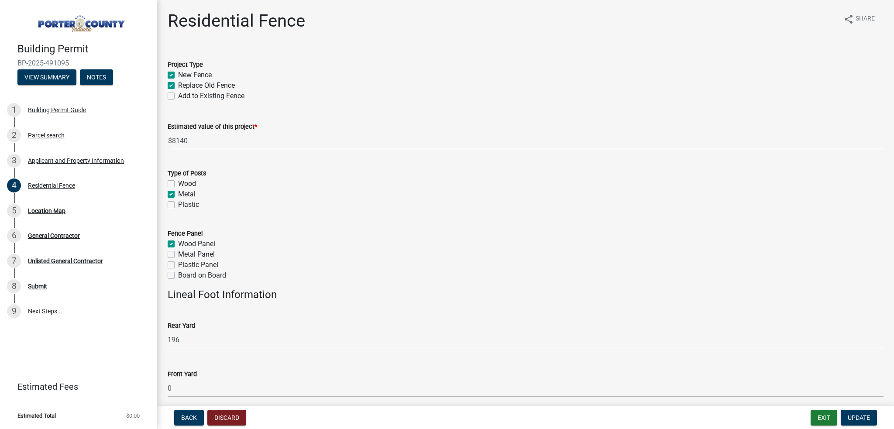
checkbox input "false"
click at [178, 75] on label "New Fence" at bounding box center [195, 75] width 34 height 10
click at [178, 75] on input "New Fence" at bounding box center [181, 73] width 6 height 6
checkbox input "false"
checkbox input "true"
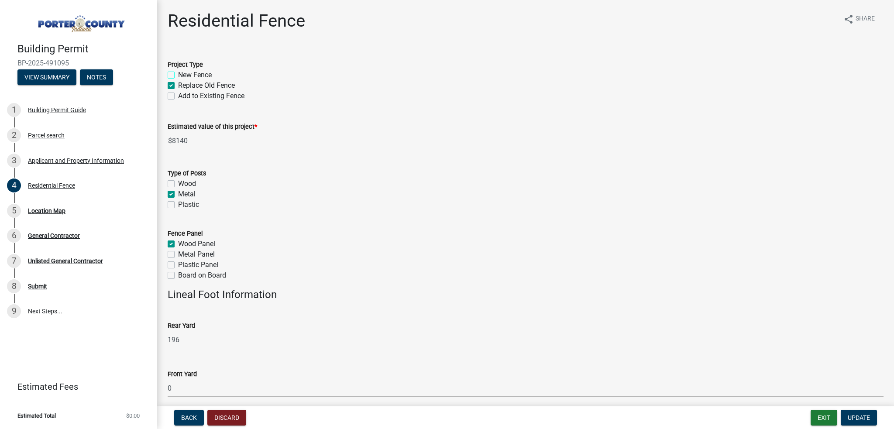
checkbox input "false"
click at [864, 421] on span "Update" at bounding box center [859, 417] width 22 height 7
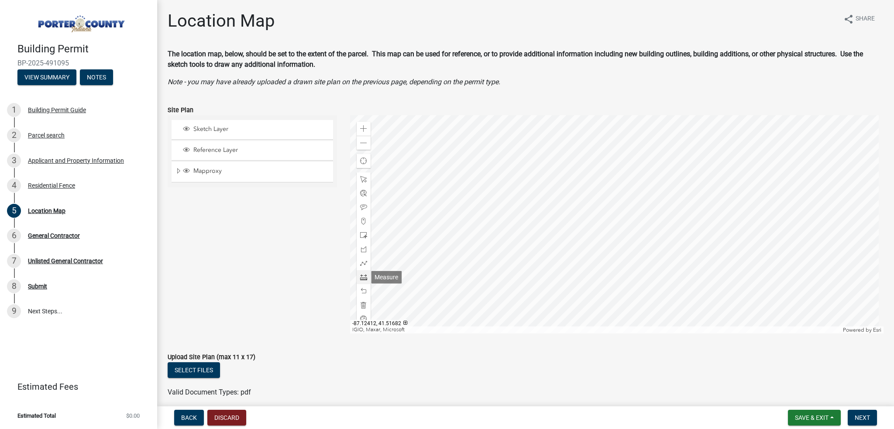
click at [360, 273] on div at bounding box center [364, 277] width 14 height 14
click at [659, 196] on div at bounding box center [617, 224] width 534 height 218
click at [659, 175] on div at bounding box center [617, 224] width 534 height 218
click at [577, 174] on div at bounding box center [617, 224] width 534 height 218
click at [580, 276] on div at bounding box center [617, 224] width 534 height 218
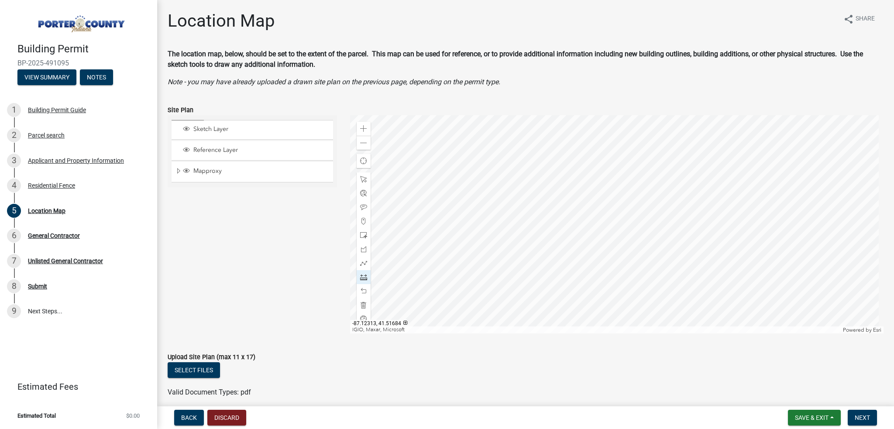
click at [663, 275] on div at bounding box center [617, 224] width 534 height 218
click at [662, 256] on div at bounding box center [617, 224] width 534 height 218
click at [853, 415] on button "Next" at bounding box center [862, 418] width 29 height 16
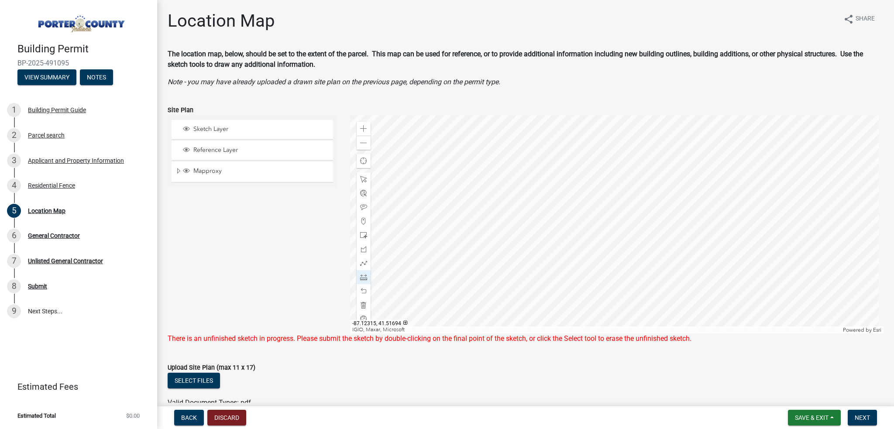
click at [657, 238] on div at bounding box center [617, 224] width 534 height 218
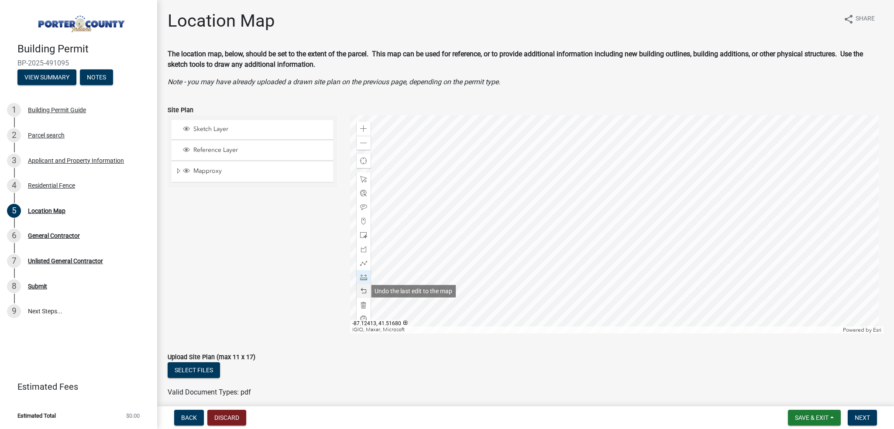
click at [363, 289] on span at bounding box center [363, 291] width 7 height 7
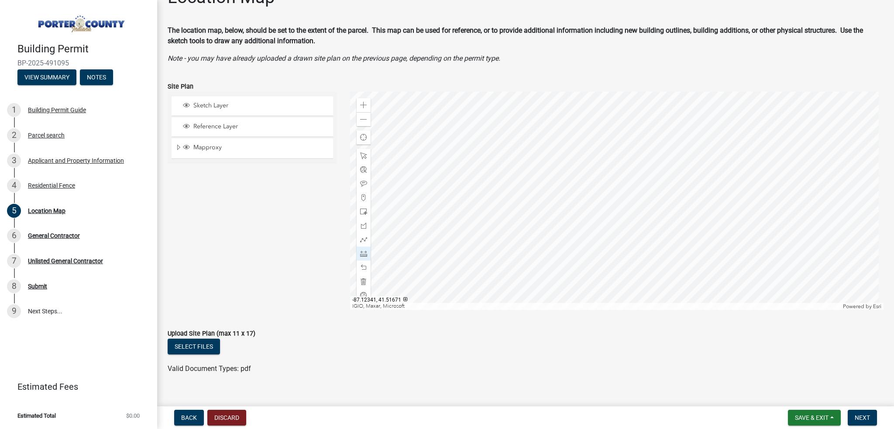
scroll to position [37, 0]
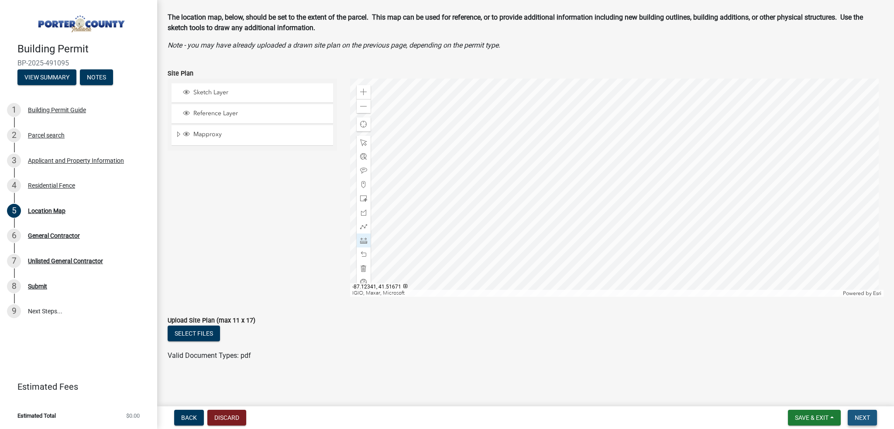
click at [859, 425] on button "Next" at bounding box center [862, 418] width 29 height 16
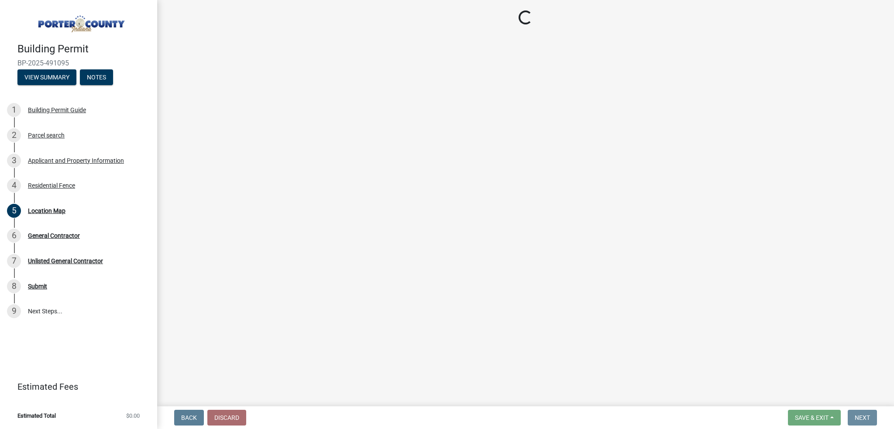
scroll to position [0, 0]
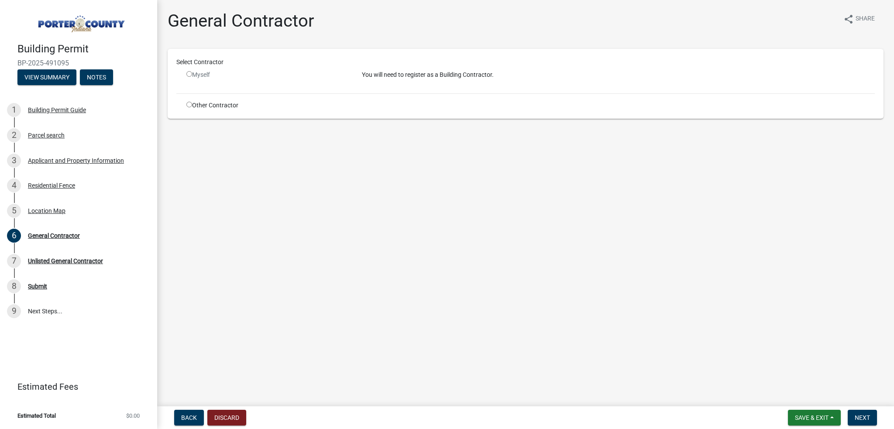
click at [226, 108] on div "Other Contractor" at bounding box center [267, 105] width 175 height 9
click at [189, 104] on input "radio" at bounding box center [189, 105] width 6 height 6
radio input "true"
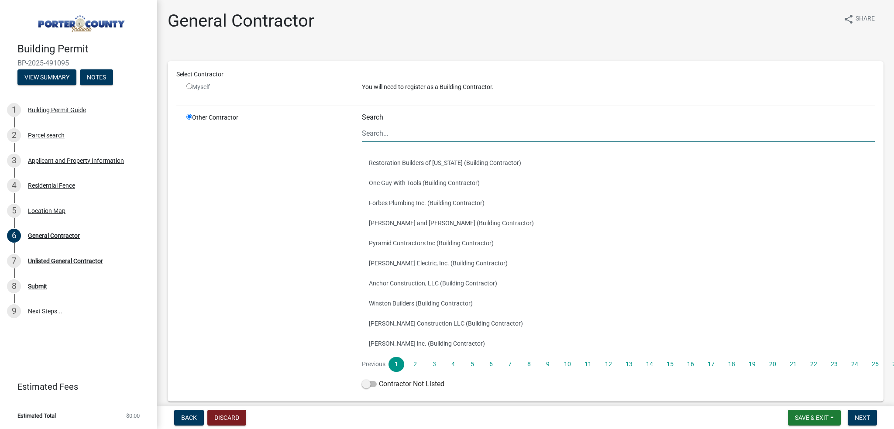
click at [406, 135] on input "Search" at bounding box center [618, 133] width 513 height 18
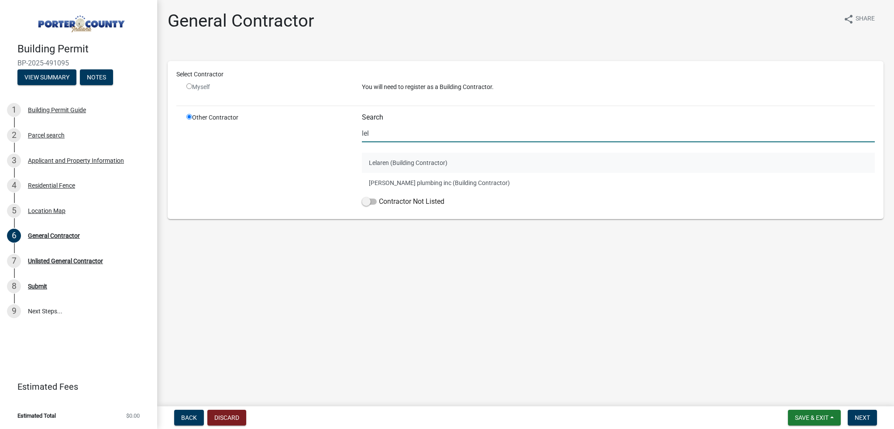
type input "lel"
click at [385, 158] on button "Lelaren (Building Contractor)" at bounding box center [618, 163] width 513 height 20
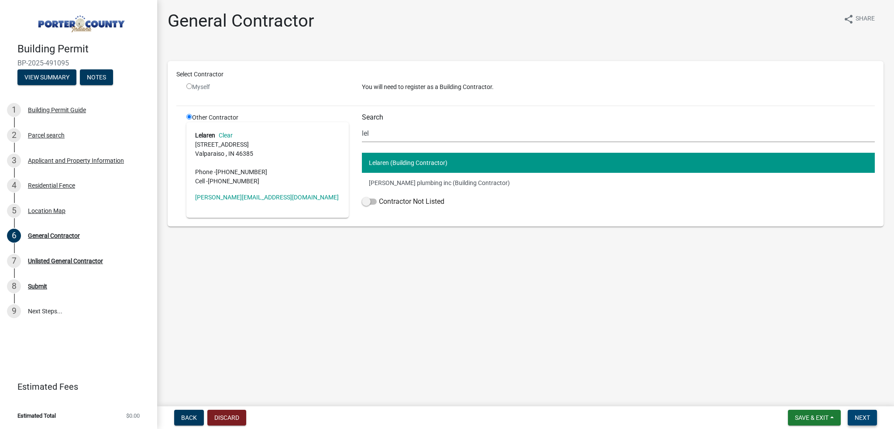
click at [869, 417] on span "Next" at bounding box center [862, 417] width 15 height 7
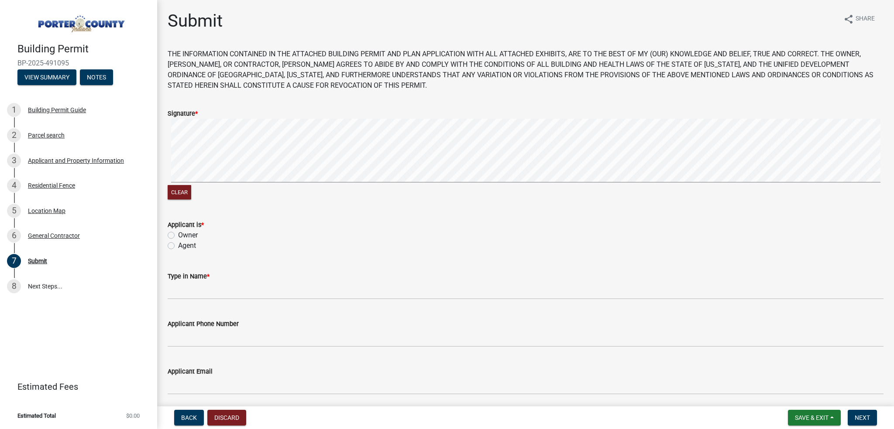
click at [178, 247] on label "Agent" at bounding box center [187, 245] width 18 height 10
click at [178, 246] on input "Agent" at bounding box center [181, 243] width 6 height 6
radio input "true"
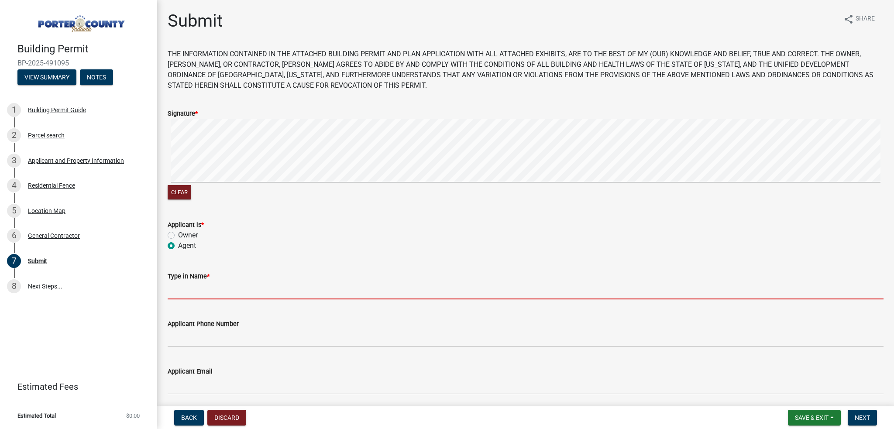
drag, startPoint x: 190, startPoint y: 283, endPoint x: 189, endPoint y: 287, distance: 4.4
click at [190, 283] on input "Type in Name *" at bounding box center [526, 290] width 716 height 18
type input "[PERSON_NAME]"
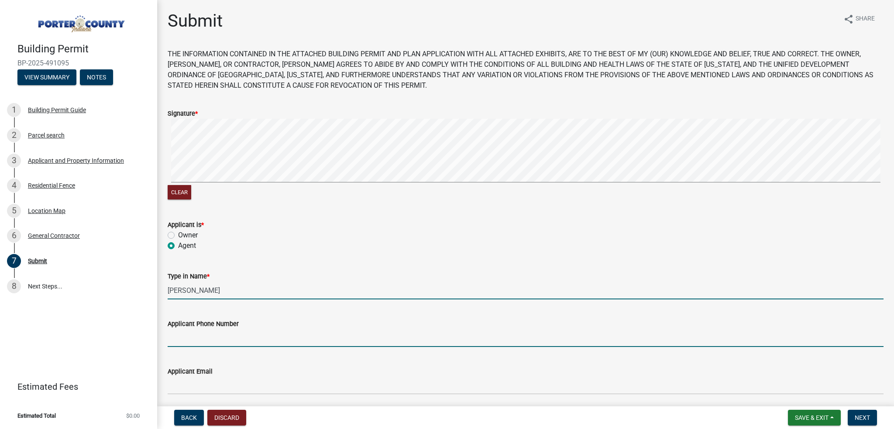
type input "2192564753"
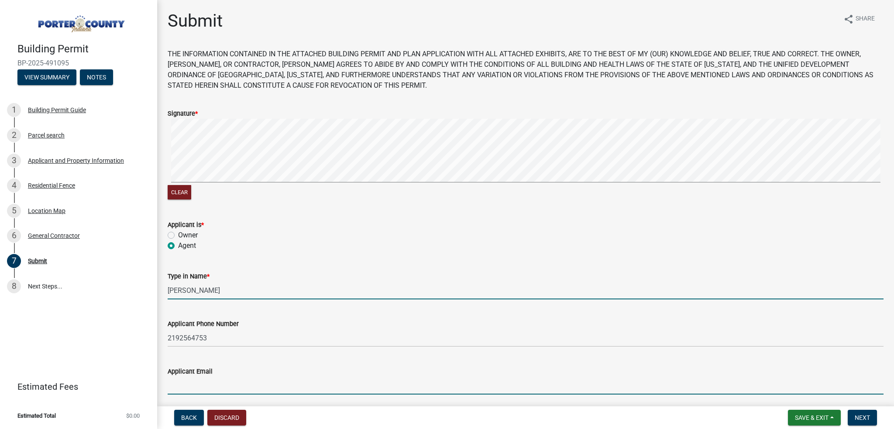
type input "[EMAIL_ADDRESS][DOMAIN_NAME]"
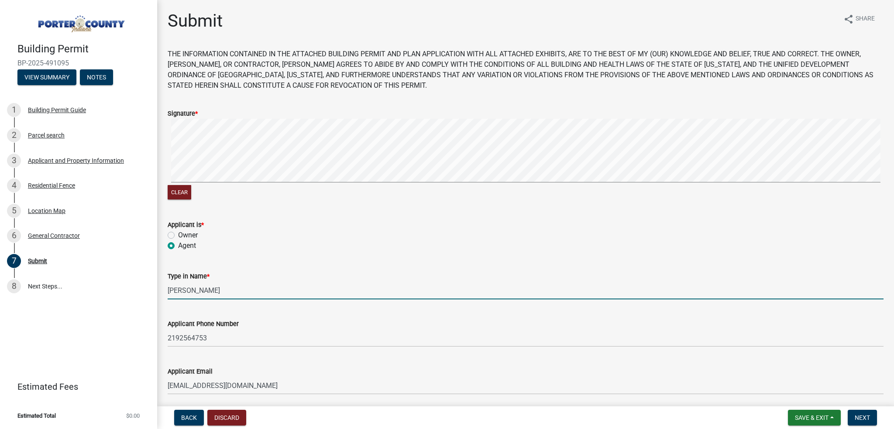
drag, startPoint x: 202, startPoint y: 291, endPoint x: 190, endPoint y: 289, distance: 12.3
click at [190, 289] on input "[PERSON_NAME]" at bounding box center [526, 290] width 716 height 18
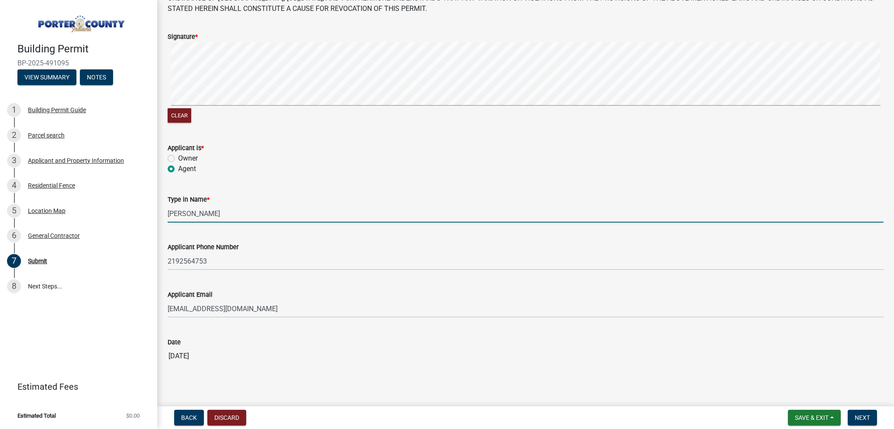
scroll to position [86, 0]
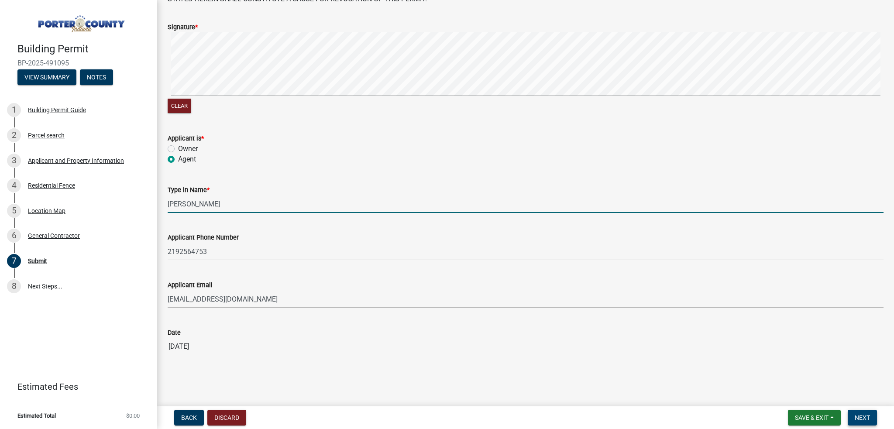
type input "[PERSON_NAME]"
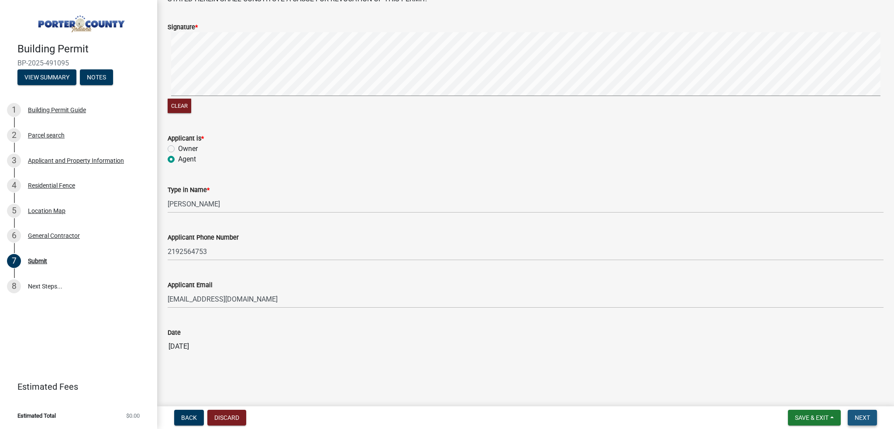
click at [868, 420] on span "Next" at bounding box center [862, 417] width 15 height 7
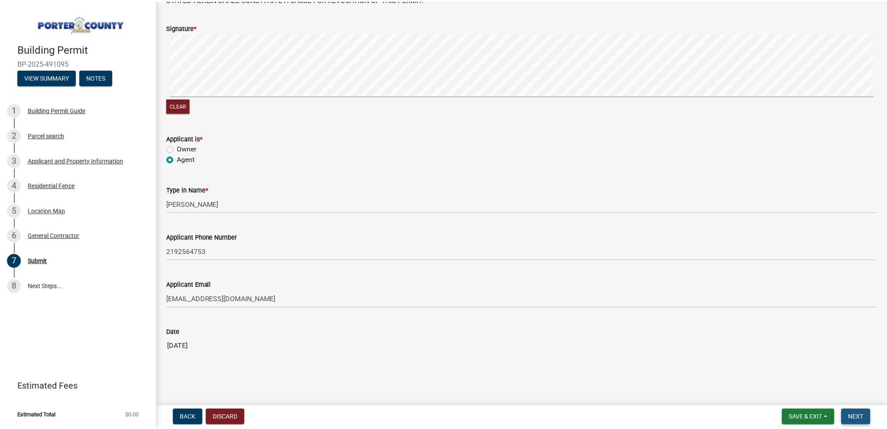
scroll to position [0, 0]
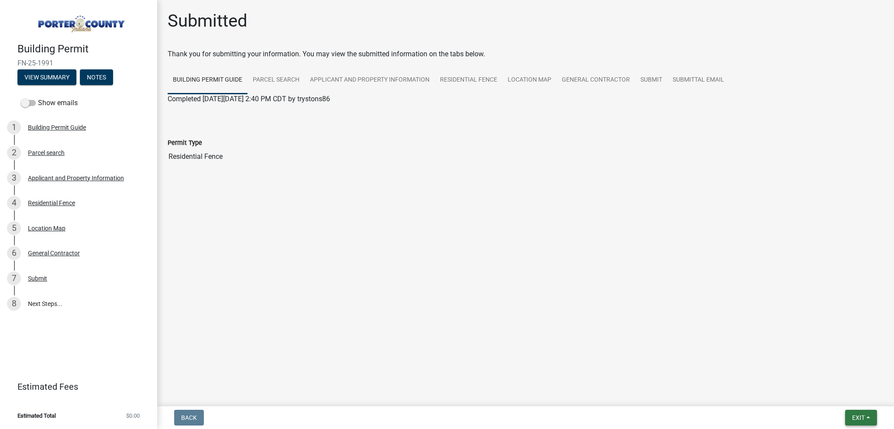
click at [850, 422] on button "Exit" at bounding box center [861, 418] width 32 height 16
click at [829, 399] on button "Save & Exit" at bounding box center [842, 394] width 70 height 21
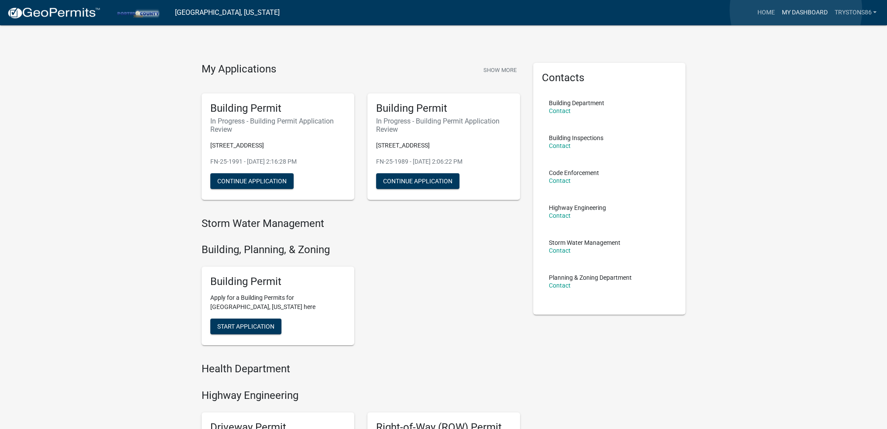
click at [796, 10] on link "My Dashboard" at bounding box center [804, 12] width 53 height 17
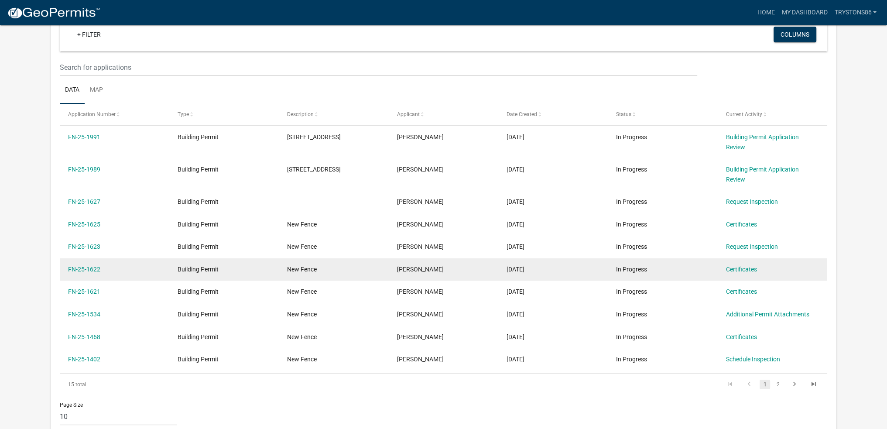
scroll to position [131, 0]
